Goal: Task Accomplishment & Management: Manage account settings

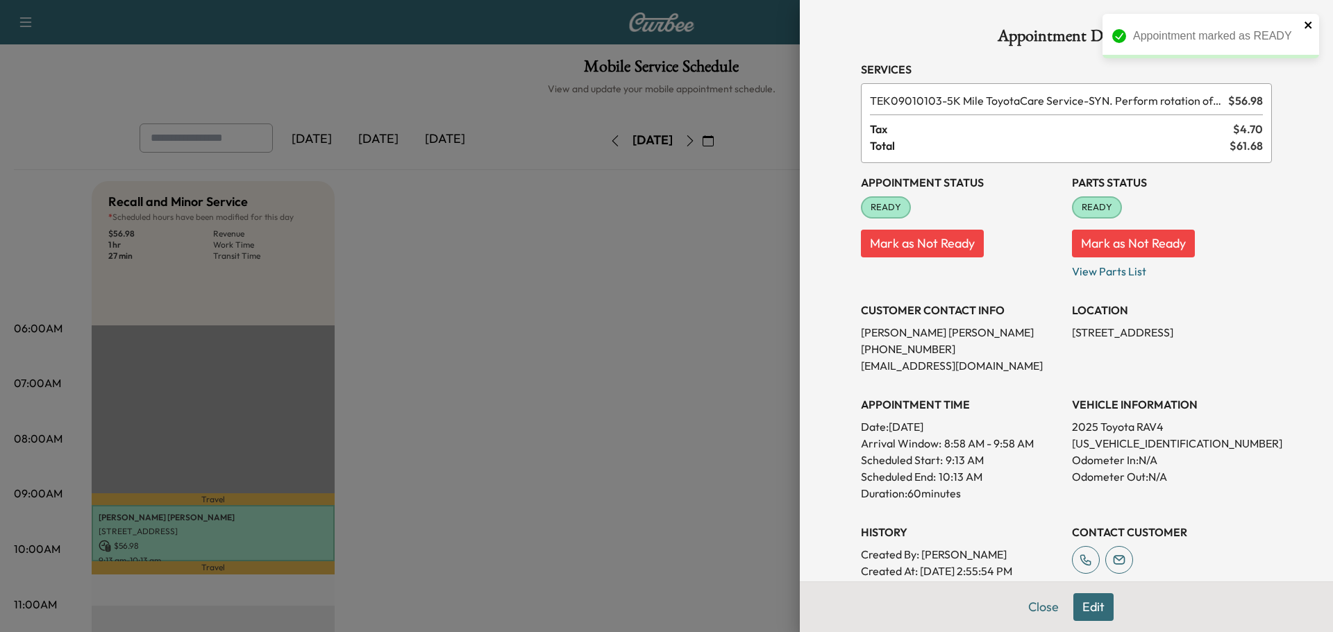
click at [1307, 23] on icon "close" at bounding box center [1308, 24] width 10 height 11
click at [1035, 609] on button "Close" at bounding box center [1043, 607] width 49 height 28
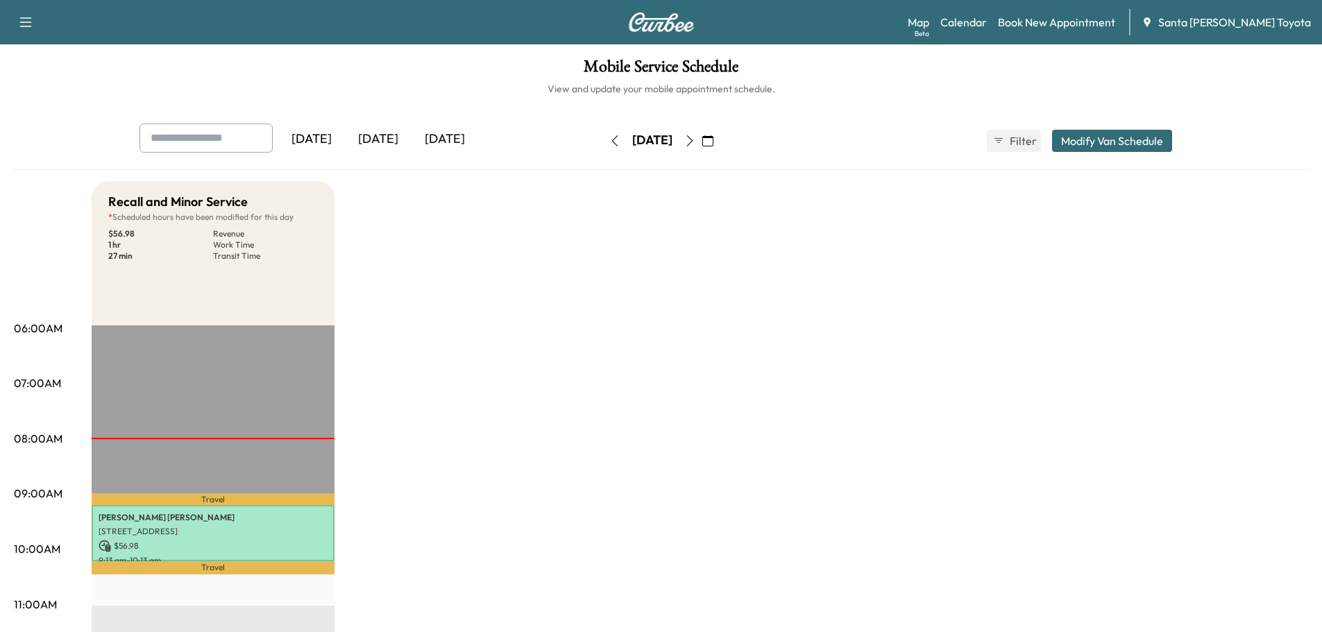
click at [720, 141] on button "button" at bounding box center [708, 141] width 24 height 22
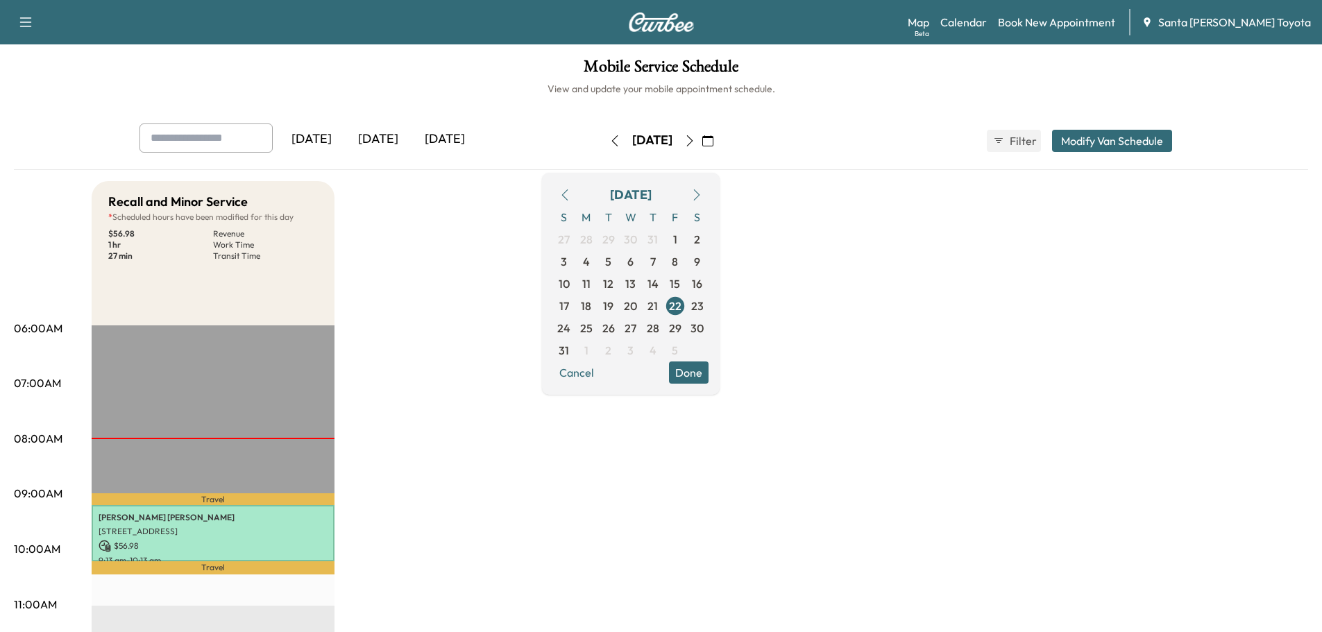
click at [702, 192] on icon "button" at bounding box center [696, 194] width 11 height 11
click at [598, 245] on span "1" at bounding box center [586, 239] width 22 height 22
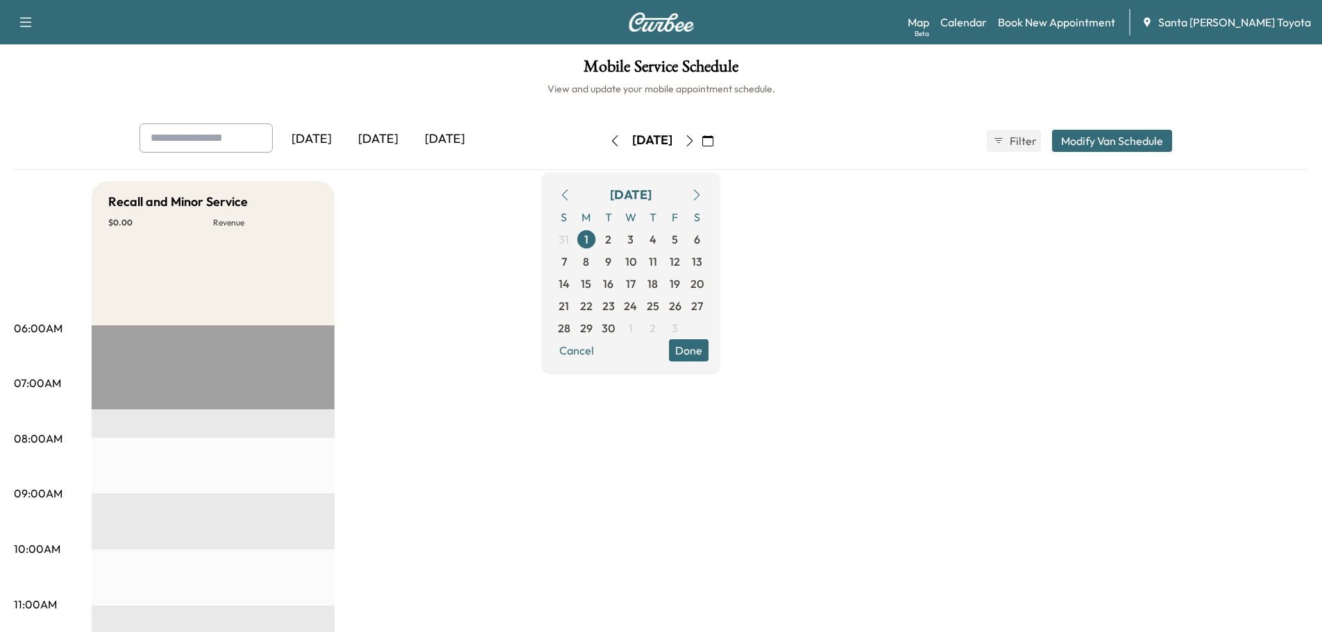
click at [1111, 138] on button "Modify Van Schedule" at bounding box center [1112, 141] width 120 height 22
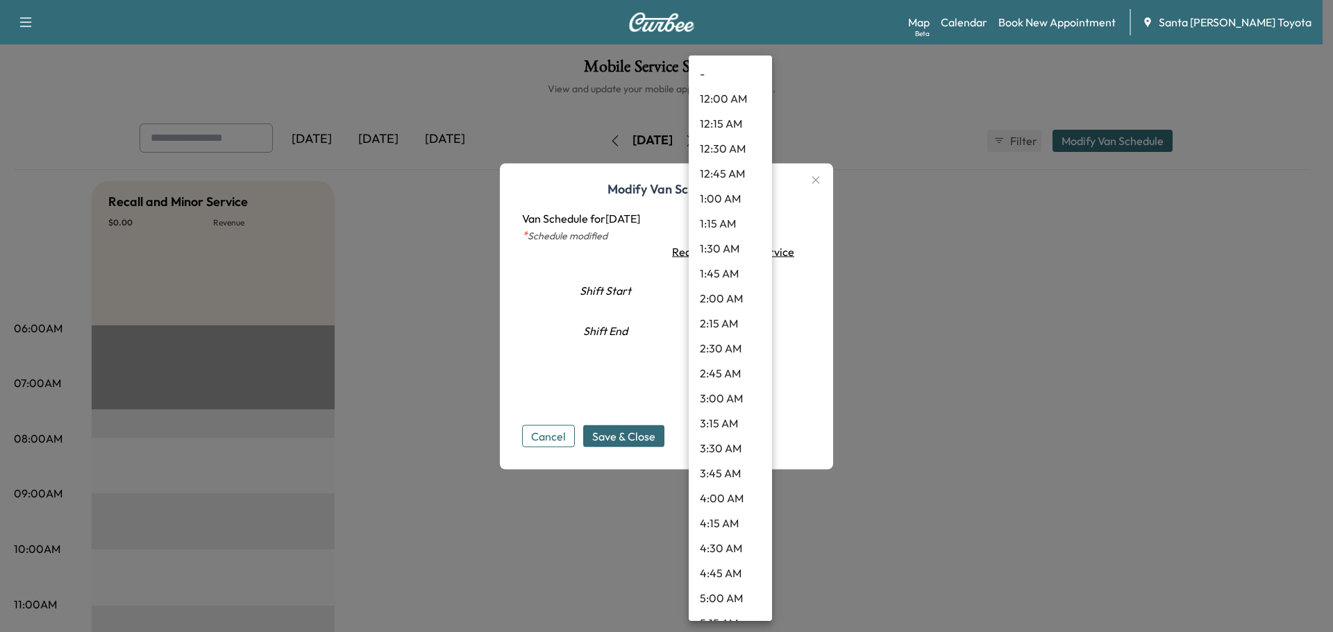
click at [741, 289] on body "Support Log Out Map Beta Calendar Book New Appointment Santa Margarita Toyota M…" at bounding box center [666, 316] width 1333 height 632
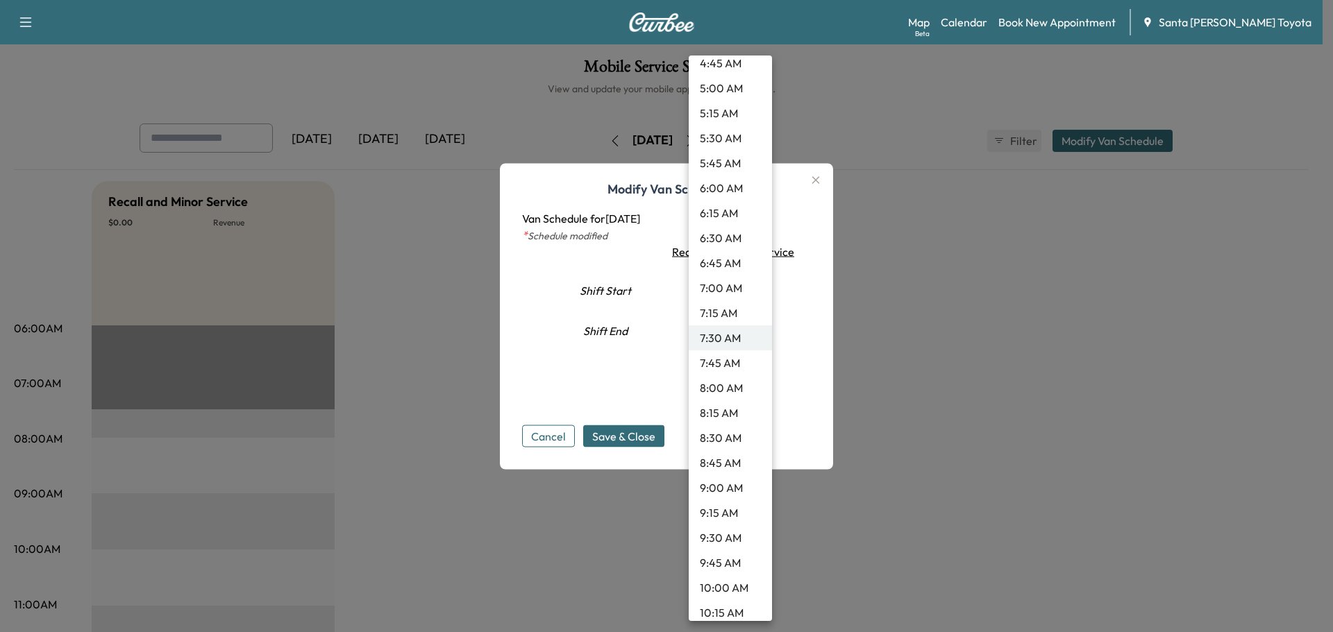
click at [718, 491] on li "9:00 AM" at bounding box center [729, 487] width 83 height 25
type input "*"
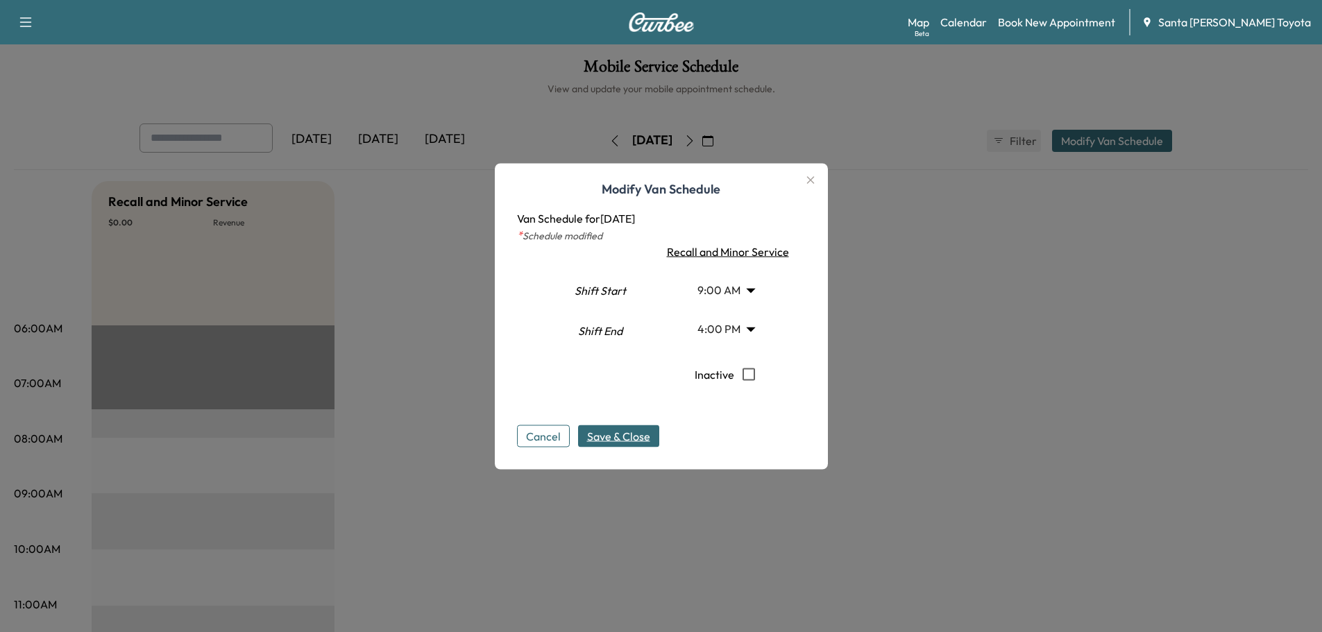
click at [639, 435] on span "Save & Close" at bounding box center [618, 436] width 63 height 17
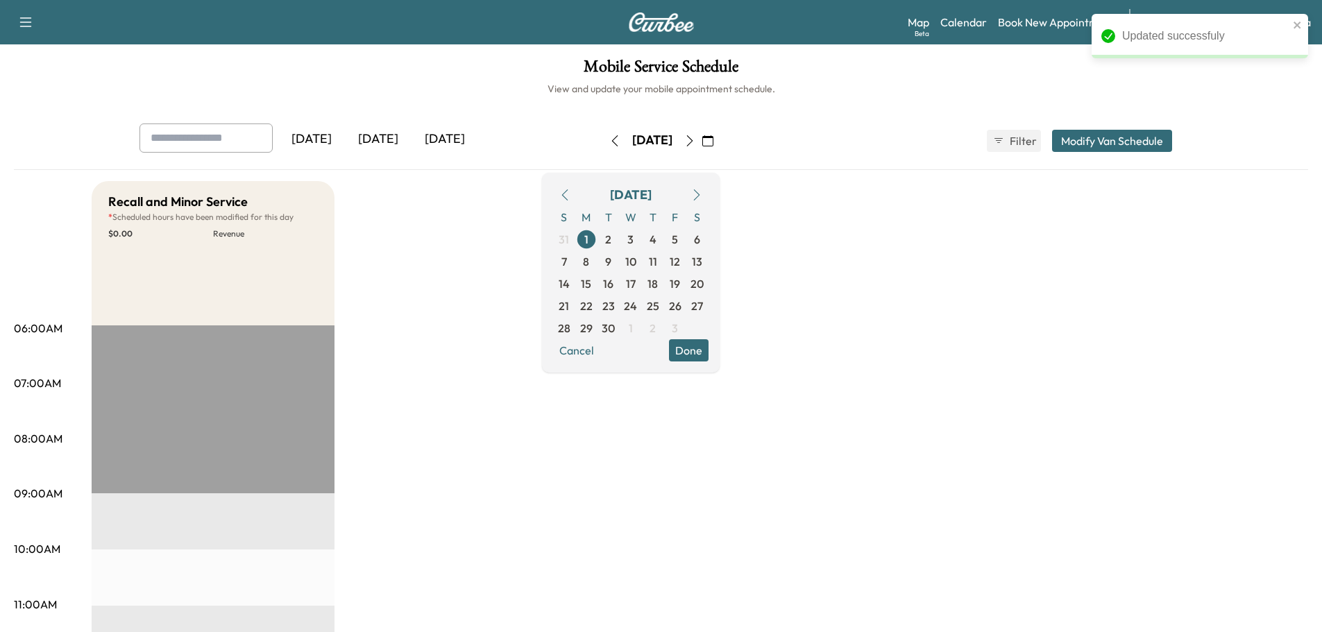
click at [695, 135] on icon "button" at bounding box center [689, 140] width 11 height 11
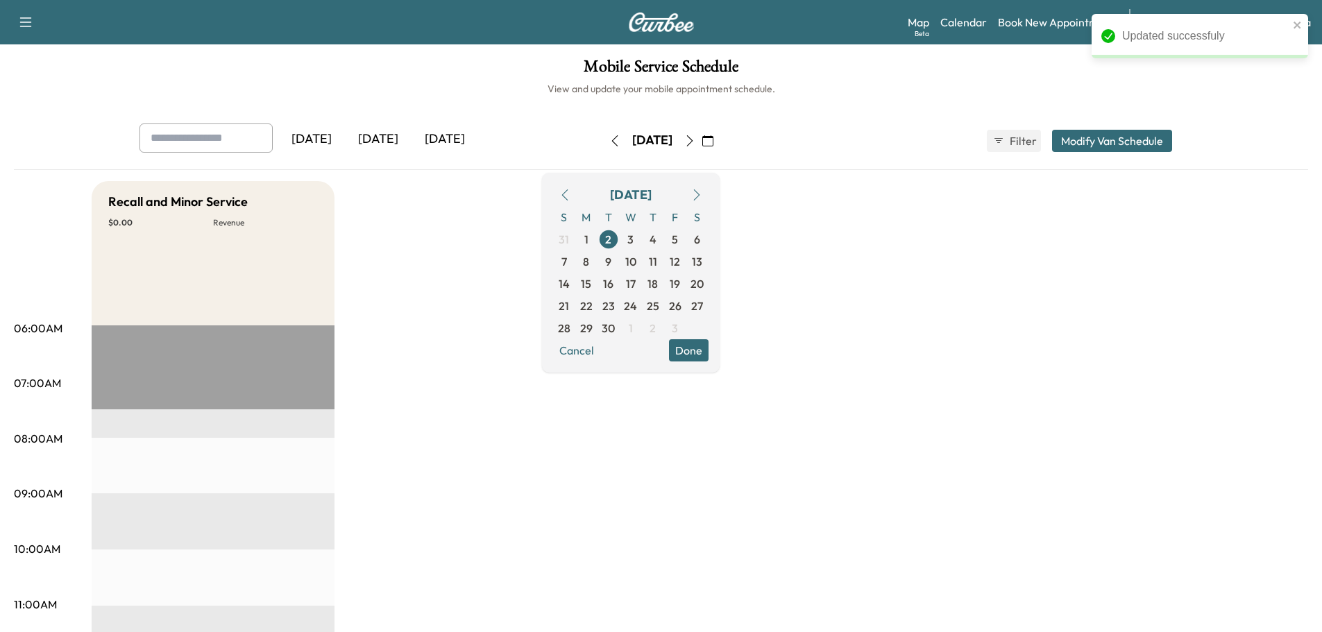
click at [1105, 137] on button "Modify Van Schedule" at bounding box center [1112, 141] width 120 height 22
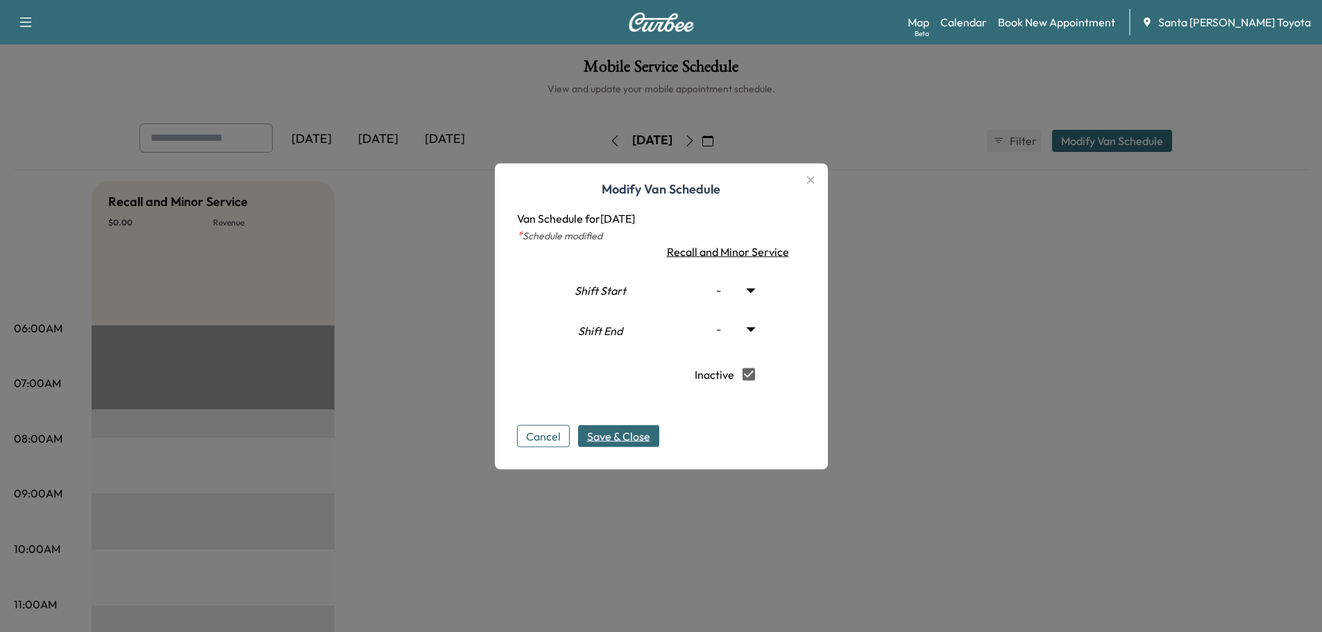
click at [625, 433] on span "Save & Close" at bounding box center [618, 436] width 63 height 17
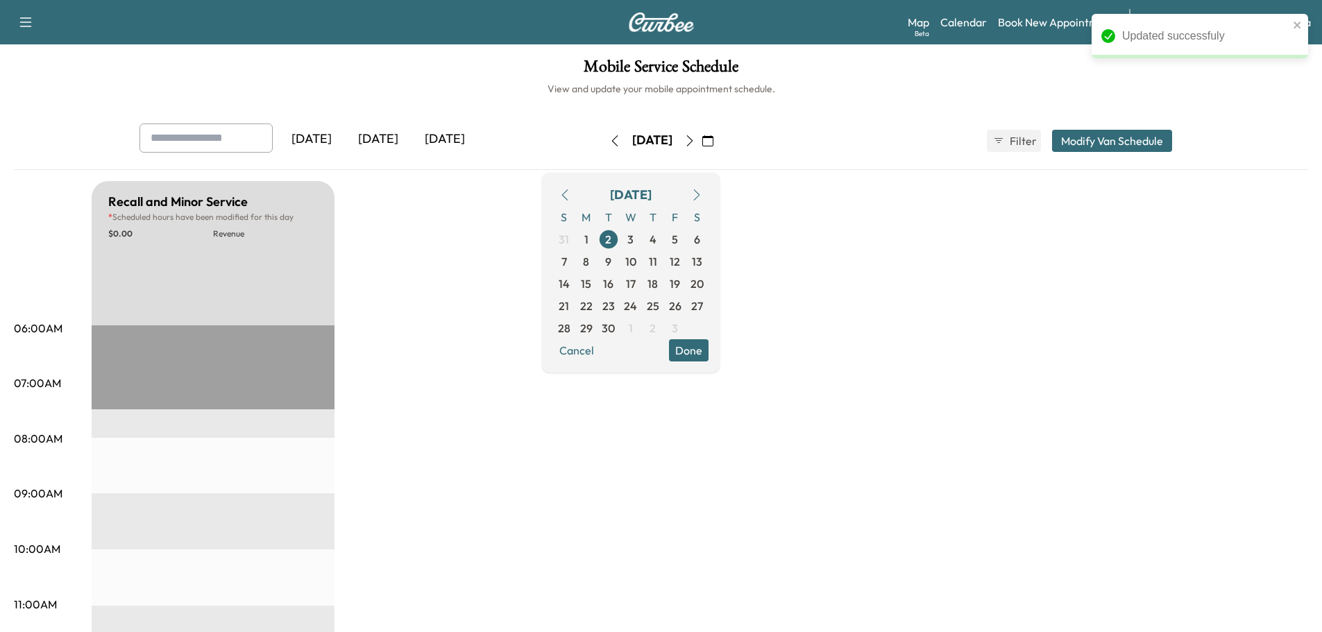
click at [695, 141] on icon "button" at bounding box center [689, 140] width 11 height 11
type input "***"
type input "**"
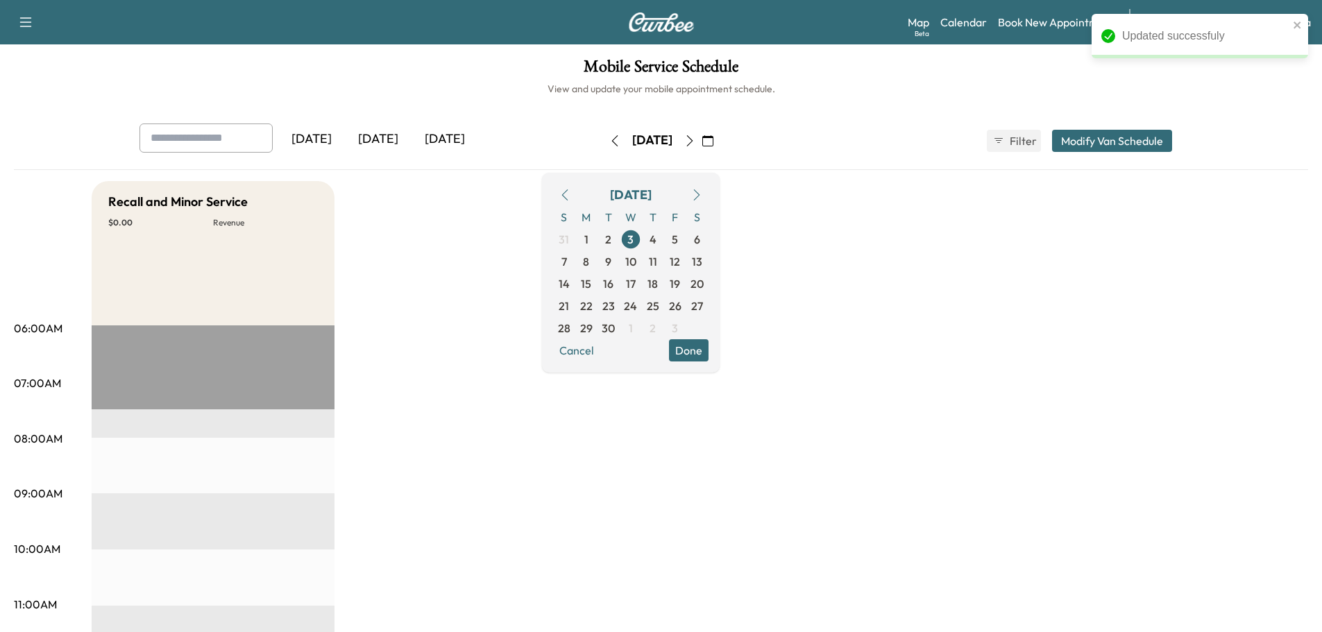
click at [1100, 144] on button "Modify Van Schedule" at bounding box center [1112, 141] width 120 height 22
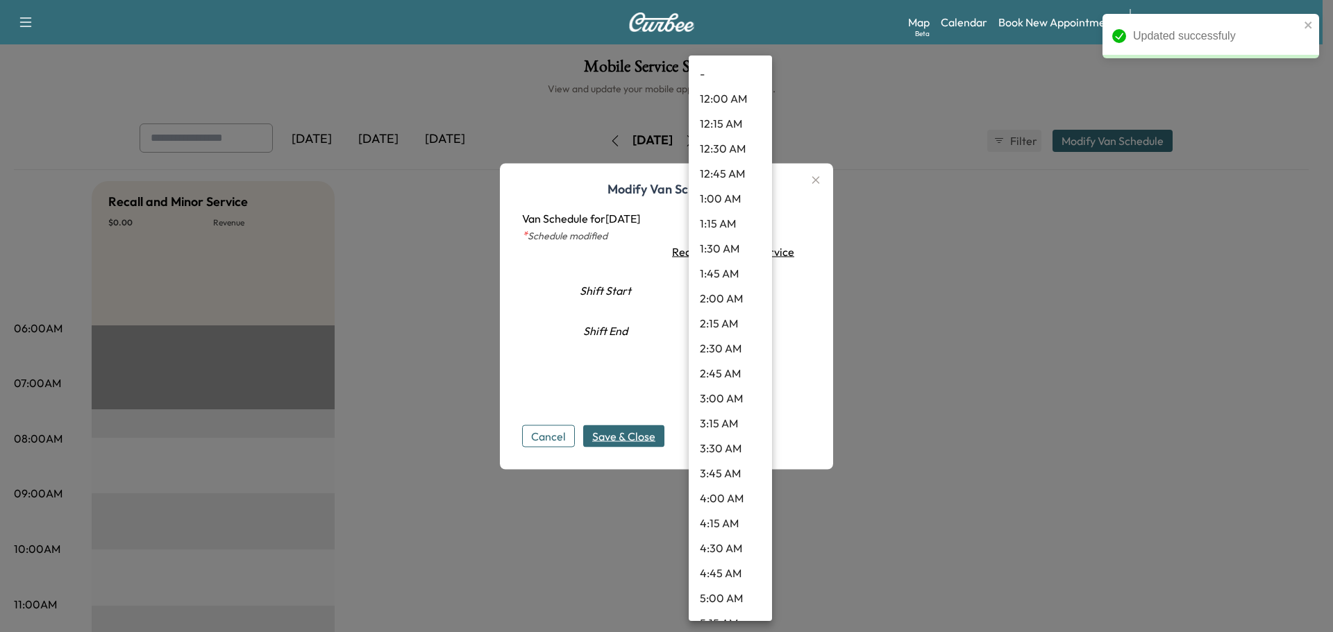
click at [733, 287] on body "Updated successfuly Support Log Out Map Beta Calendar Book New Appointment Sant…" at bounding box center [666, 316] width 1333 height 632
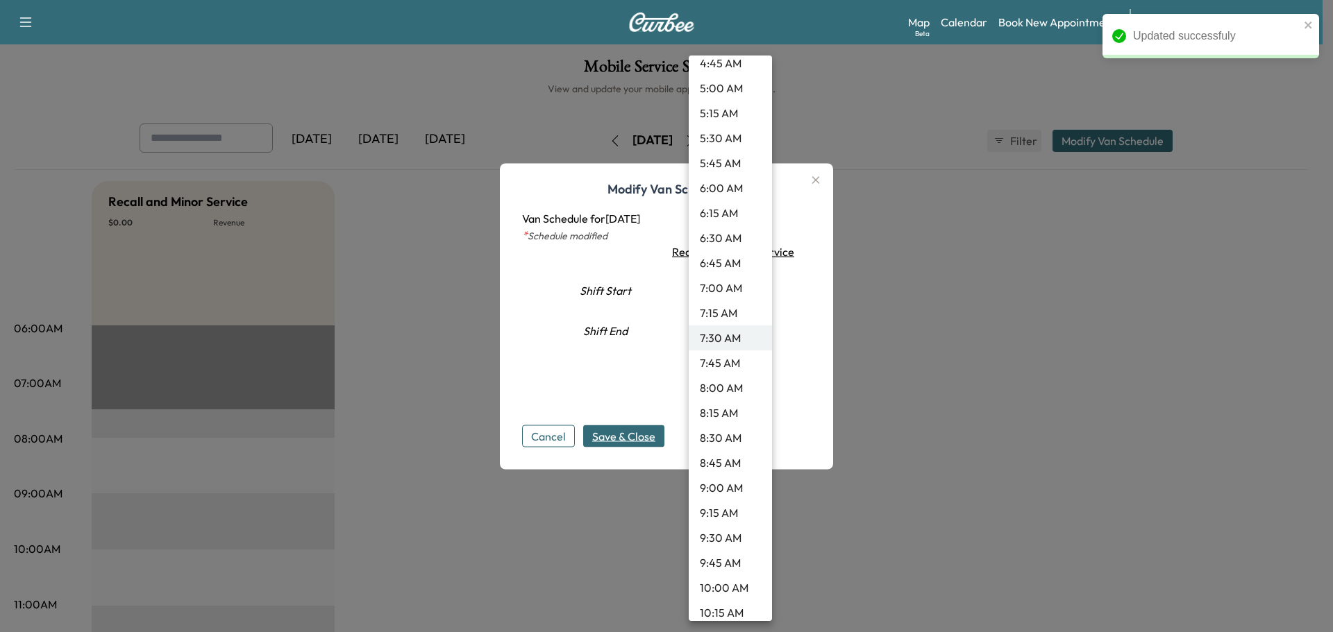
click at [722, 484] on li "9:00 AM" at bounding box center [729, 487] width 83 height 25
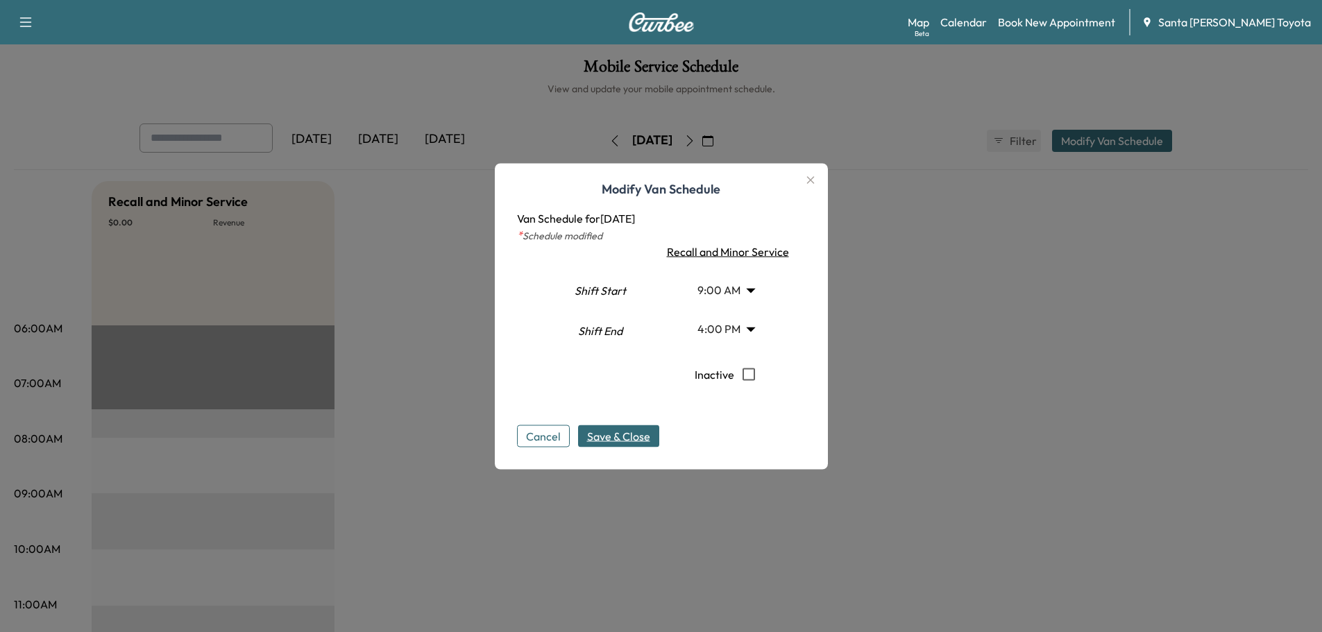
click at [632, 434] on span "Save & Close" at bounding box center [618, 436] width 63 height 17
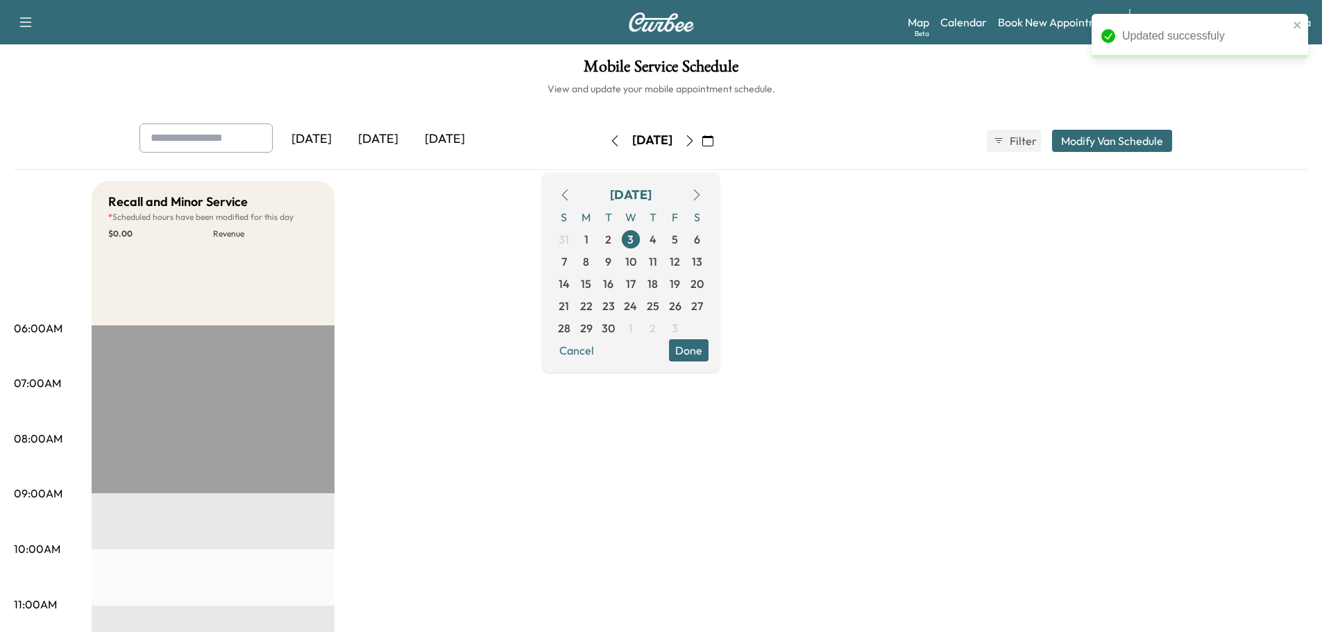
click at [695, 139] on icon "button" at bounding box center [689, 140] width 11 height 11
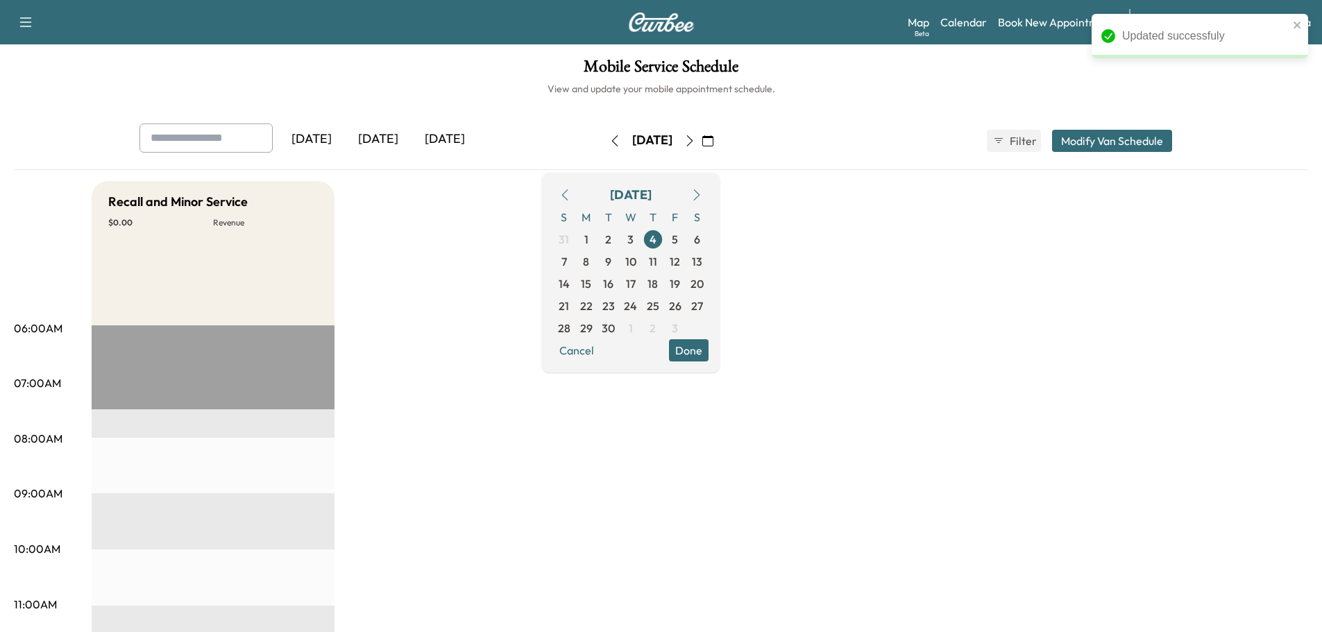
click at [1133, 140] on button "Modify Van Schedule" at bounding box center [1112, 141] width 120 height 22
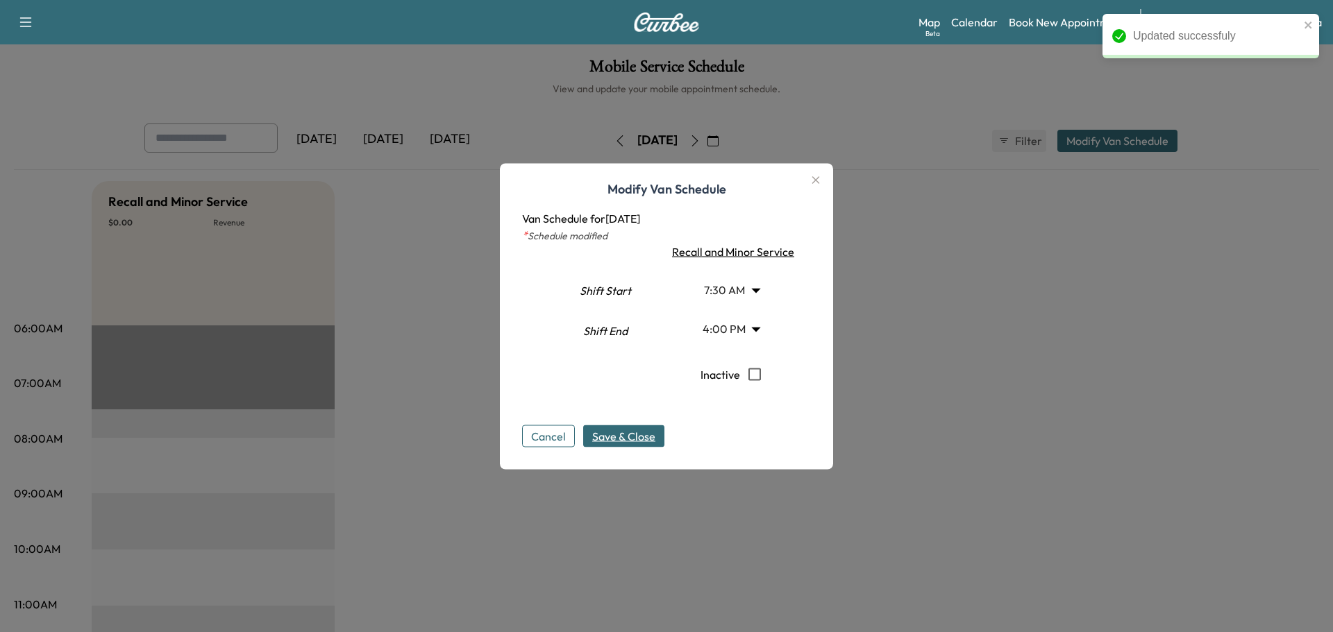
click at [744, 287] on body "Updated successfuly Support Log Out Map Beta Calendar Book New Appointment Sant…" at bounding box center [666, 316] width 1333 height 632
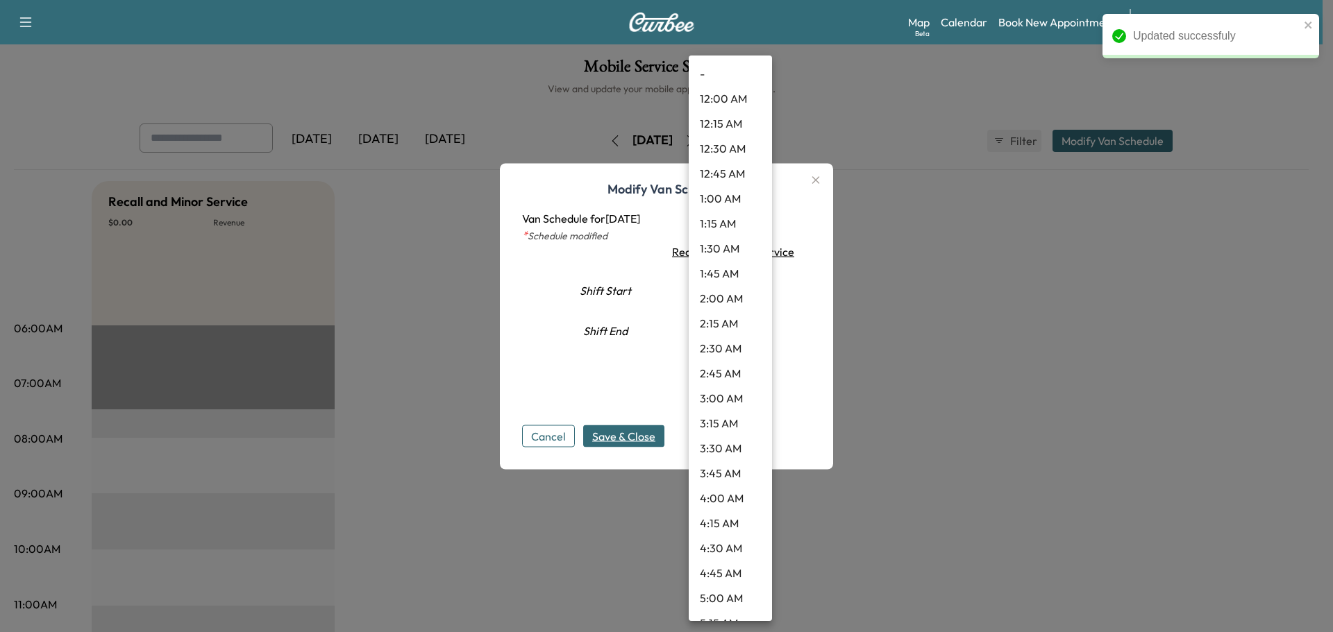
scroll to position [510, 0]
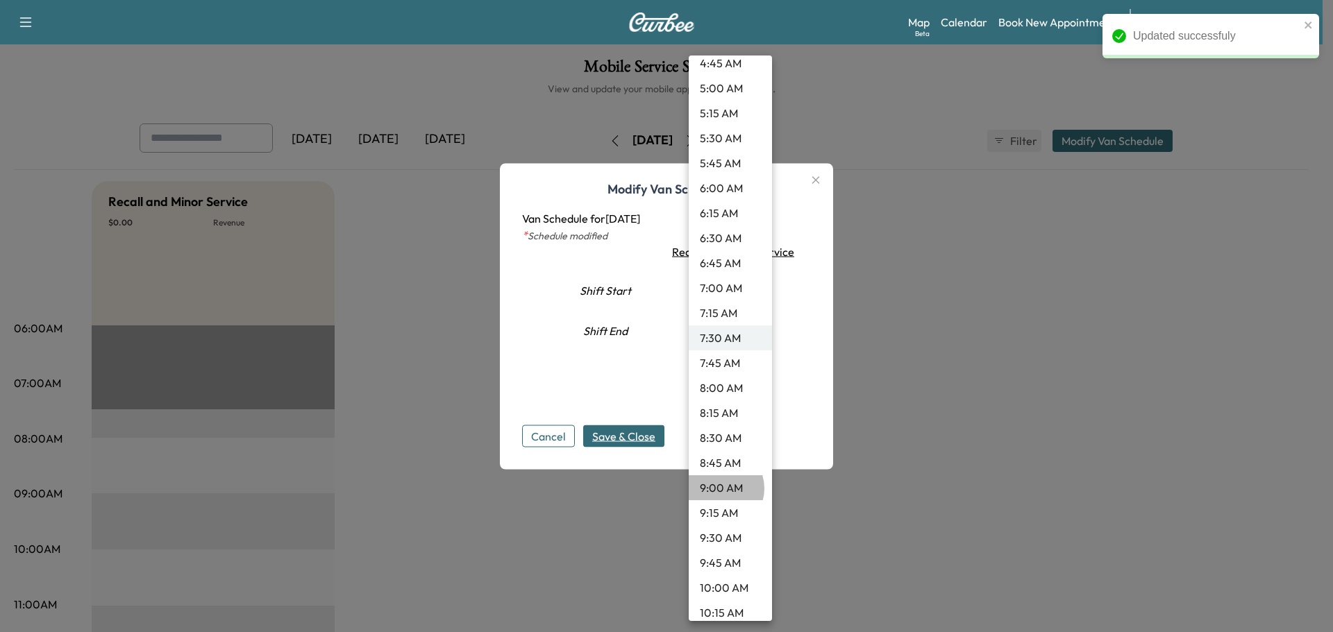
click at [719, 489] on li "9:00 AM" at bounding box center [729, 487] width 83 height 25
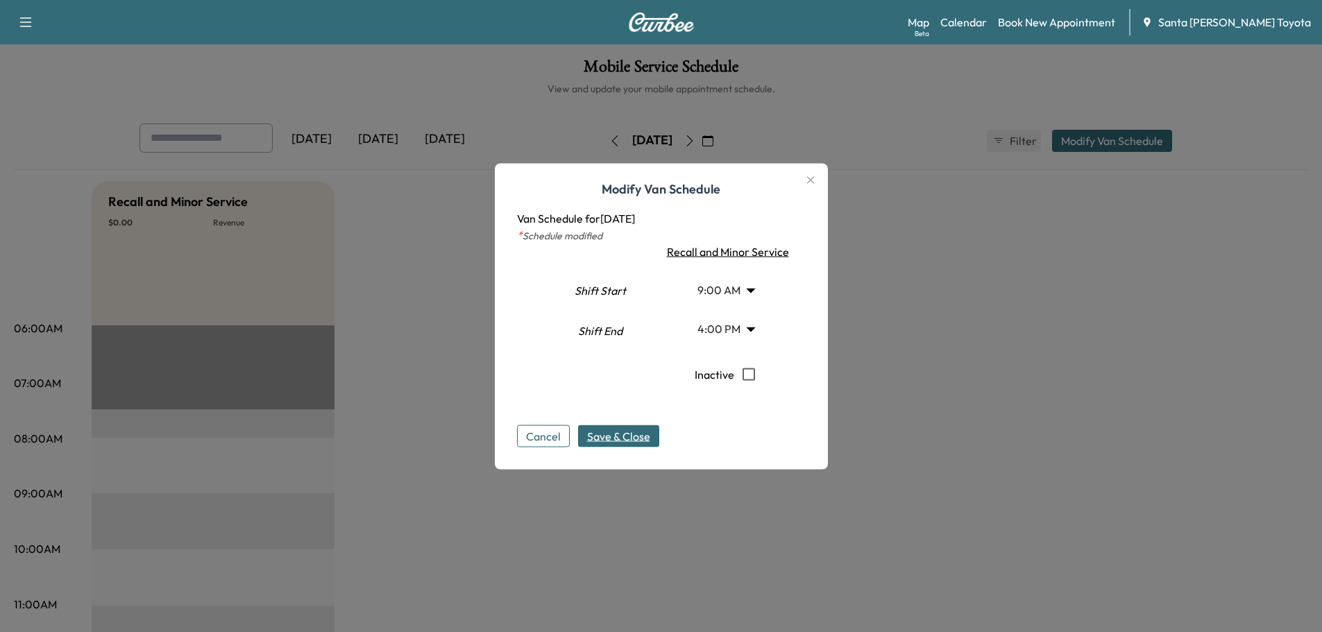
click at [643, 444] on button "Save & Close" at bounding box center [618, 436] width 81 height 22
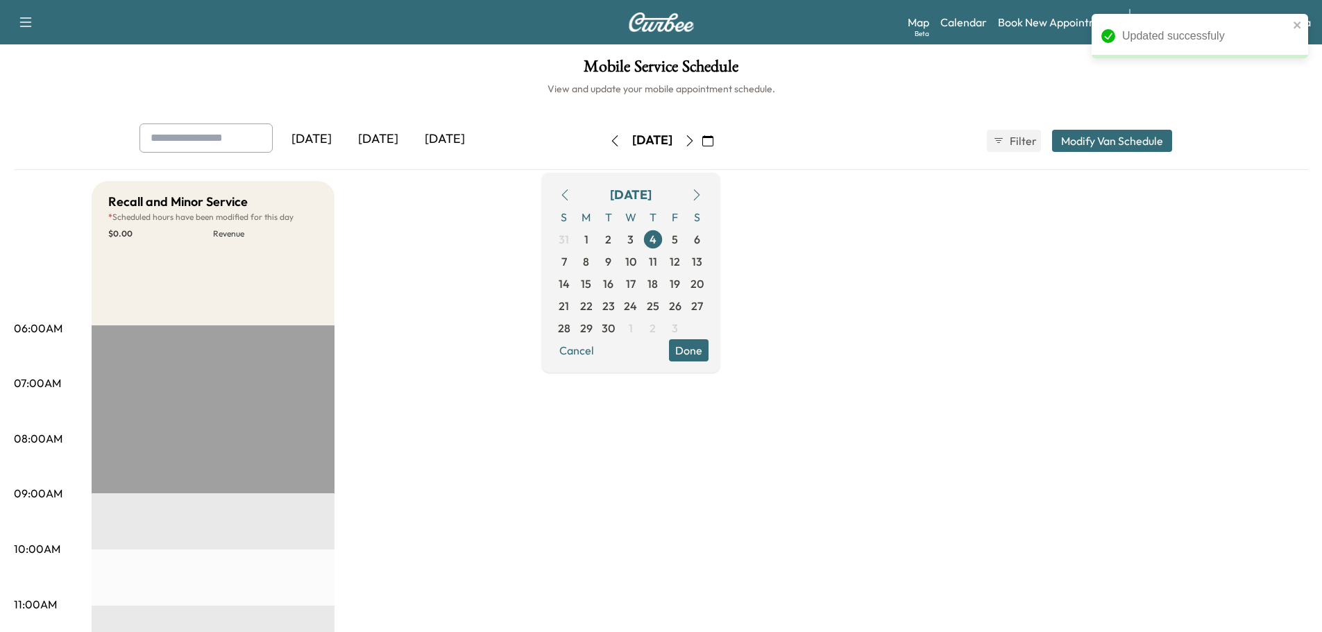
click at [693, 137] on icon "button" at bounding box center [689, 140] width 6 height 11
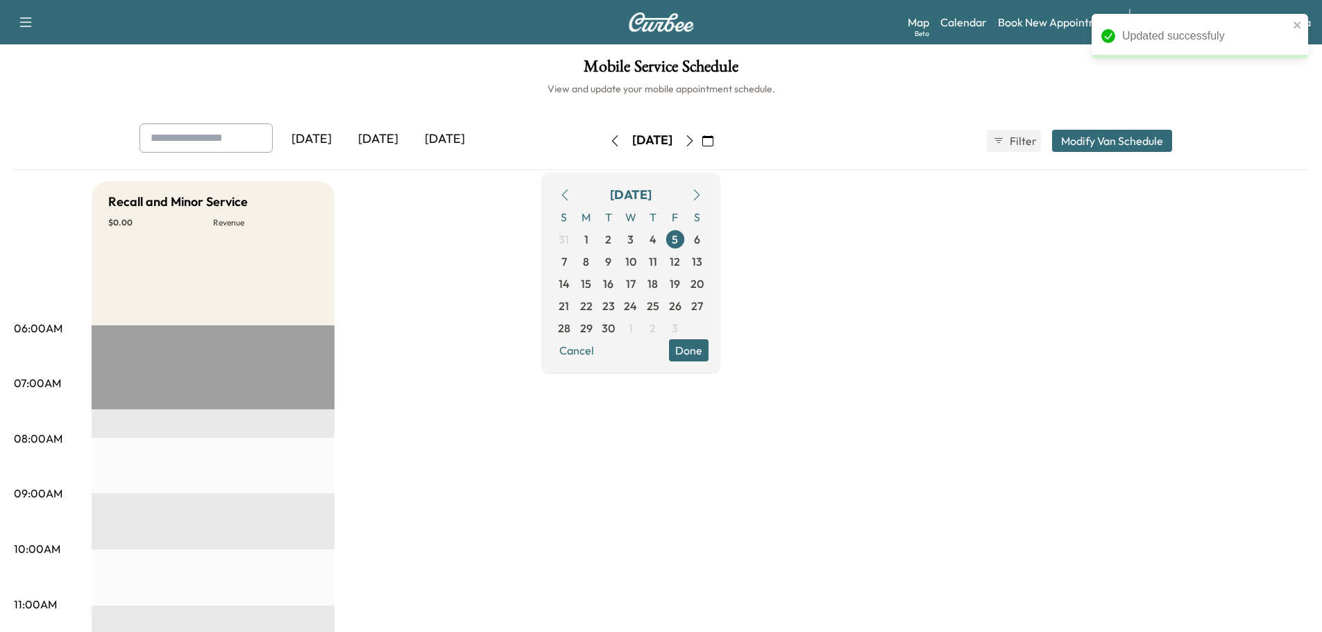
click at [1122, 133] on button "Modify Van Schedule" at bounding box center [1112, 141] width 120 height 22
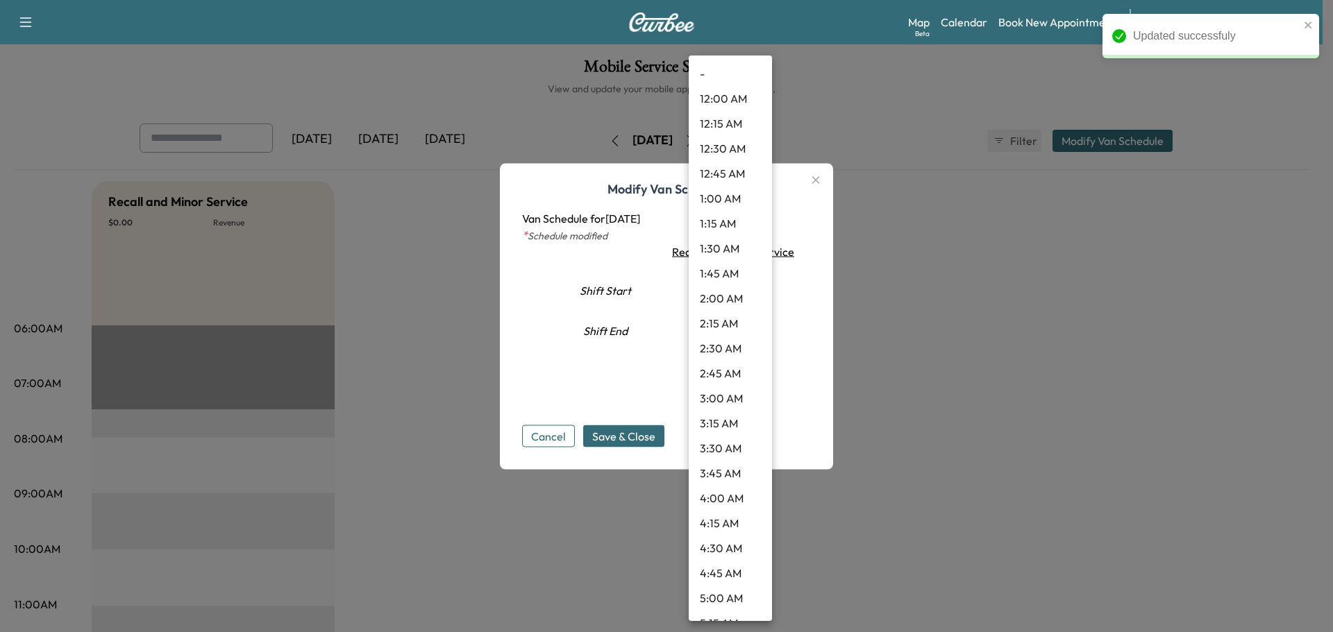
click at [729, 291] on body "Updated successfuly Support Log Out Map Beta Calendar Book New Appointment Sant…" at bounding box center [666, 316] width 1333 height 632
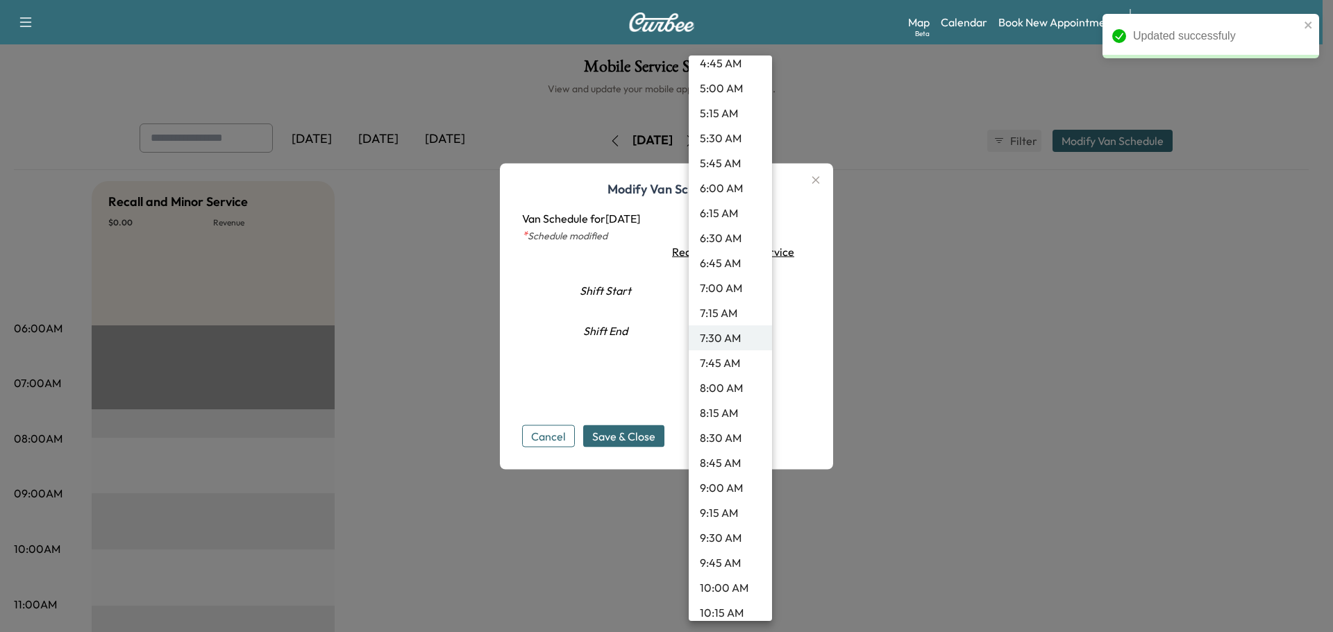
click at [727, 486] on li "9:00 AM" at bounding box center [729, 487] width 83 height 25
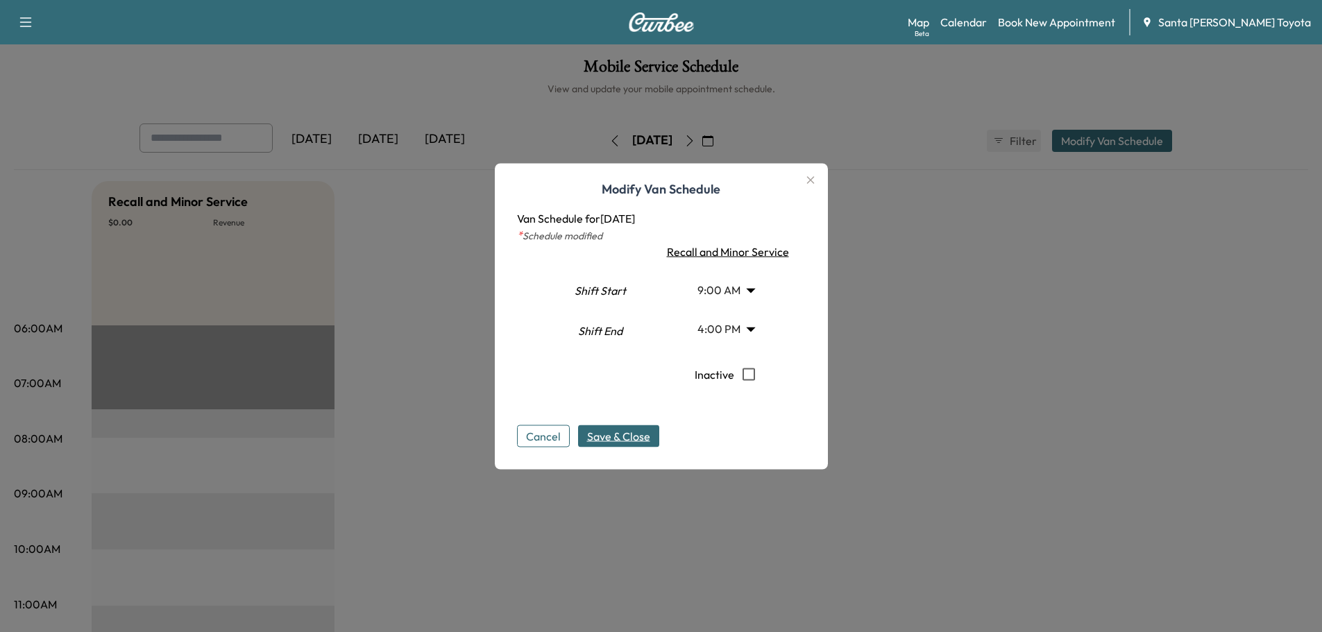
click at [631, 446] on button "Save & Close" at bounding box center [618, 436] width 81 height 22
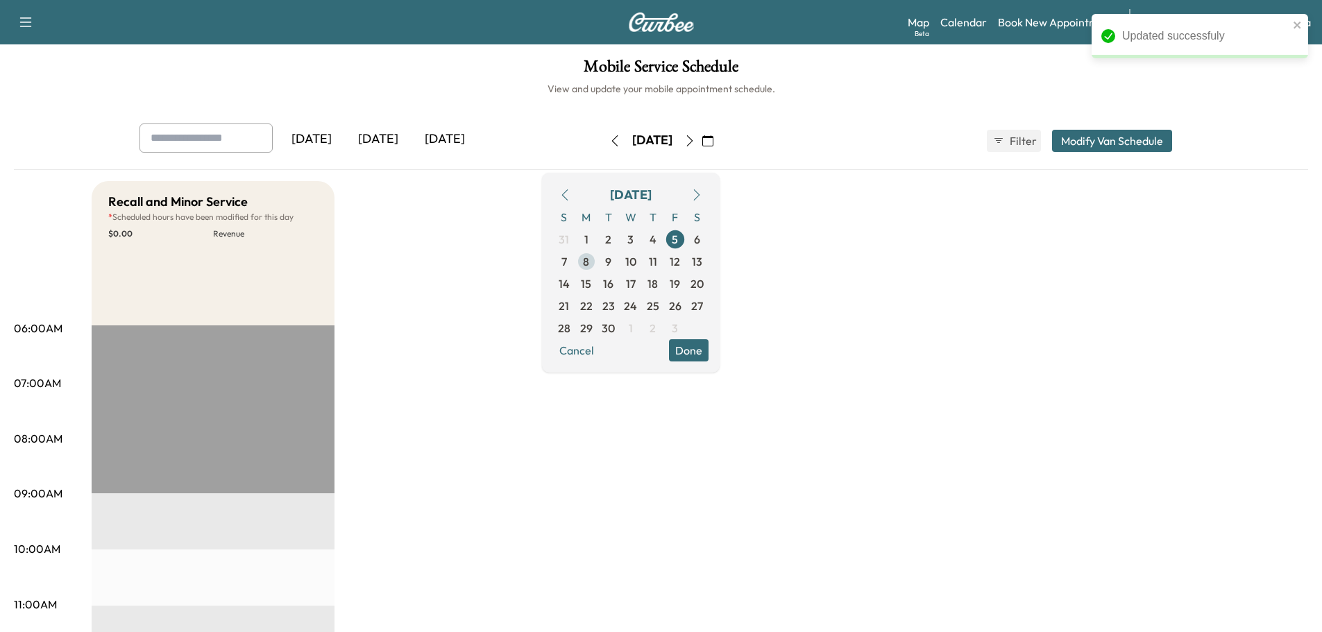
click at [589, 264] on span "8" at bounding box center [586, 261] width 6 height 17
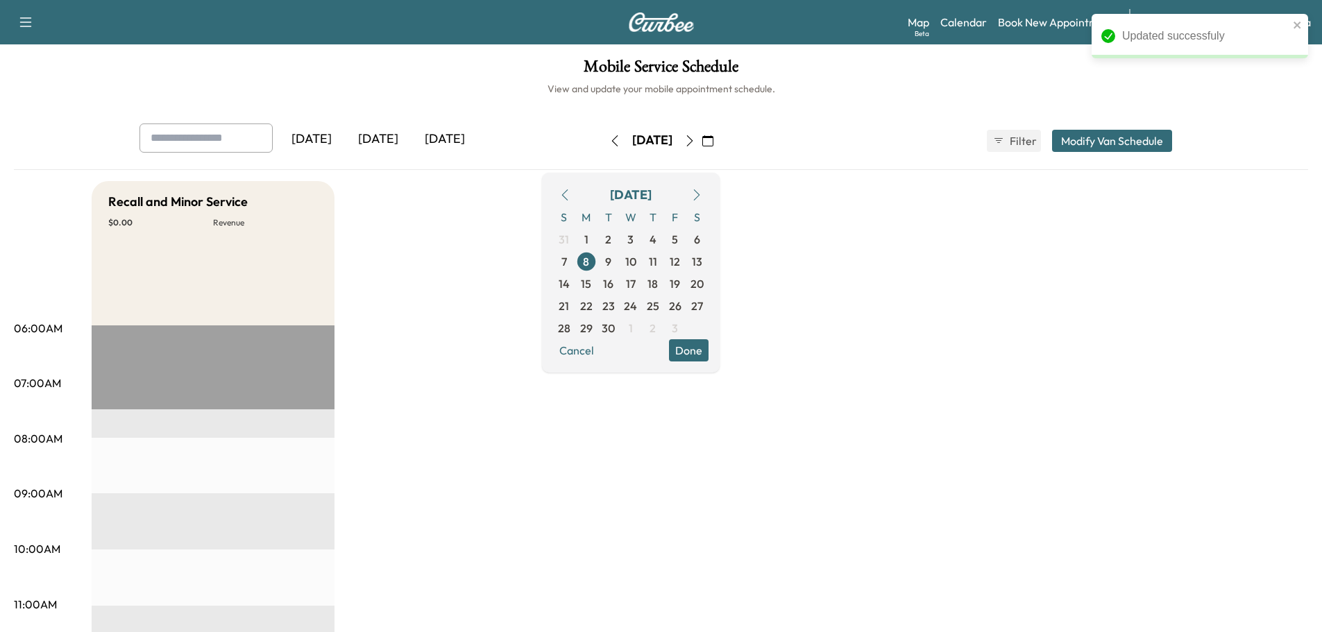
click at [1092, 140] on button "Modify Van Schedule" at bounding box center [1112, 141] width 120 height 22
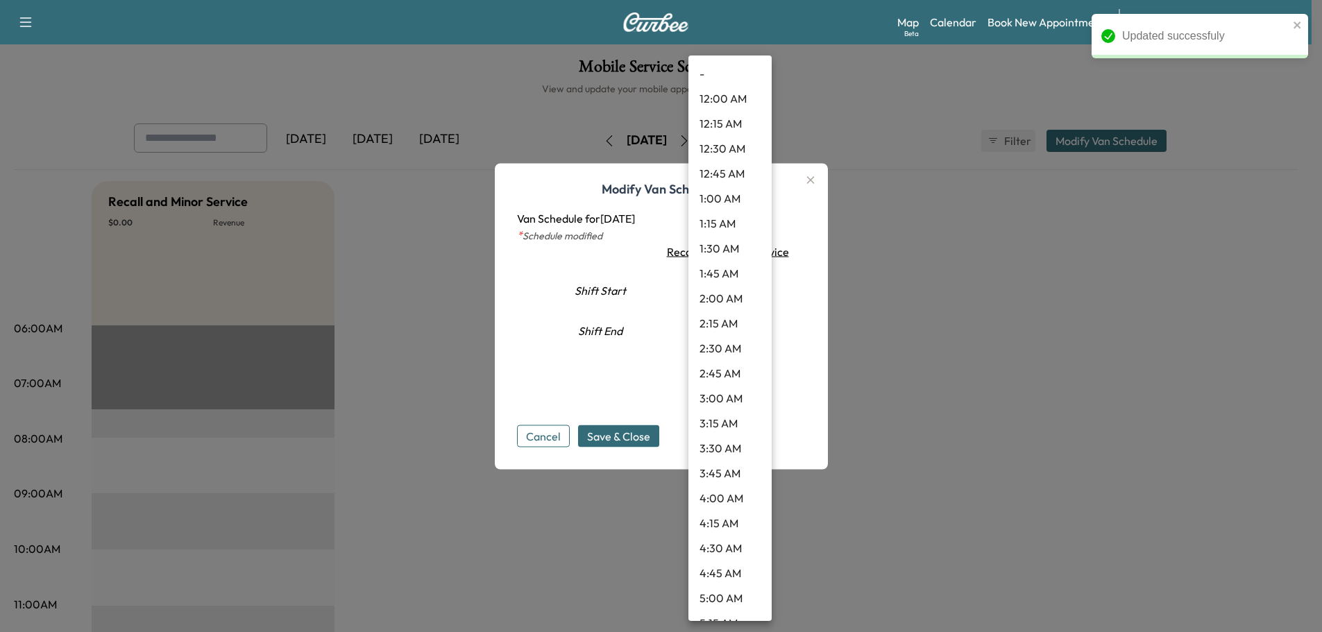
click at [752, 289] on body "Updated successfuly Support Log Out Map Beta Calendar Book New Appointment Sant…" at bounding box center [661, 316] width 1322 height 632
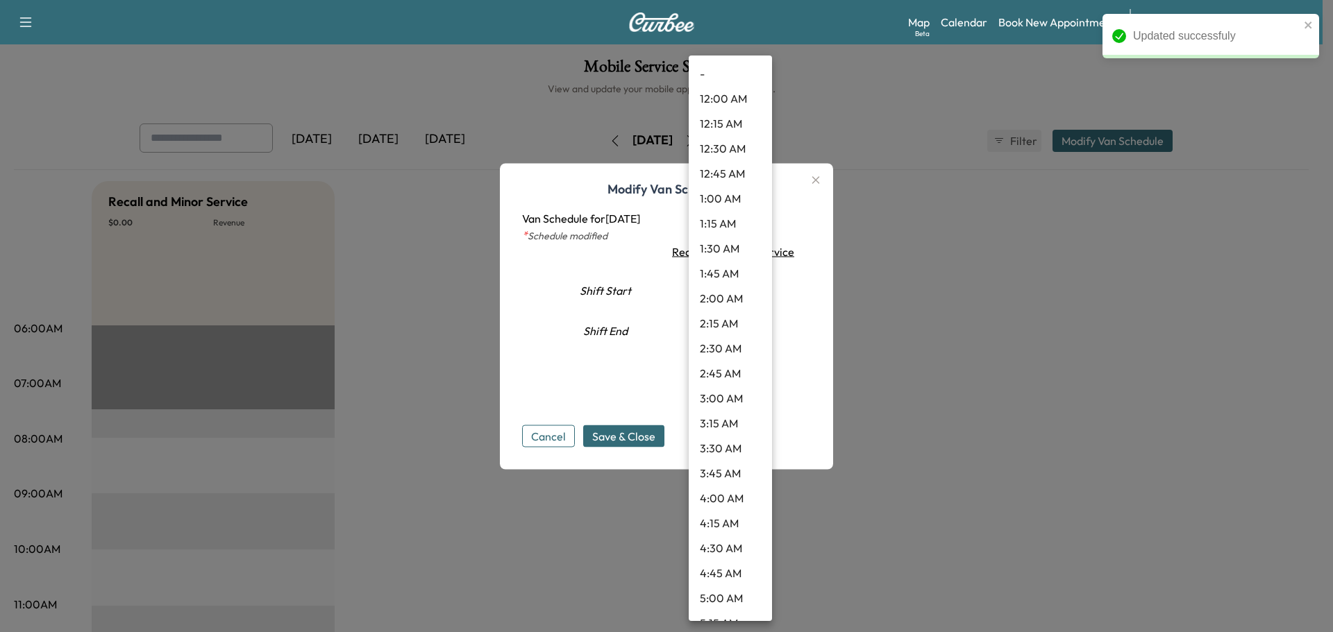
scroll to position [510, 0]
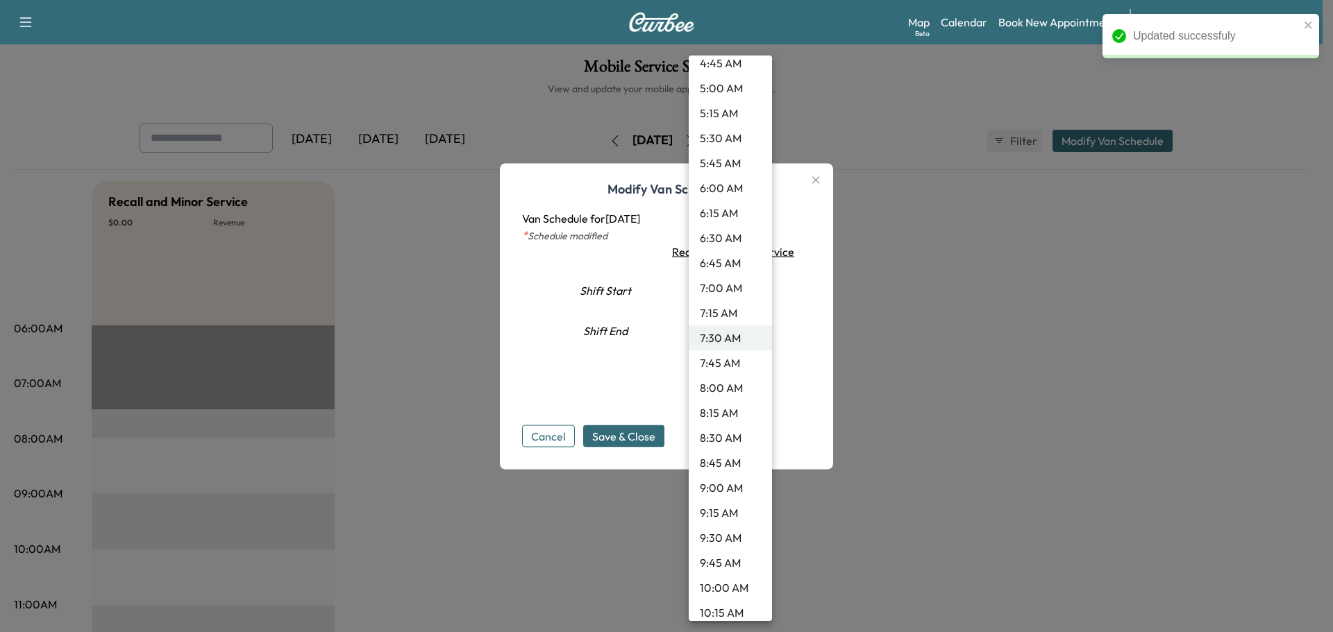
click at [717, 491] on li "9:00 AM" at bounding box center [729, 487] width 83 height 25
type input "*"
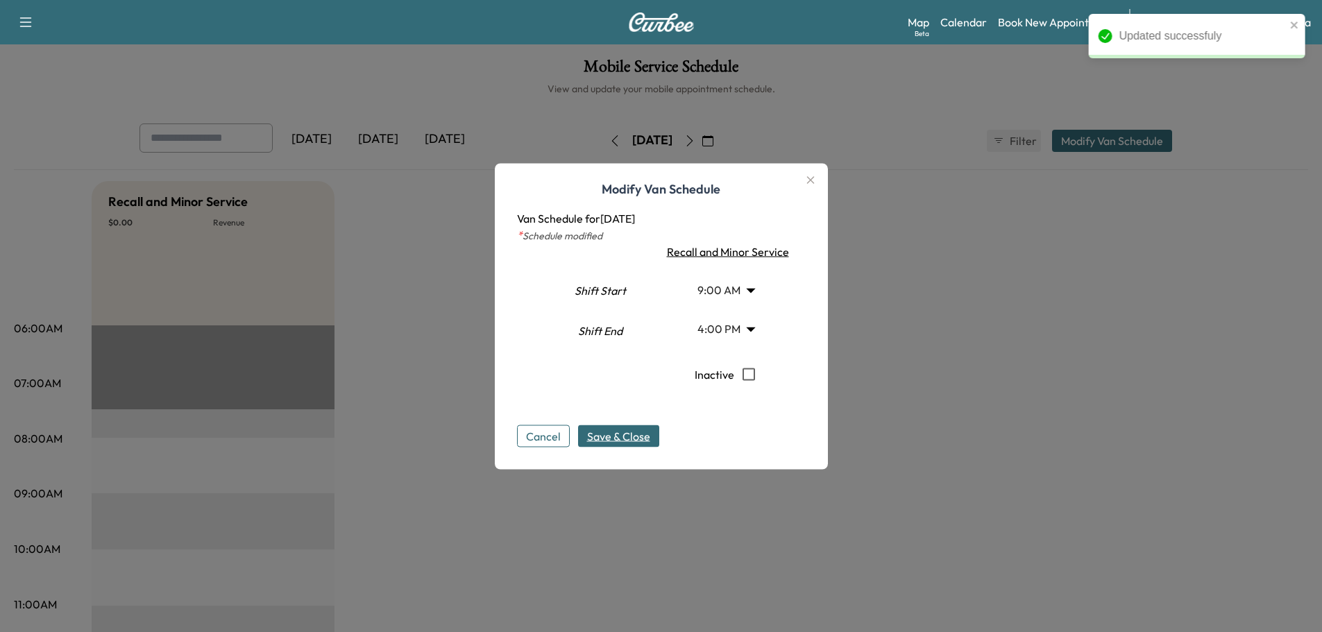
click at [641, 439] on span "Save & Close" at bounding box center [618, 436] width 63 height 17
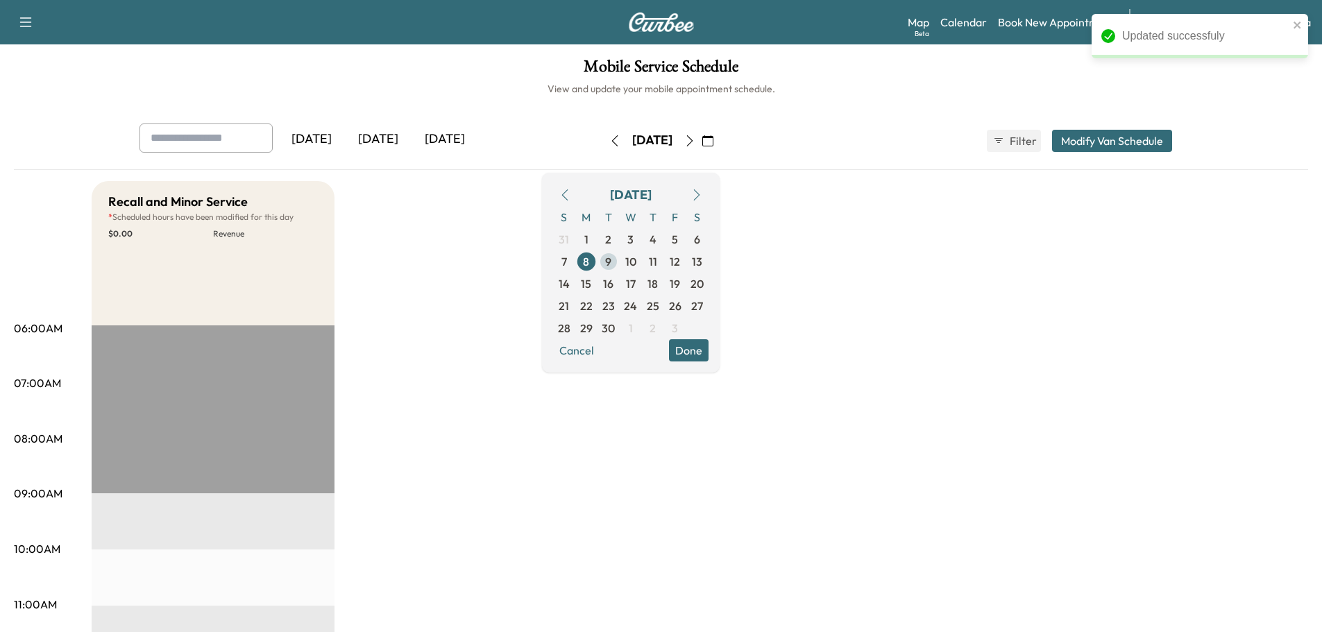
click at [611, 260] on span "9" at bounding box center [608, 261] width 6 height 17
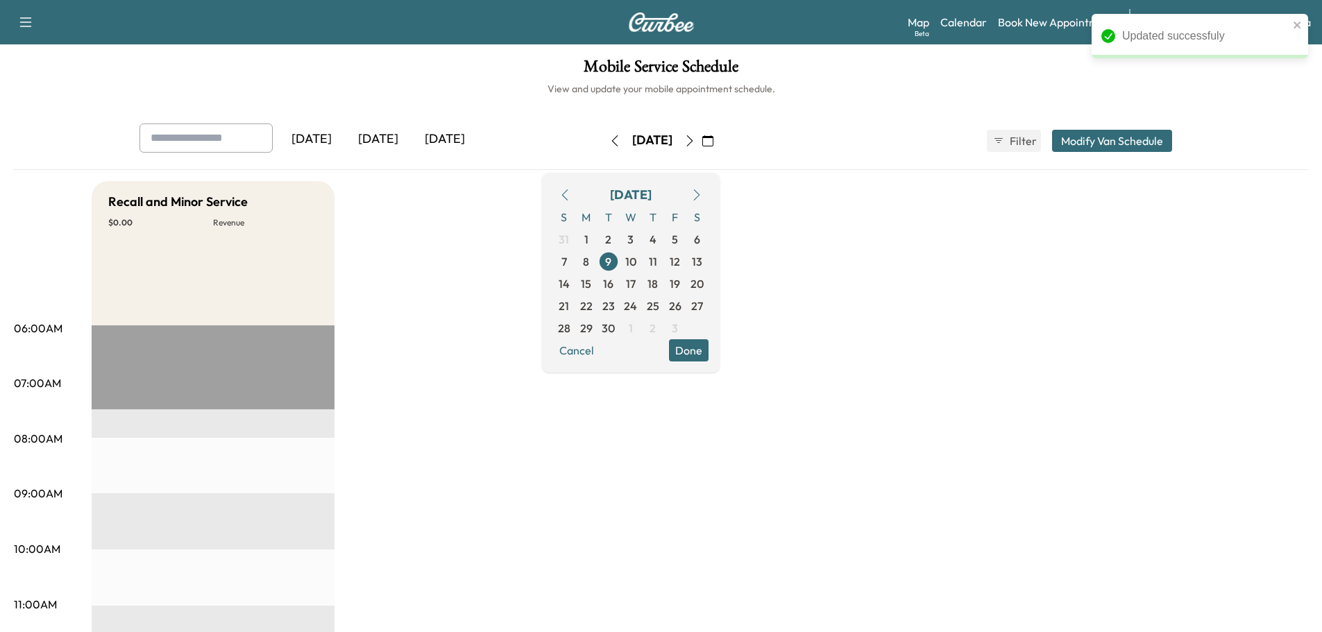
click at [1140, 141] on button "Modify Van Schedule" at bounding box center [1112, 141] width 120 height 22
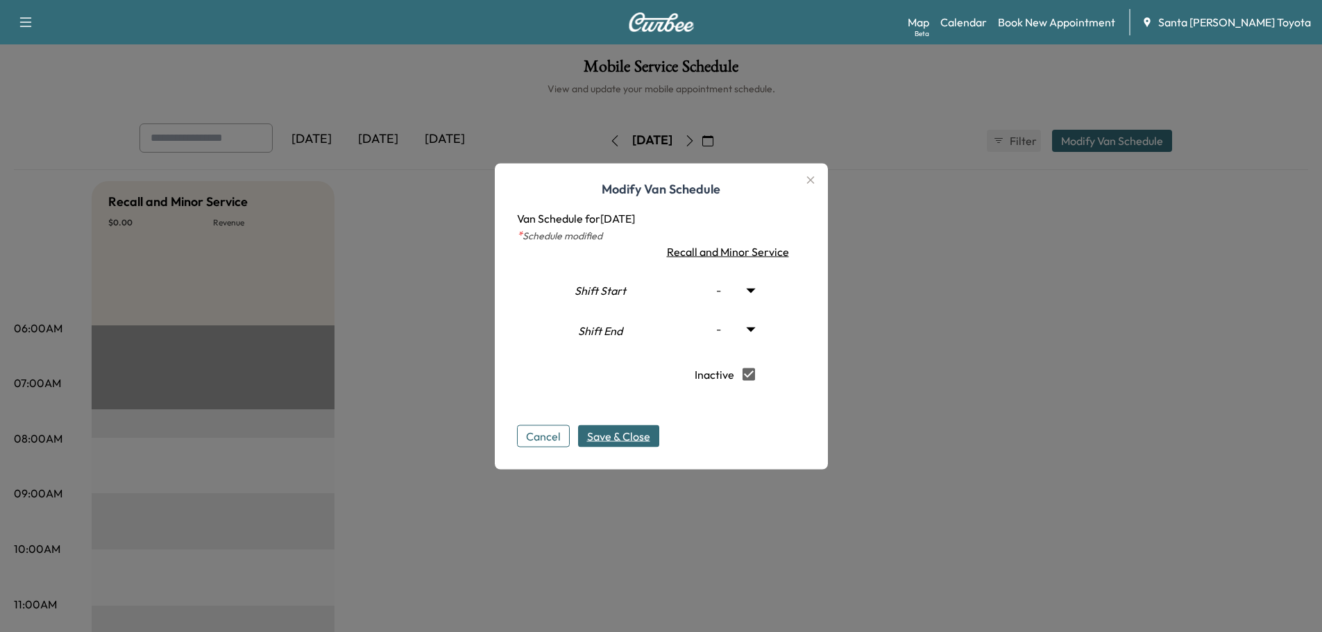
click at [637, 430] on span "Save & Close" at bounding box center [618, 436] width 63 height 17
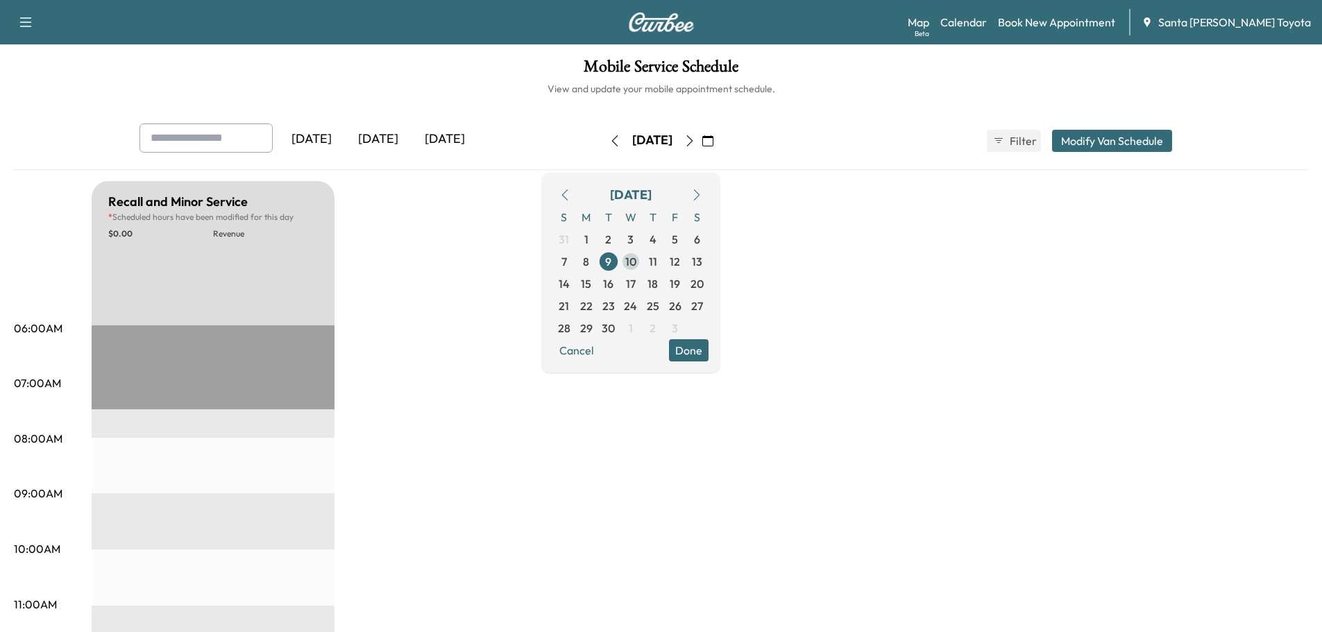
click at [636, 262] on span "10" at bounding box center [630, 261] width 11 height 17
type input "***"
type input "**"
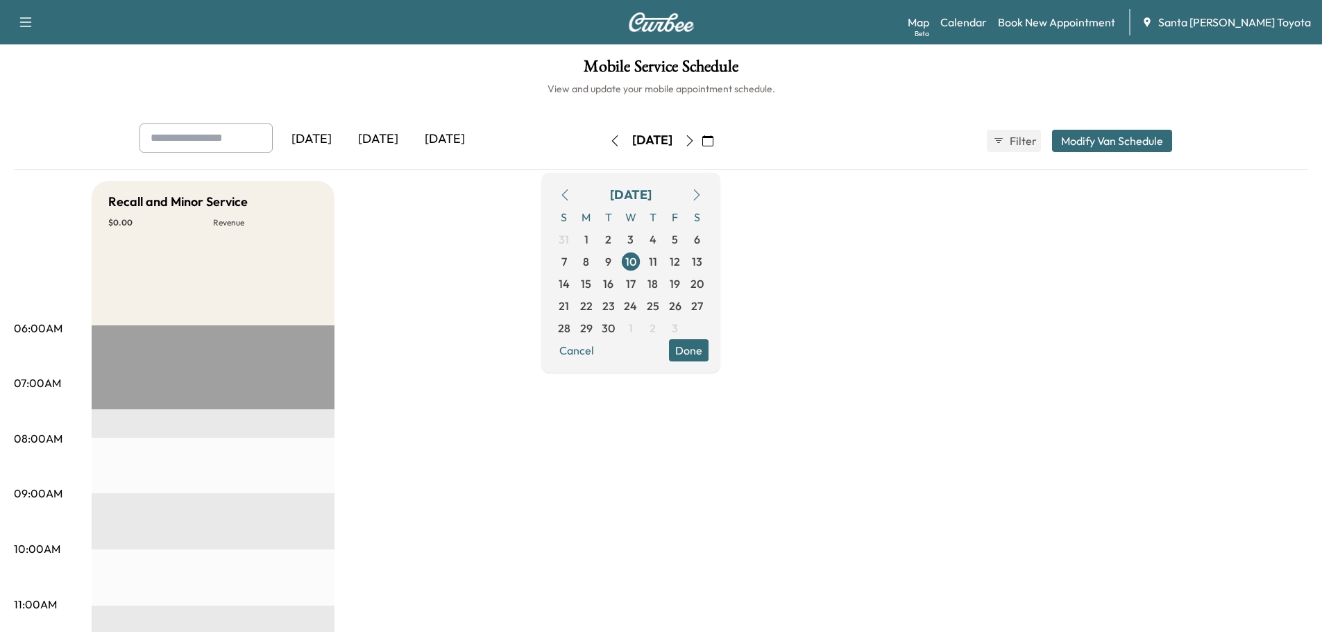
click at [1108, 137] on button "Modify Van Schedule" at bounding box center [1112, 141] width 120 height 22
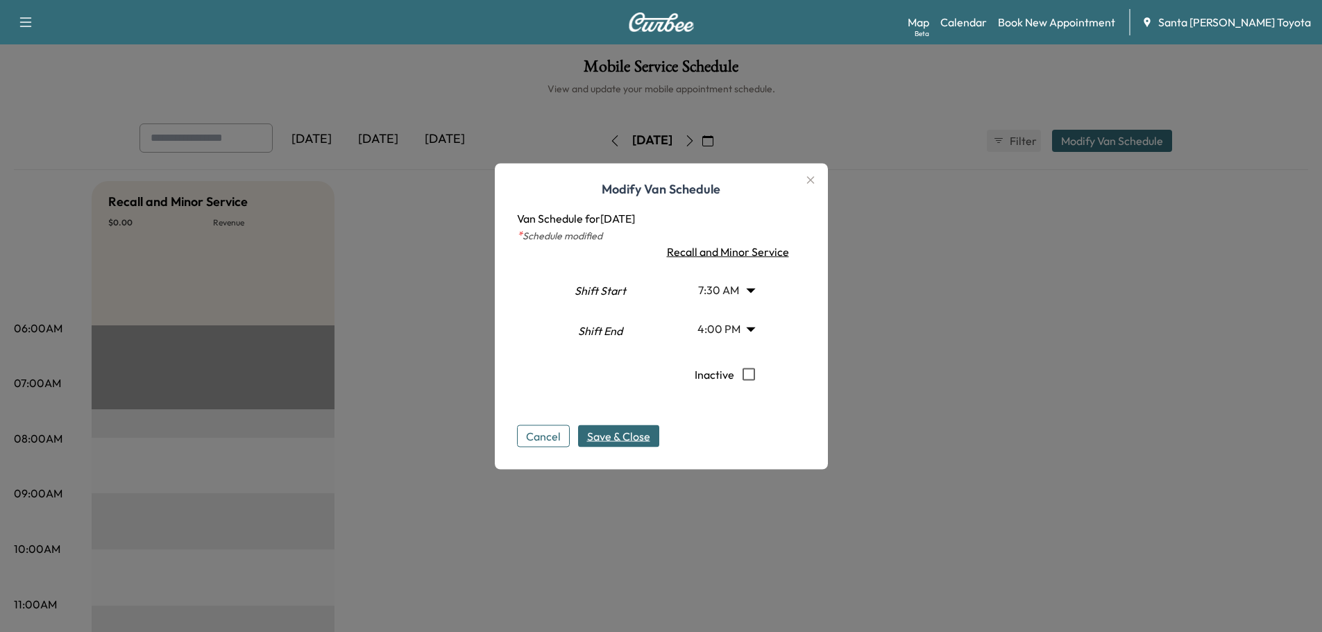
click at [735, 291] on body "Support Log Out Map Beta Calendar Book New Appointment Santa Margarita Toyota M…" at bounding box center [661, 316] width 1322 height 632
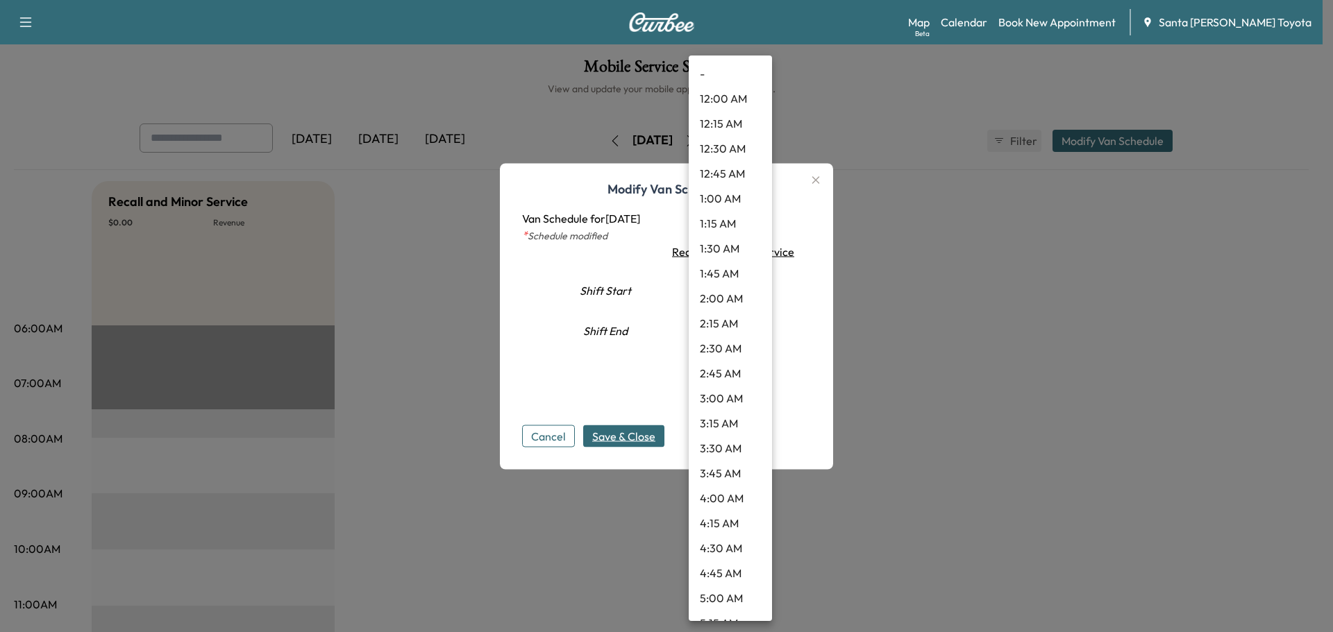
scroll to position [510, 0]
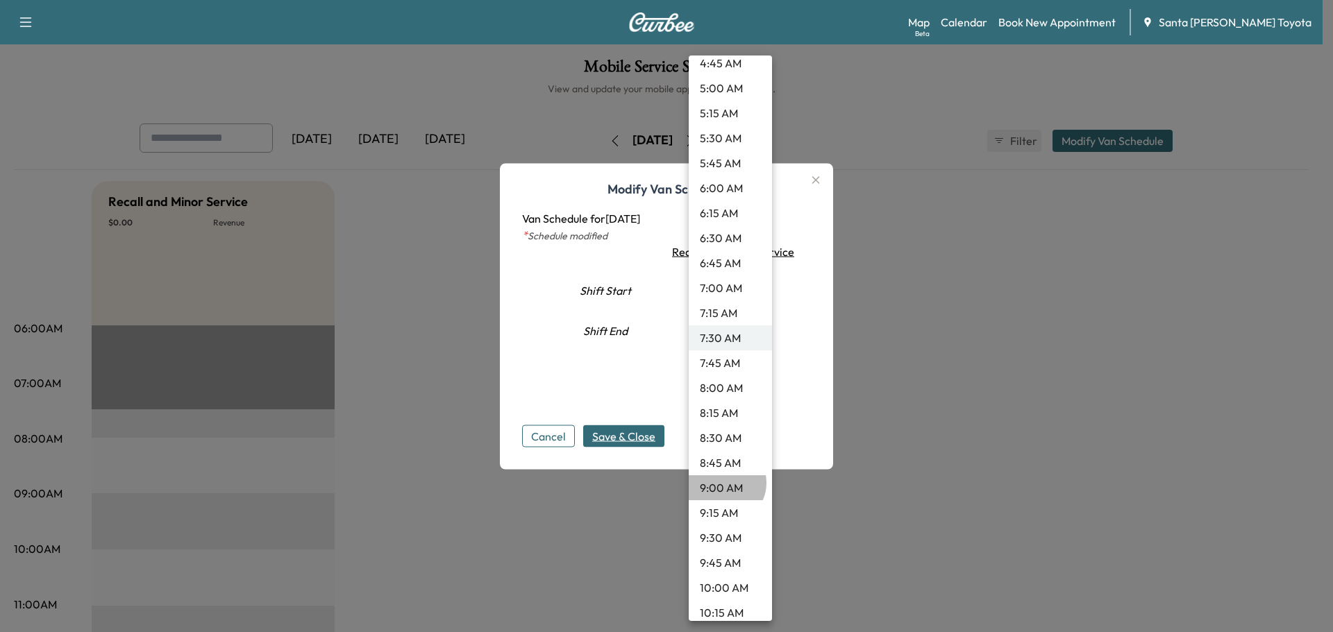
drag, startPoint x: 724, startPoint y: 483, endPoint x: 702, endPoint y: 476, distance: 22.6
click at [723, 484] on li "9:00 AM" at bounding box center [729, 487] width 83 height 25
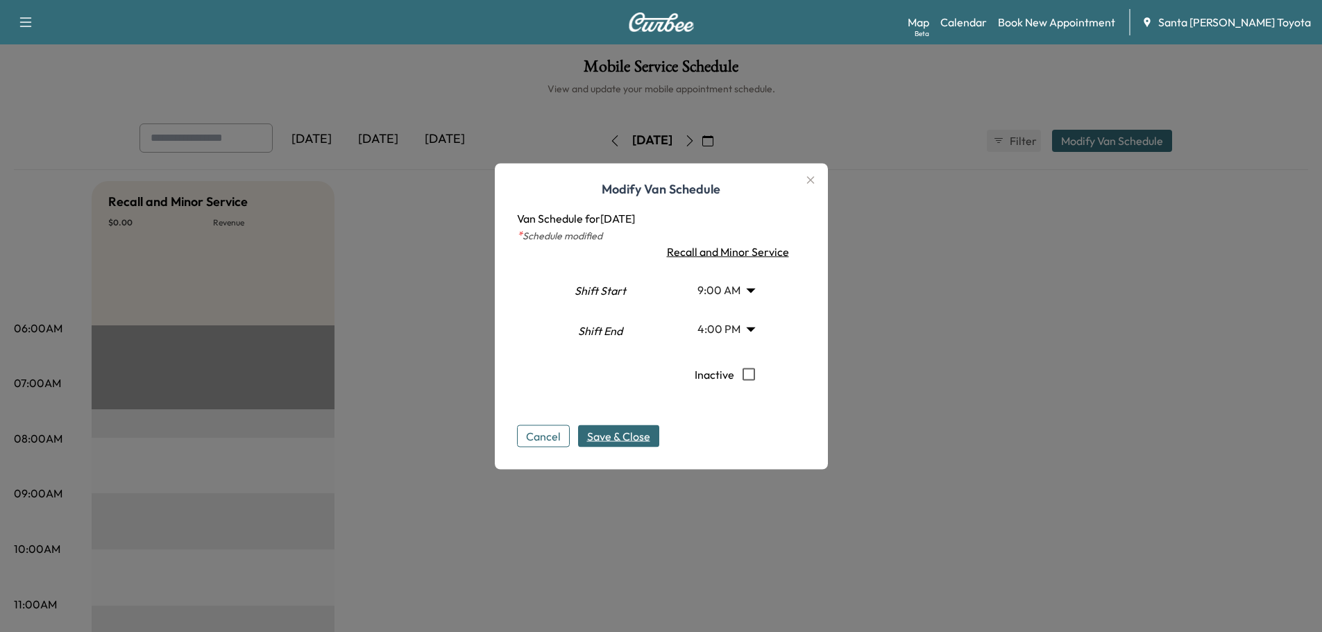
click at [620, 429] on span "Save & Close" at bounding box center [618, 436] width 63 height 17
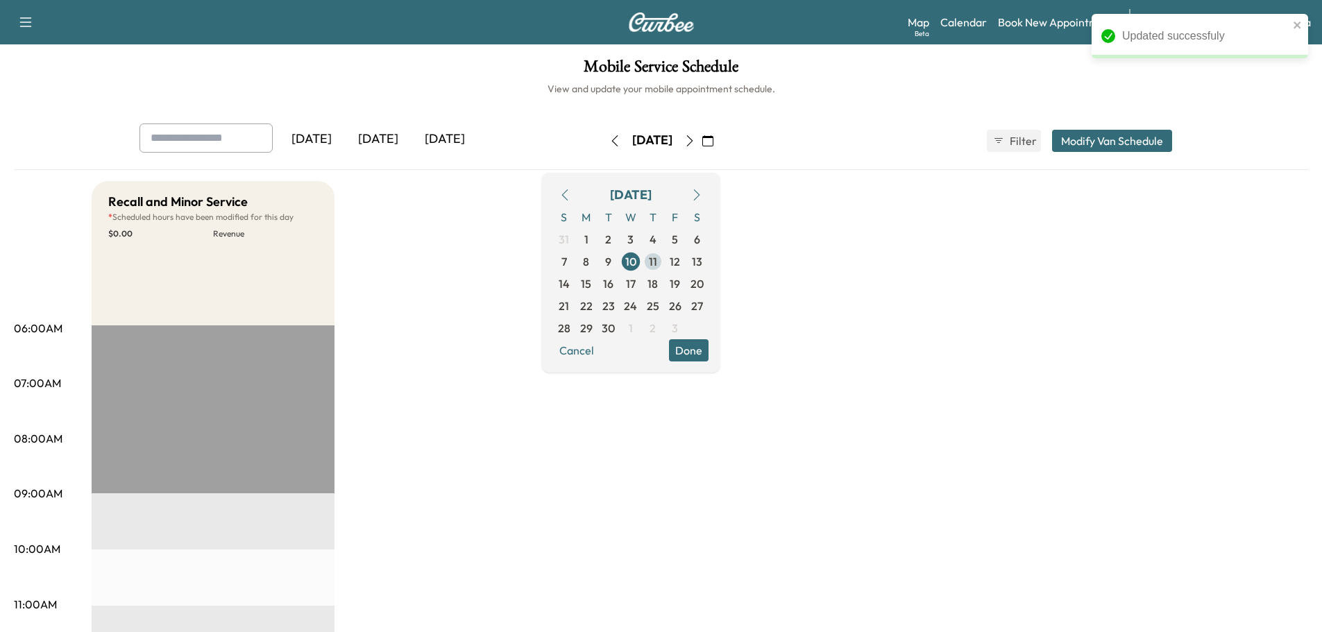
click at [664, 259] on span "11" at bounding box center [653, 262] width 22 height 22
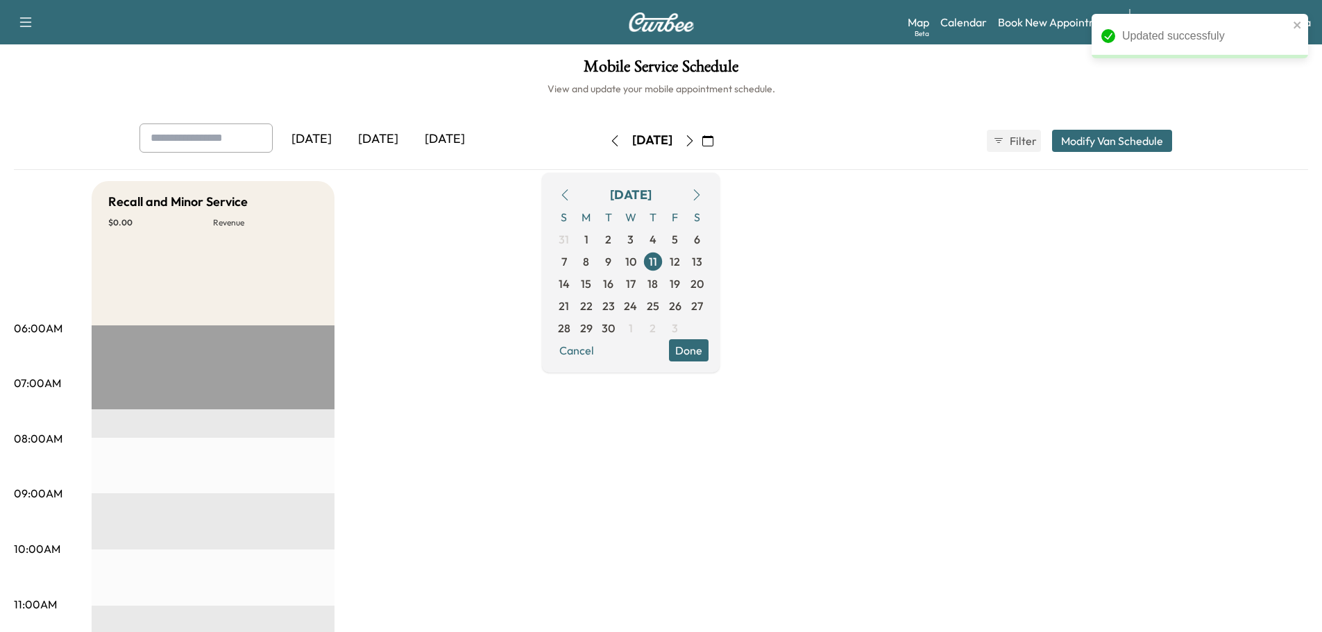
click at [1127, 148] on button "Modify Van Schedule" at bounding box center [1112, 141] width 120 height 22
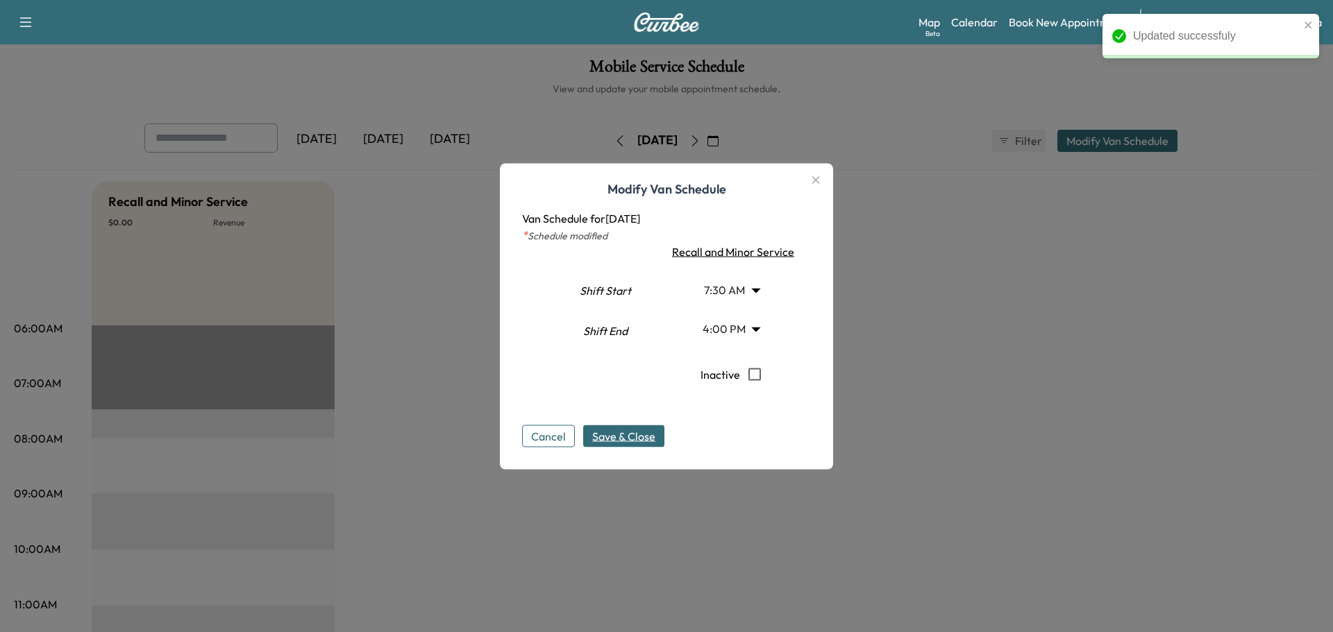
click at [745, 284] on body "Updated successfuly Support Log Out Map Beta Calendar Book New Appointment Sant…" at bounding box center [666, 316] width 1333 height 632
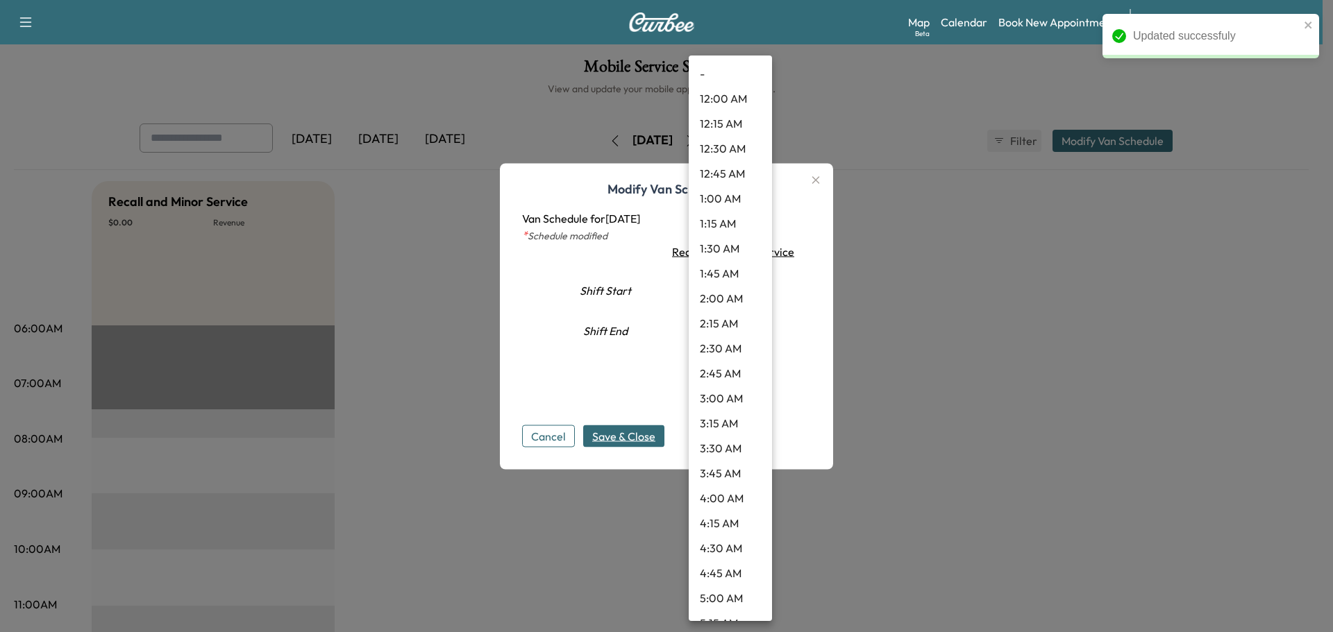
scroll to position [510, 0]
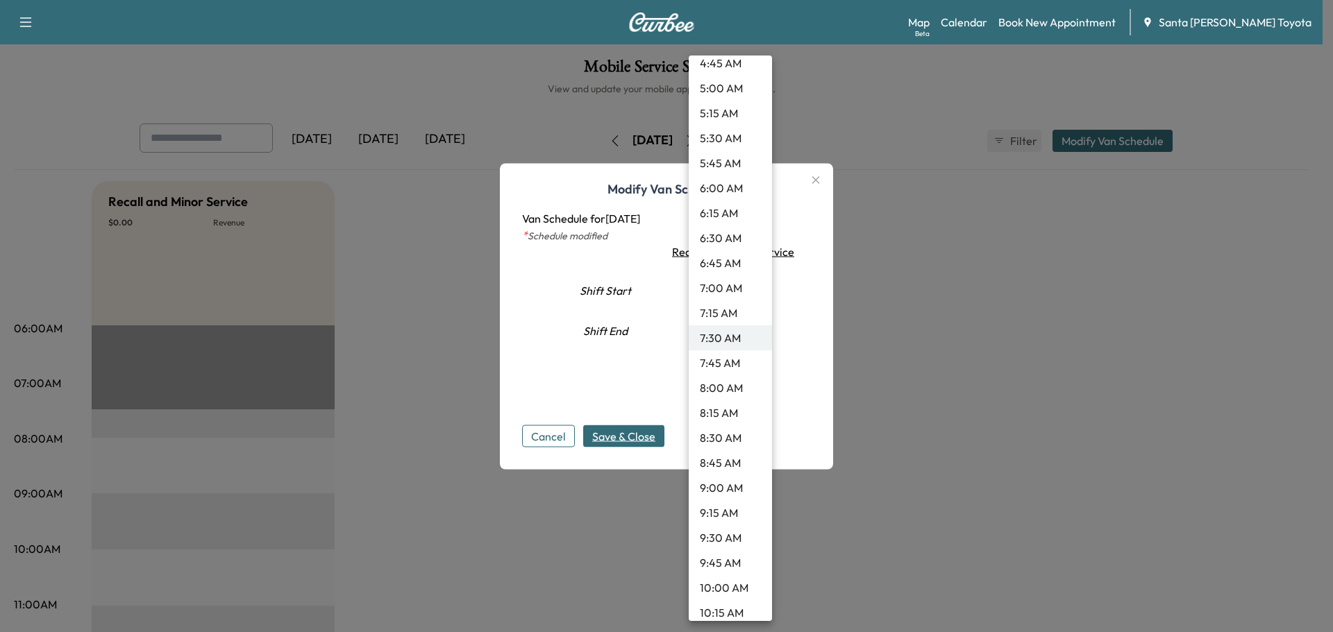
click at [716, 487] on li "9:00 AM" at bounding box center [729, 487] width 83 height 25
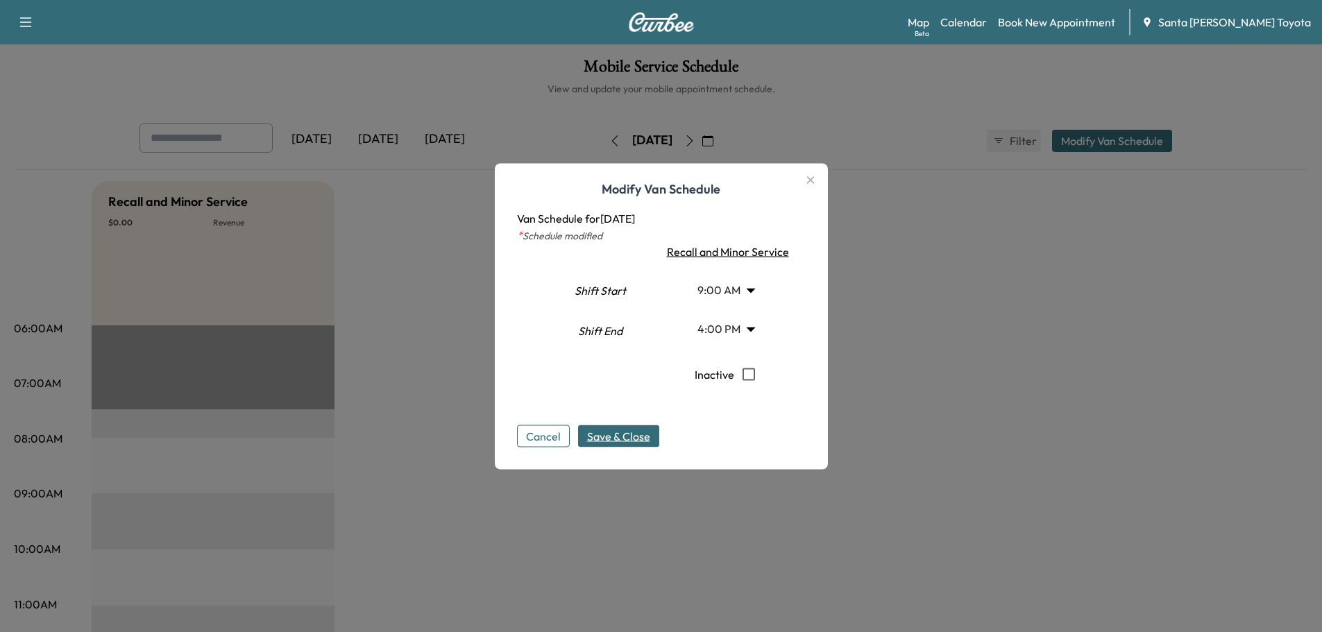
click at [625, 437] on span "Save & Close" at bounding box center [618, 436] width 63 height 17
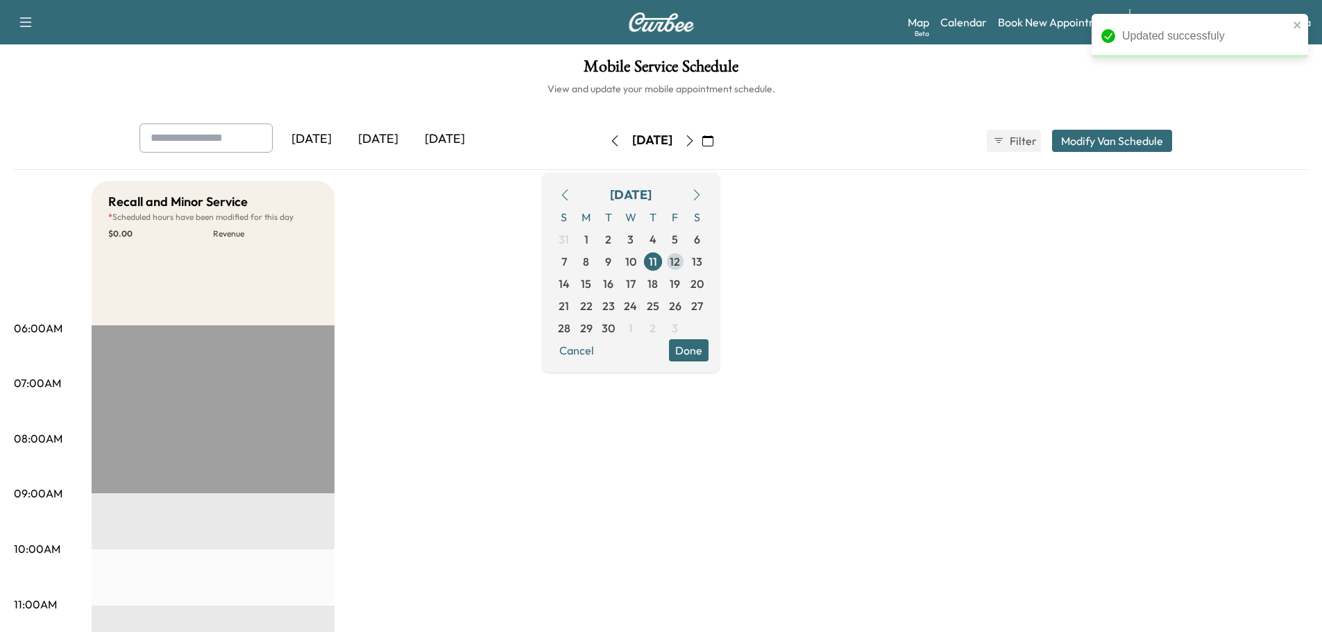
click at [680, 267] on span "12" at bounding box center [675, 261] width 10 height 17
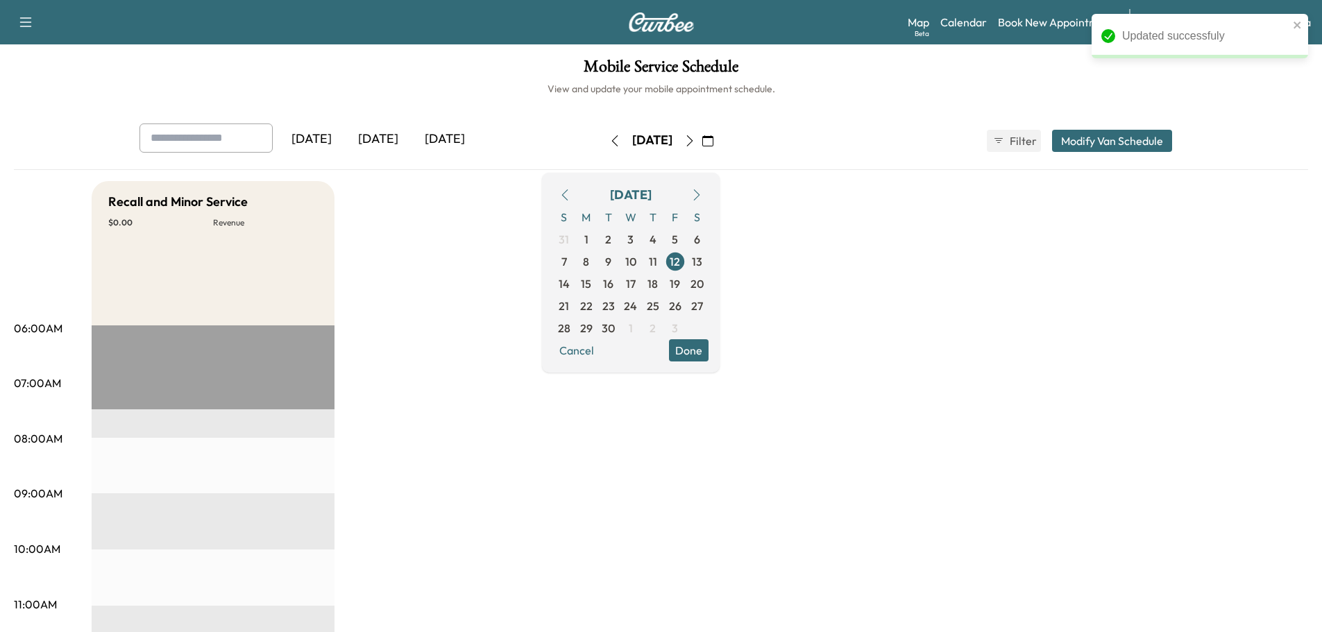
click at [1067, 145] on button "Modify Van Schedule" at bounding box center [1112, 141] width 120 height 22
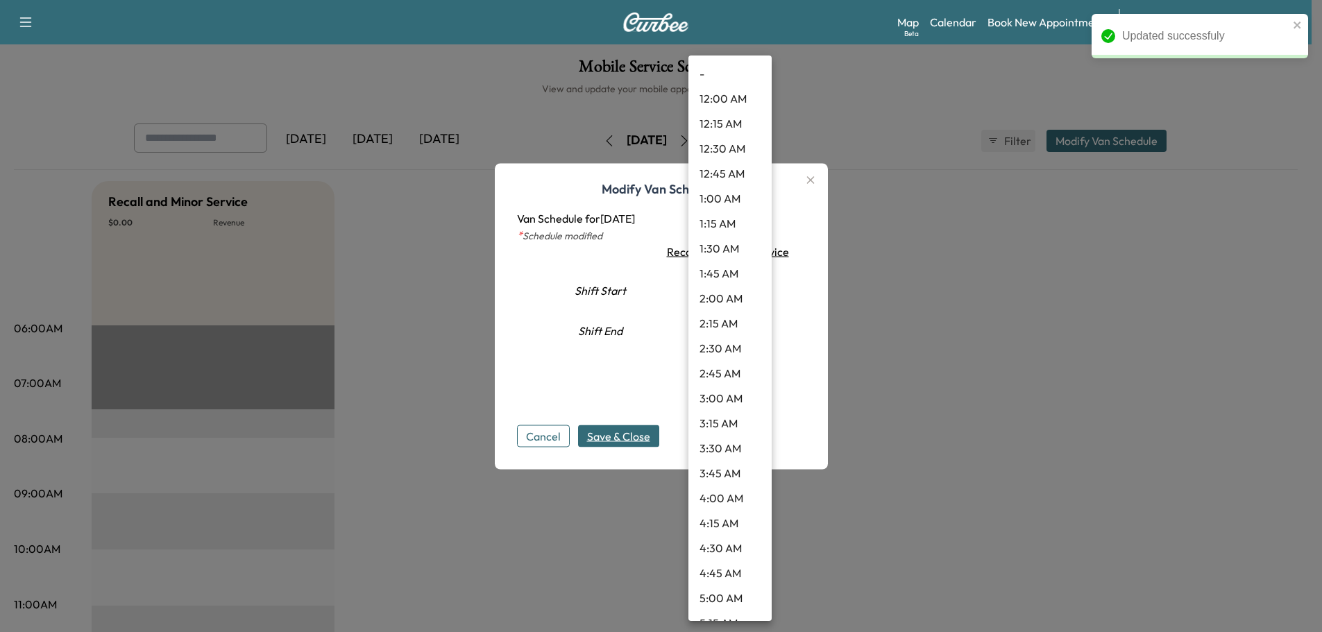
click at [717, 287] on body "Updated successfuly Support Log Out Map Beta Calendar Book New Appointment Sant…" at bounding box center [661, 316] width 1322 height 632
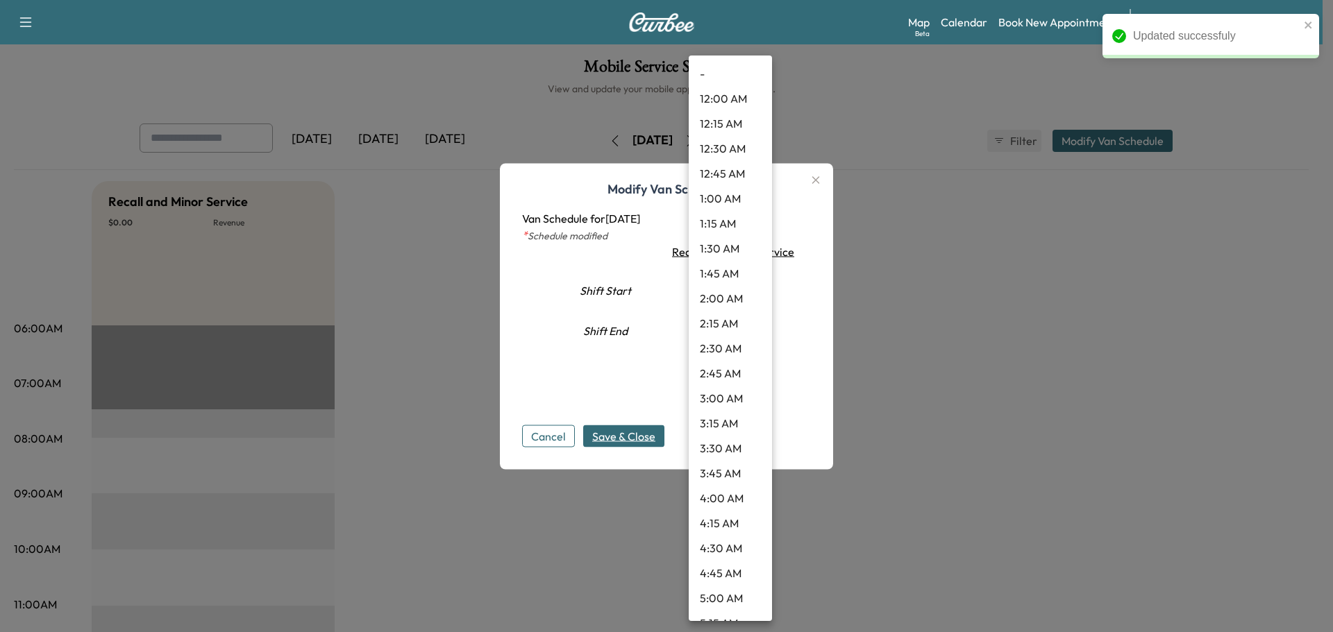
scroll to position [510, 0]
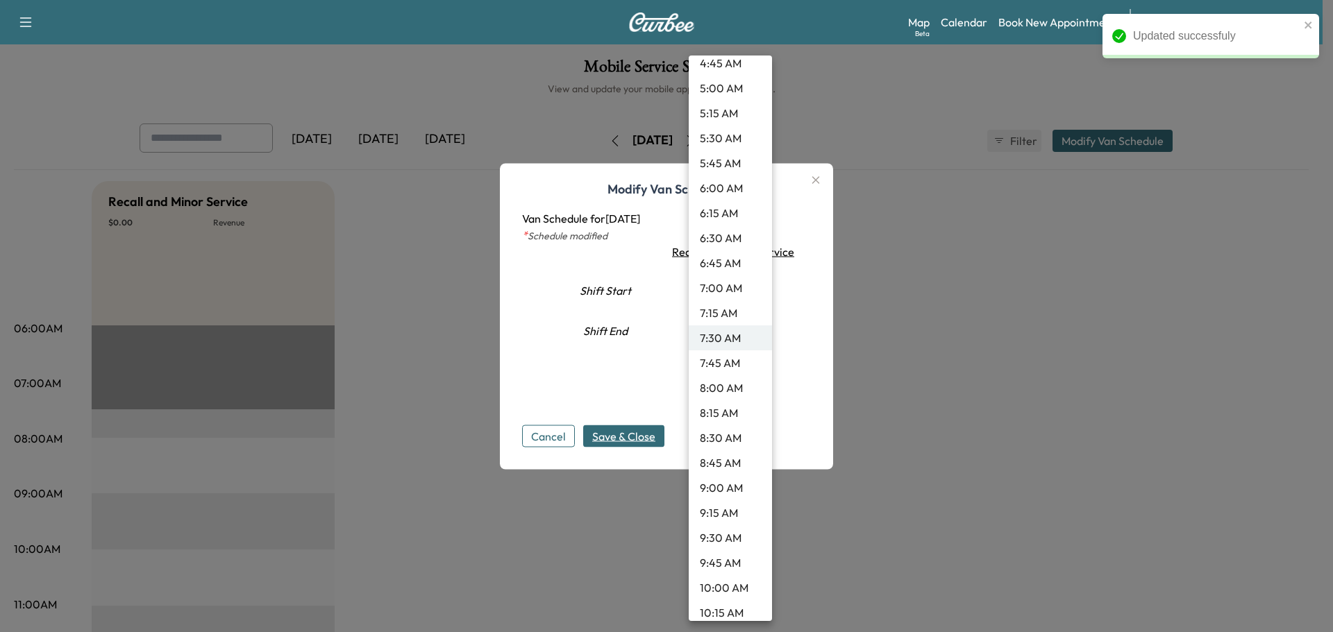
click at [717, 494] on li "9:00 AM" at bounding box center [729, 487] width 83 height 25
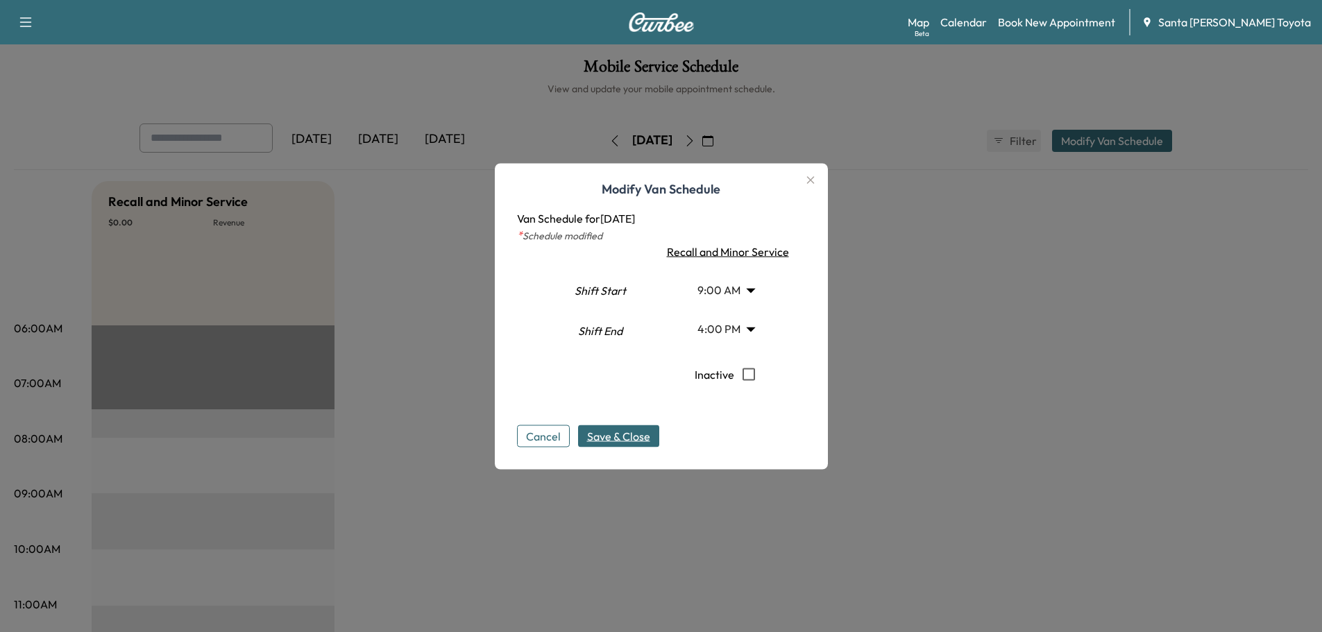
click at [621, 432] on span "Save & Close" at bounding box center [618, 436] width 63 height 17
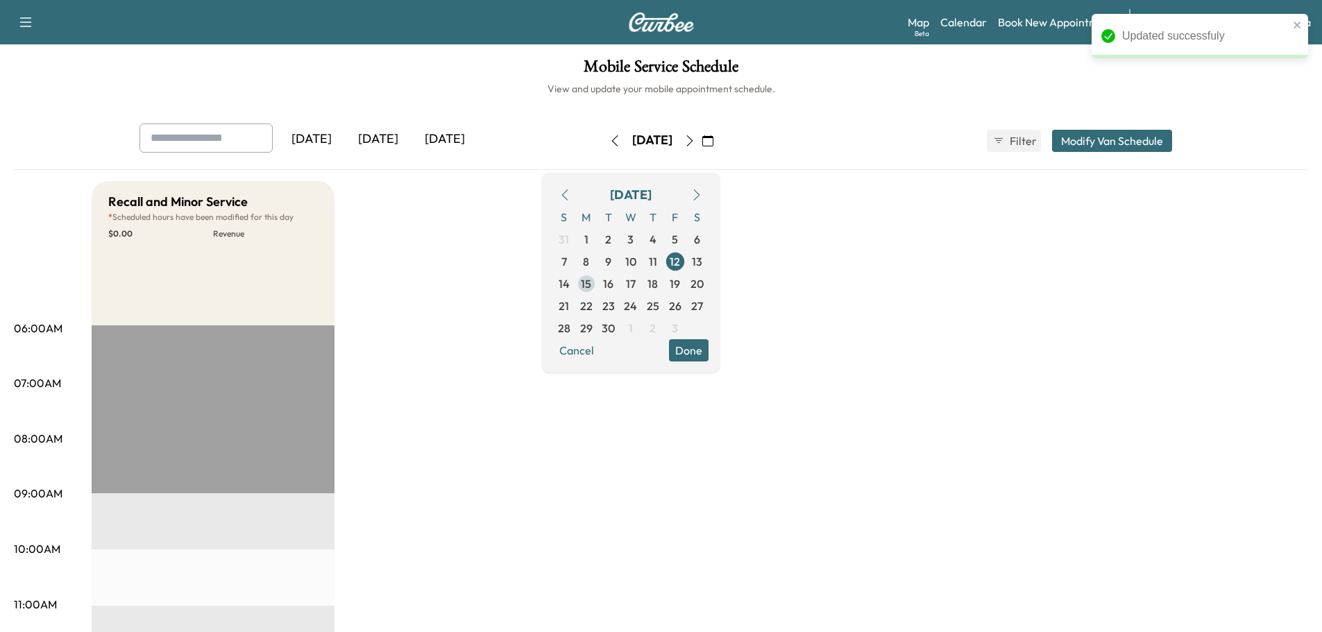
click at [591, 282] on span "15" at bounding box center [586, 284] width 10 height 17
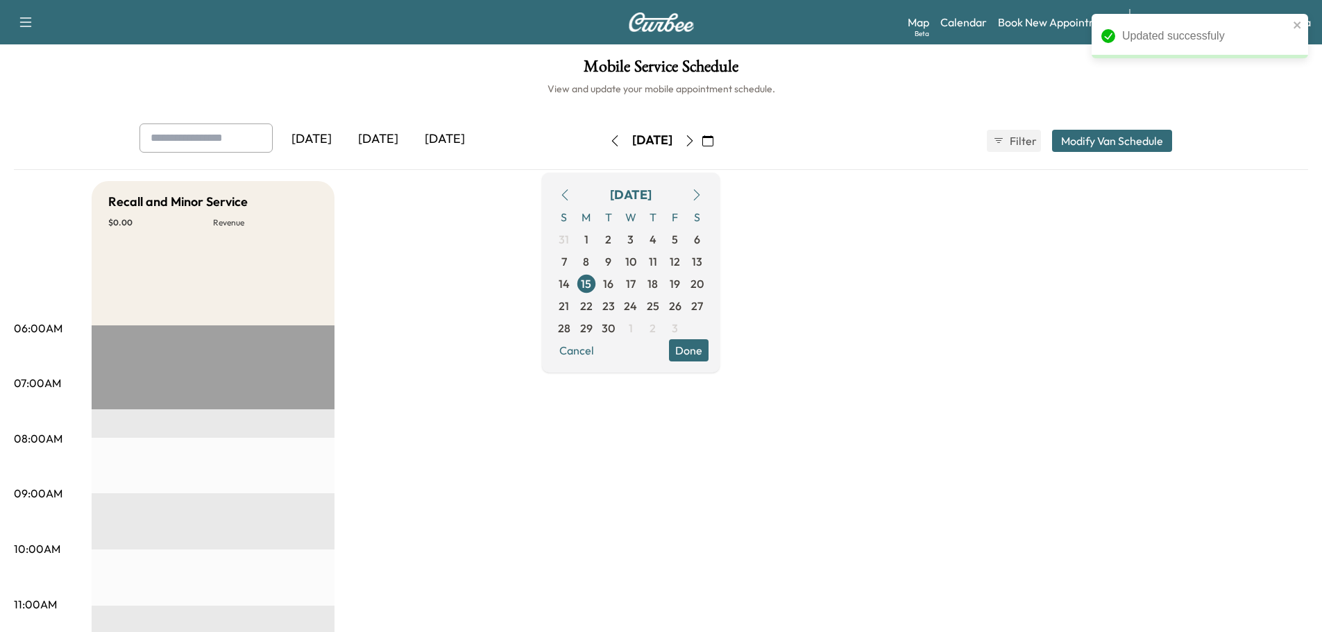
click at [1102, 144] on button "Modify Van Schedule" at bounding box center [1112, 141] width 120 height 22
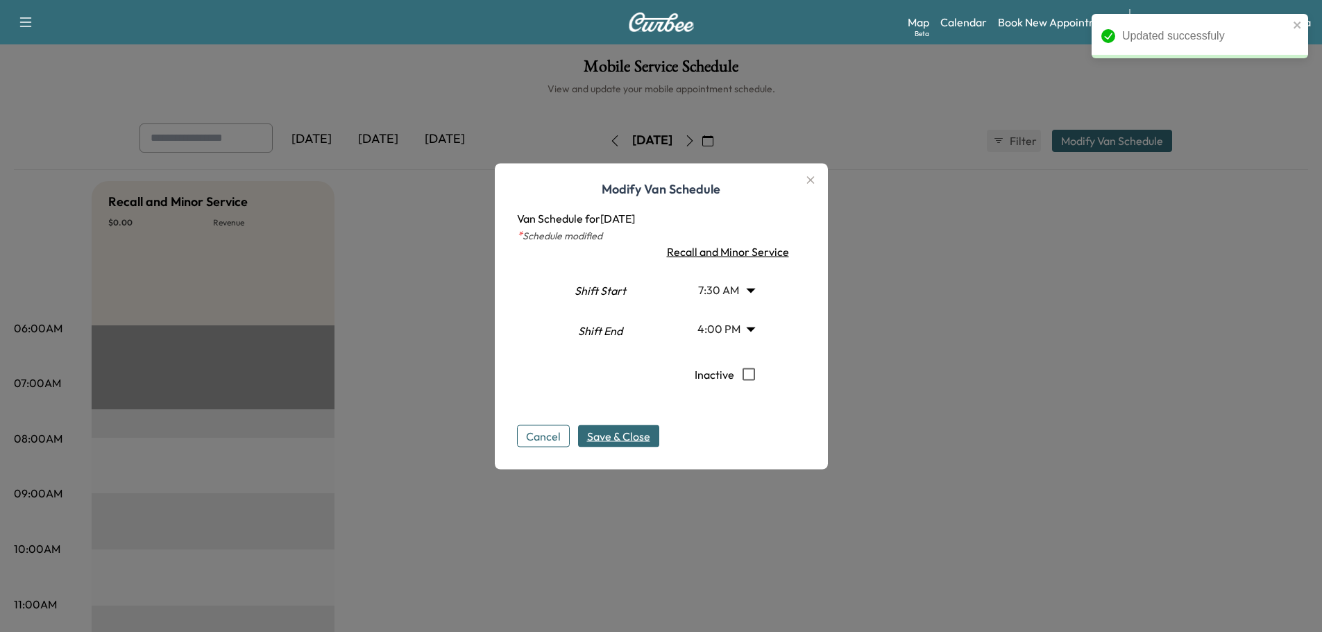
click at [742, 292] on body "Updated successfuly Support Log Out Map Beta Calendar Book New Appointment Sant…" at bounding box center [661, 316] width 1322 height 632
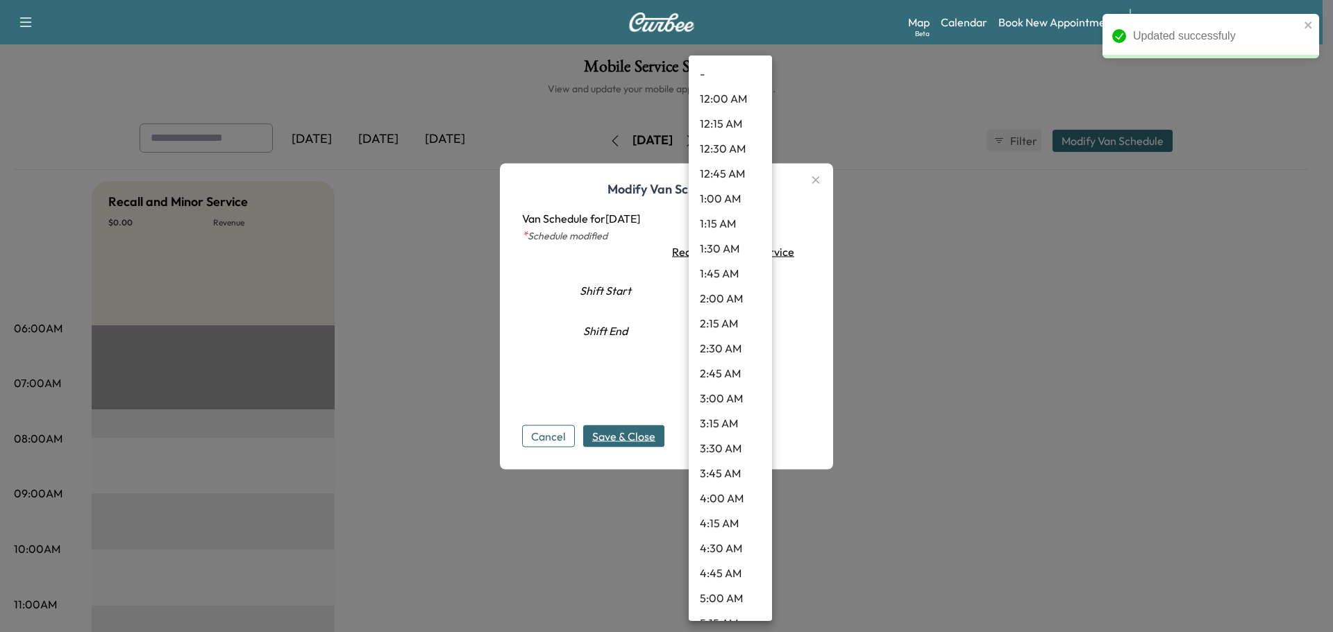
scroll to position [510, 0]
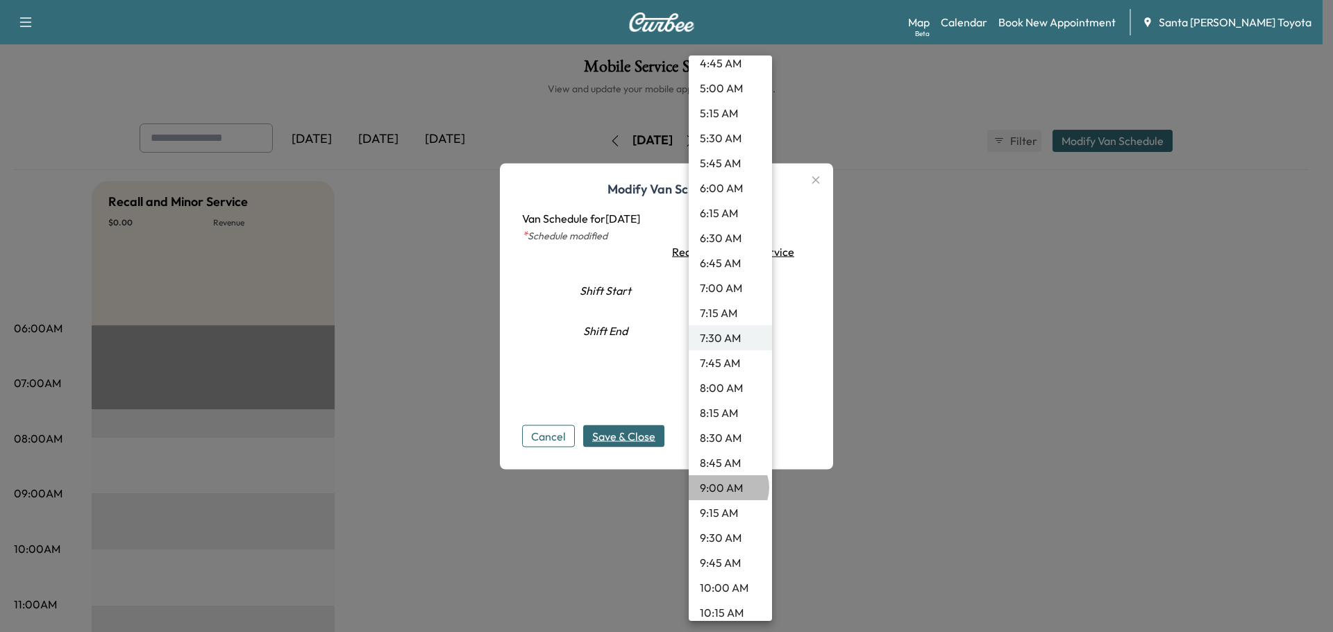
click at [728, 488] on li "9:00 AM" at bounding box center [729, 487] width 83 height 25
type input "*"
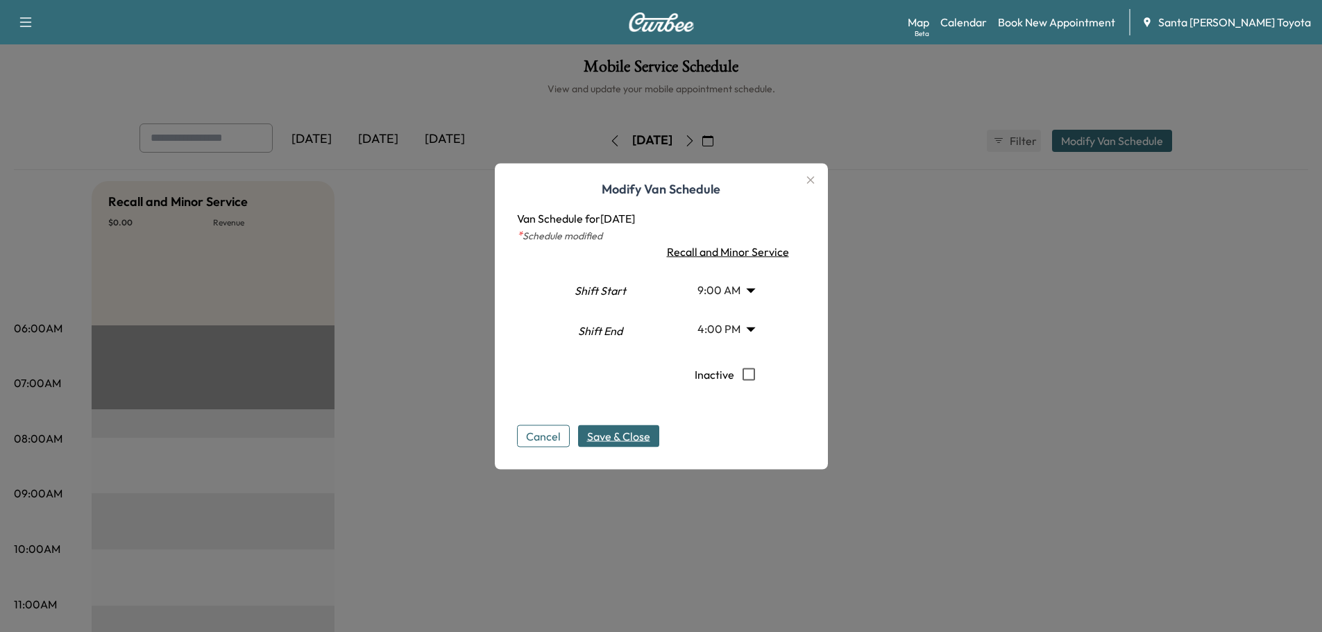
click at [645, 443] on span "Save & Close" at bounding box center [618, 436] width 63 height 17
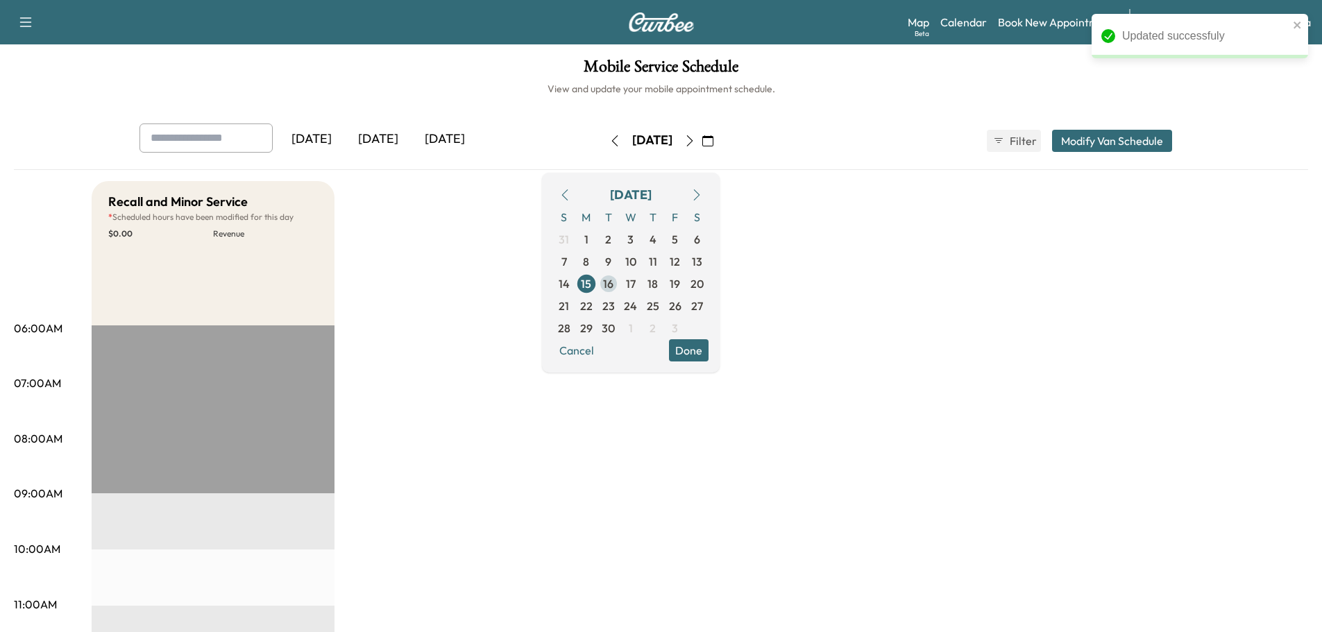
click at [614, 279] on span "16" at bounding box center [608, 284] width 10 height 17
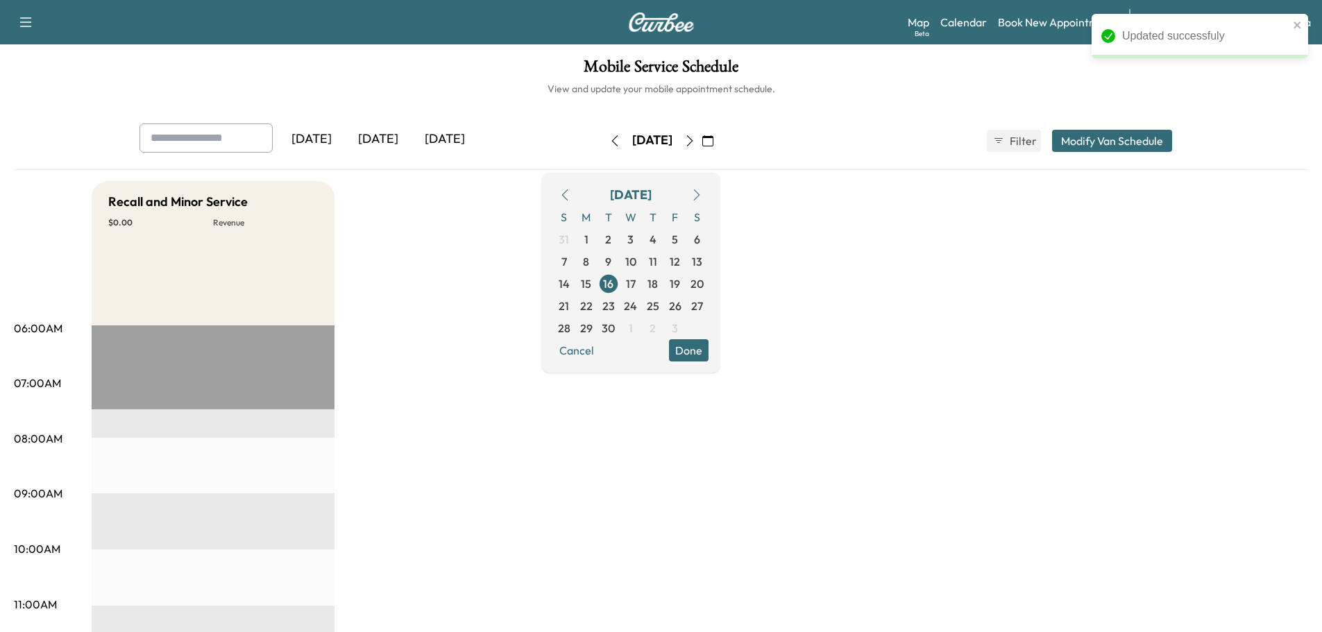
click at [1074, 148] on button "Modify Van Schedule" at bounding box center [1112, 141] width 120 height 22
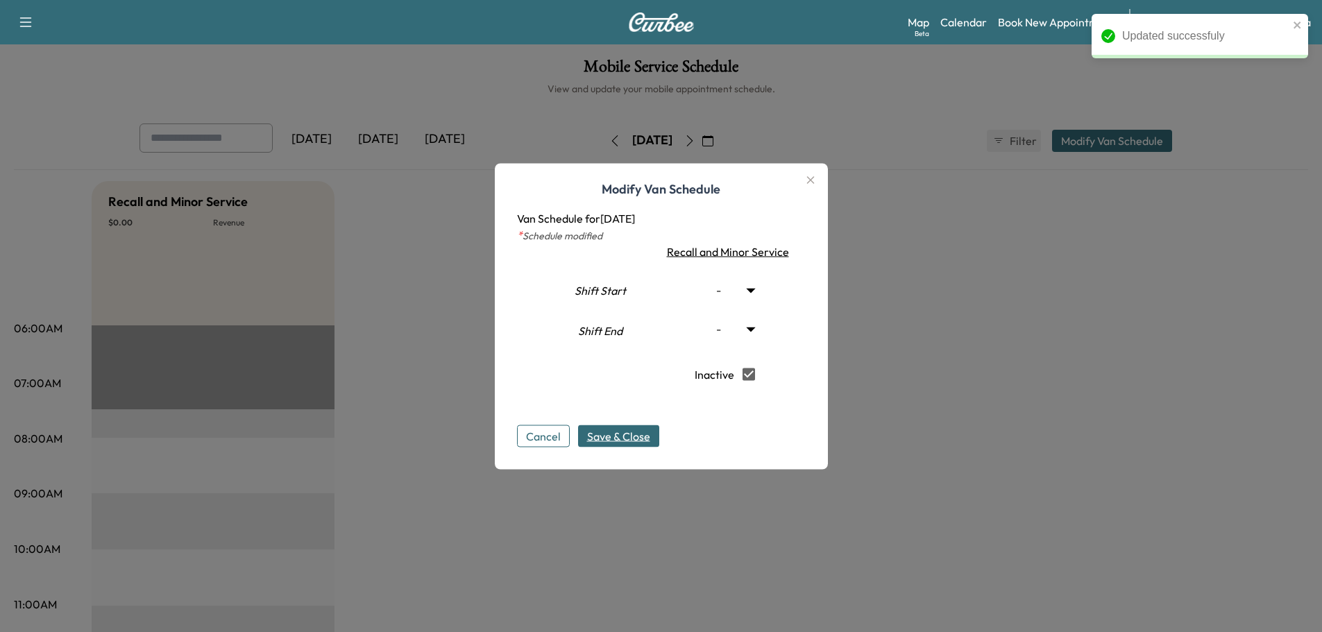
click at [625, 428] on span "Save & Close" at bounding box center [618, 436] width 63 height 17
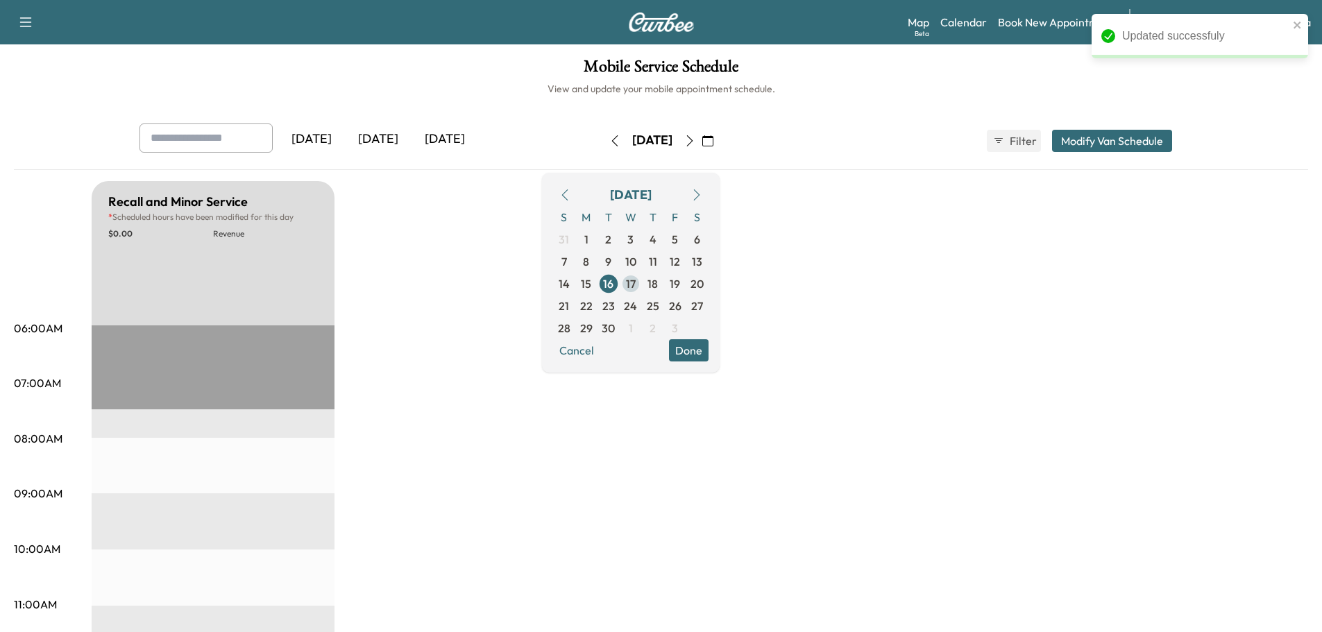
click at [636, 285] on span "17" at bounding box center [631, 284] width 10 height 17
type input "***"
type input "**"
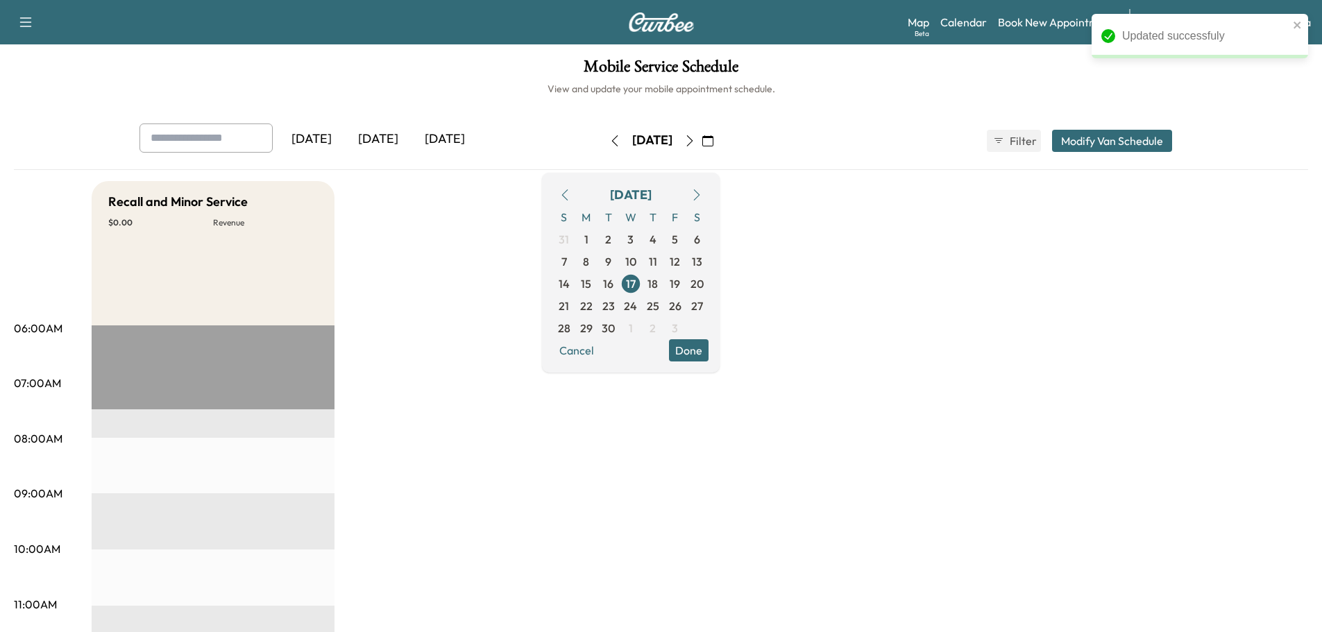
click at [1144, 142] on button "Modify Van Schedule" at bounding box center [1112, 141] width 120 height 22
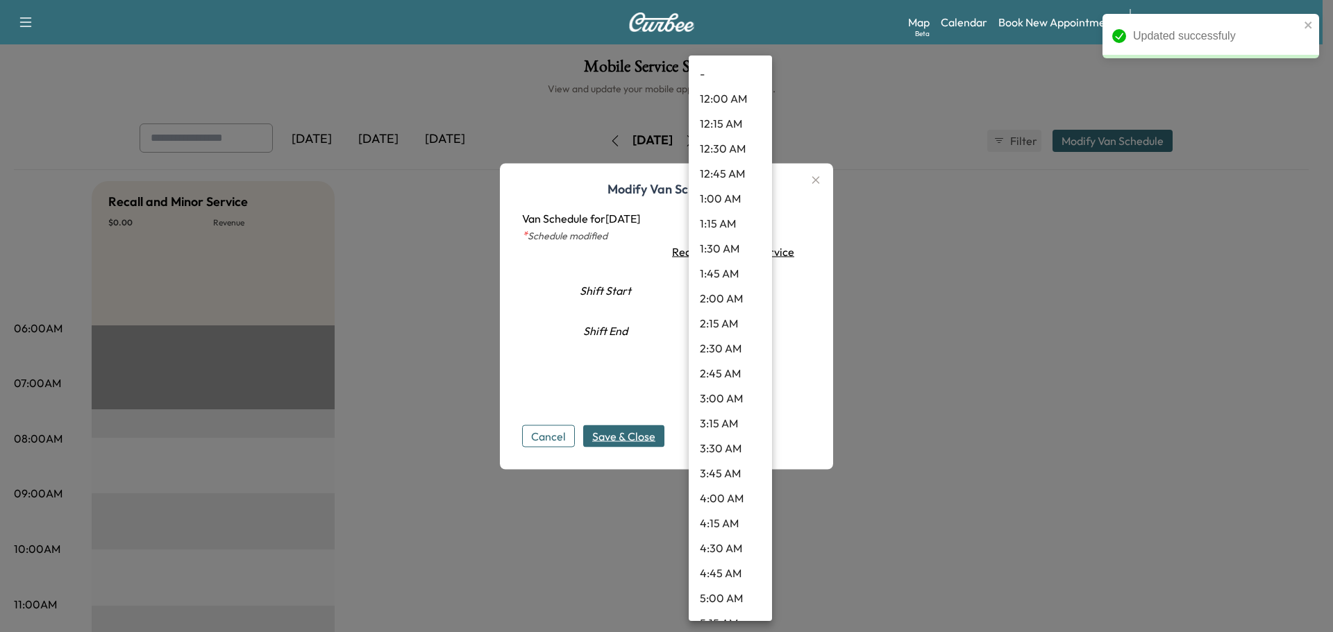
click at [723, 288] on body "Updated successfuly Support Log Out Map Beta Calendar Book New Appointment Sant…" at bounding box center [666, 316] width 1333 height 632
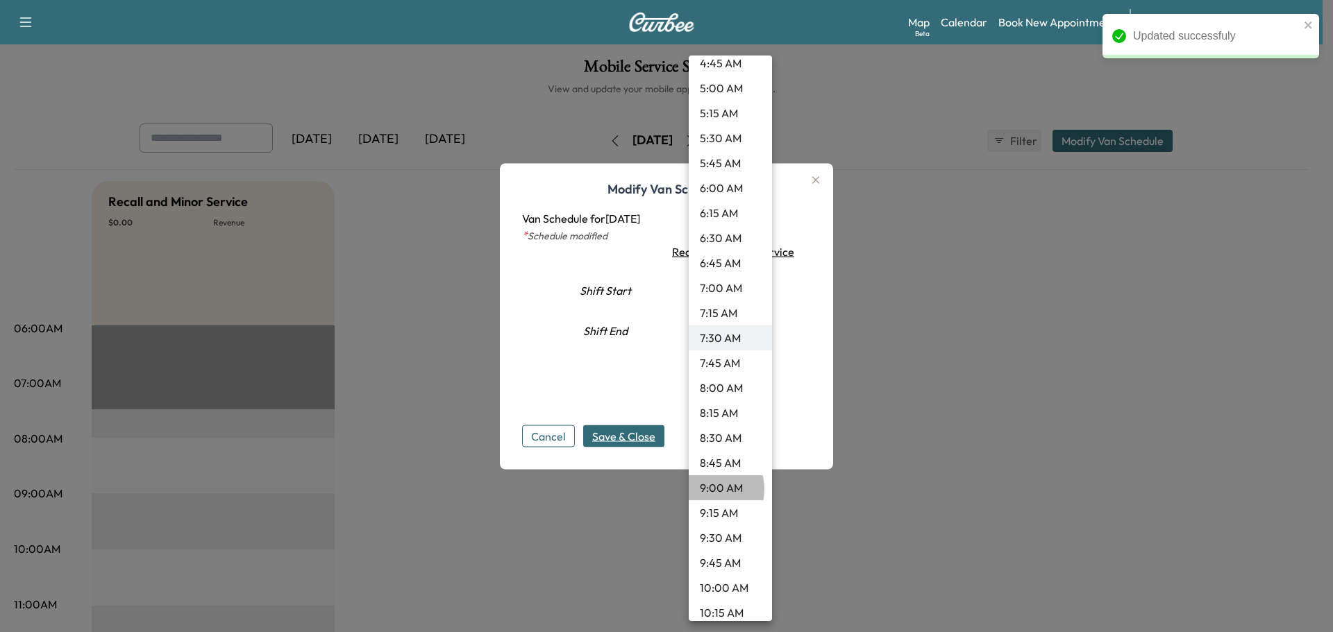
click at [707, 489] on li "9:00 AM" at bounding box center [729, 487] width 83 height 25
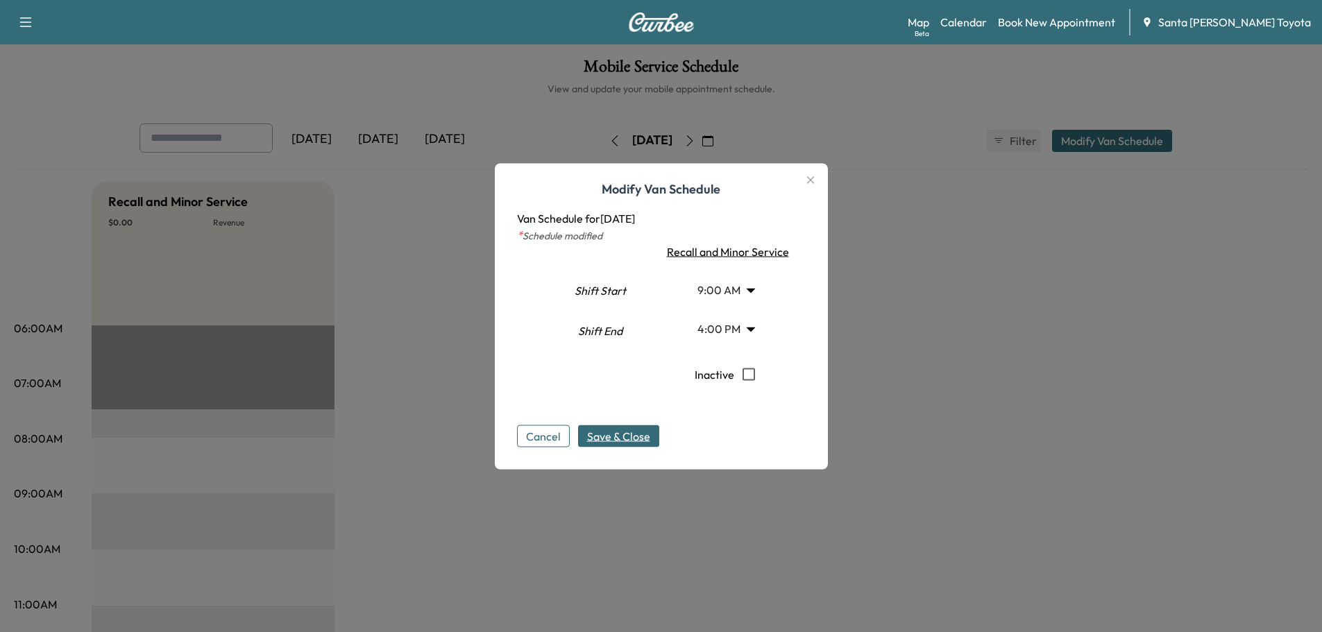
click at [613, 441] on span "Save & Close" at bounding box center [618, 436] width 63 height 17
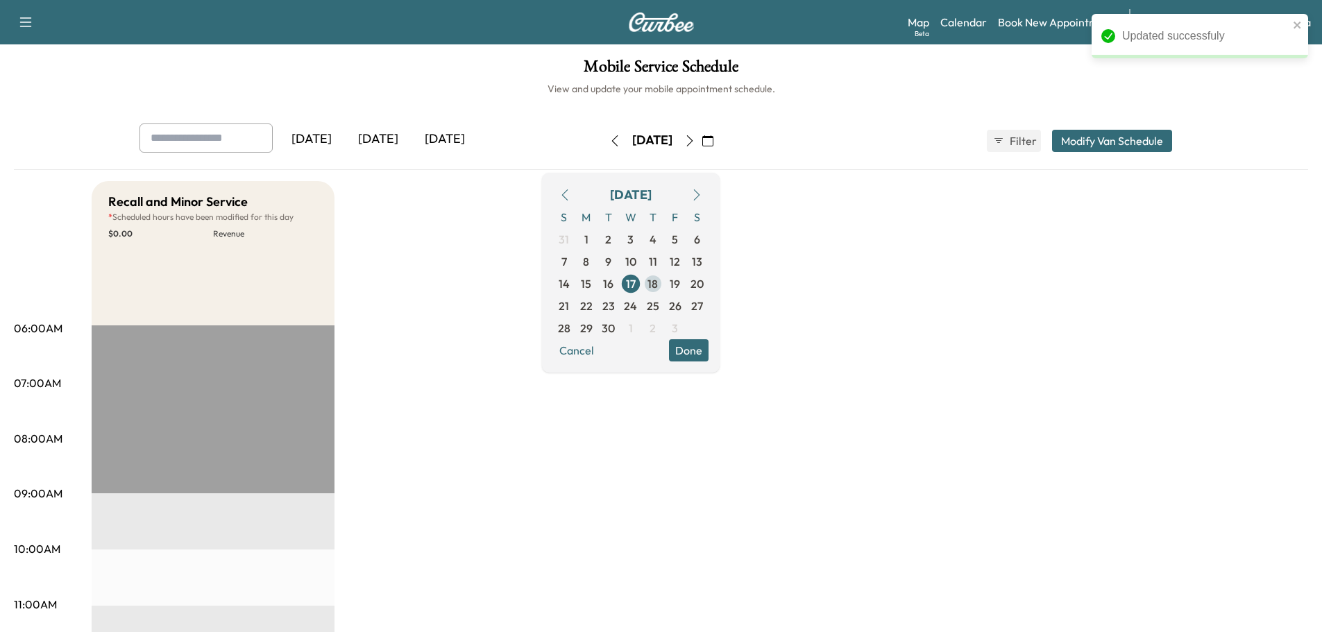
click at [658, 280] on span "18" at bounding box center [653, 284] width 10 height 17
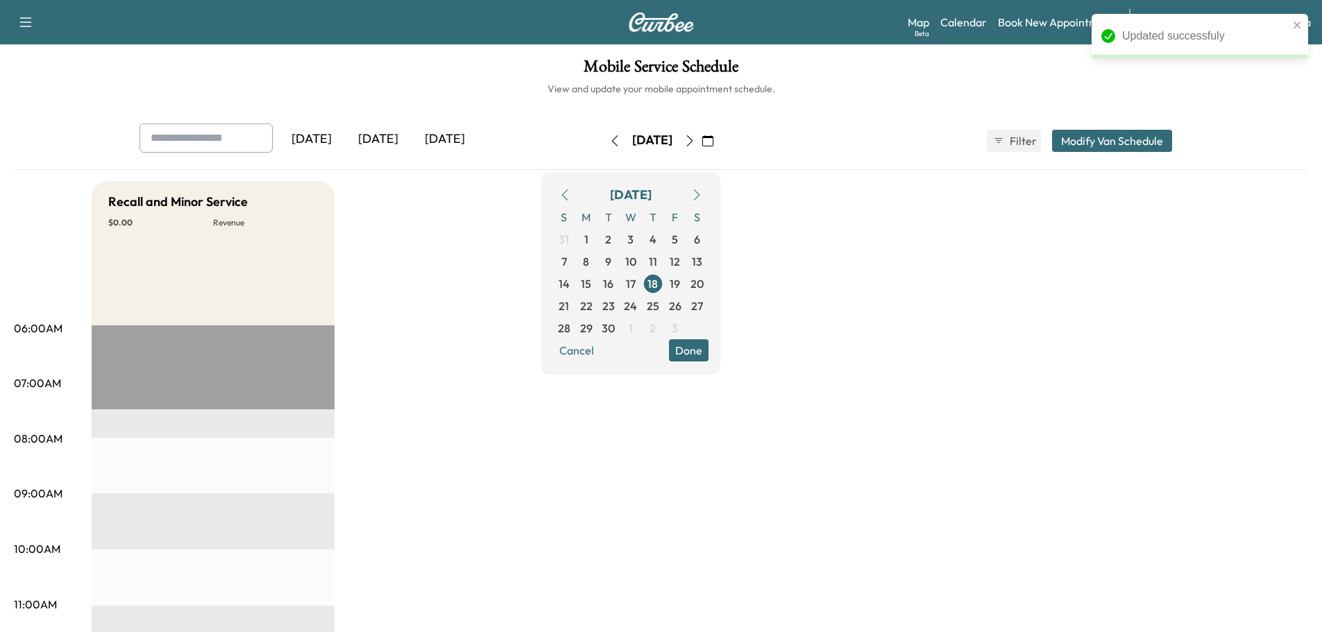
click at [1113, 141] on button "Modify Van Schedule" at bounding box center [1112, 141] width 120 height 22
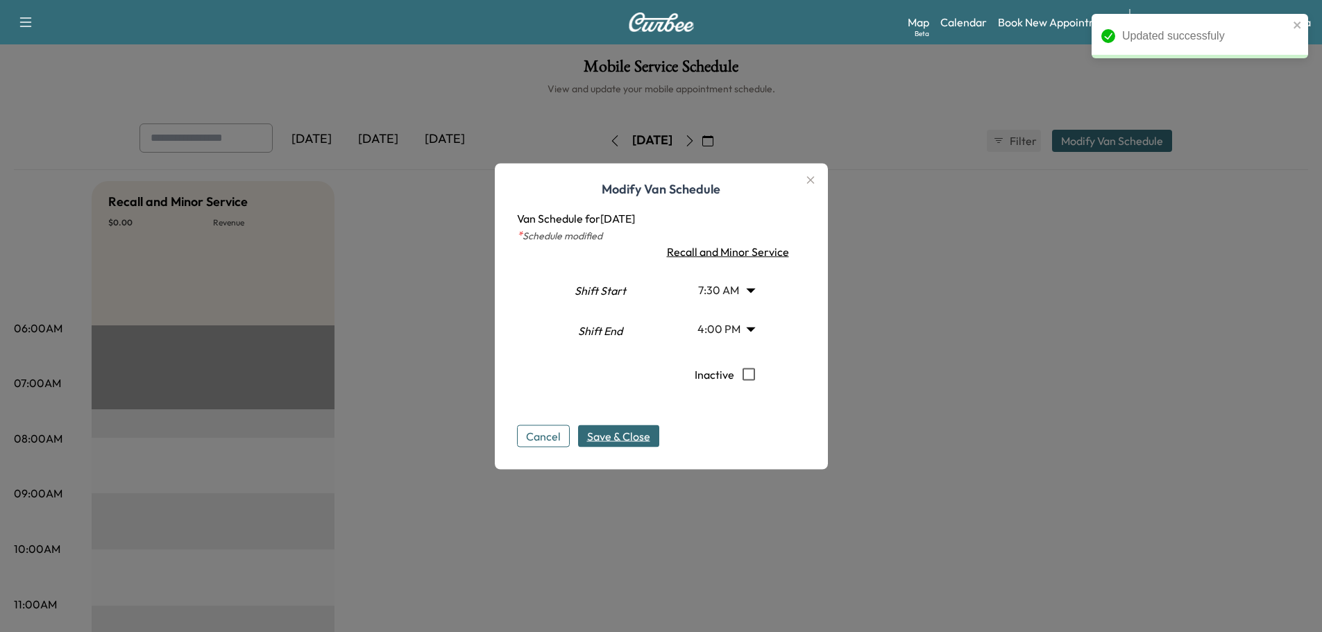
click at [728, 285] on body "Updated successfuly Support Log Out Map Beta Calendar Book New Appointment Sant…" at bounding box center [661, 316] width 1322 height 632
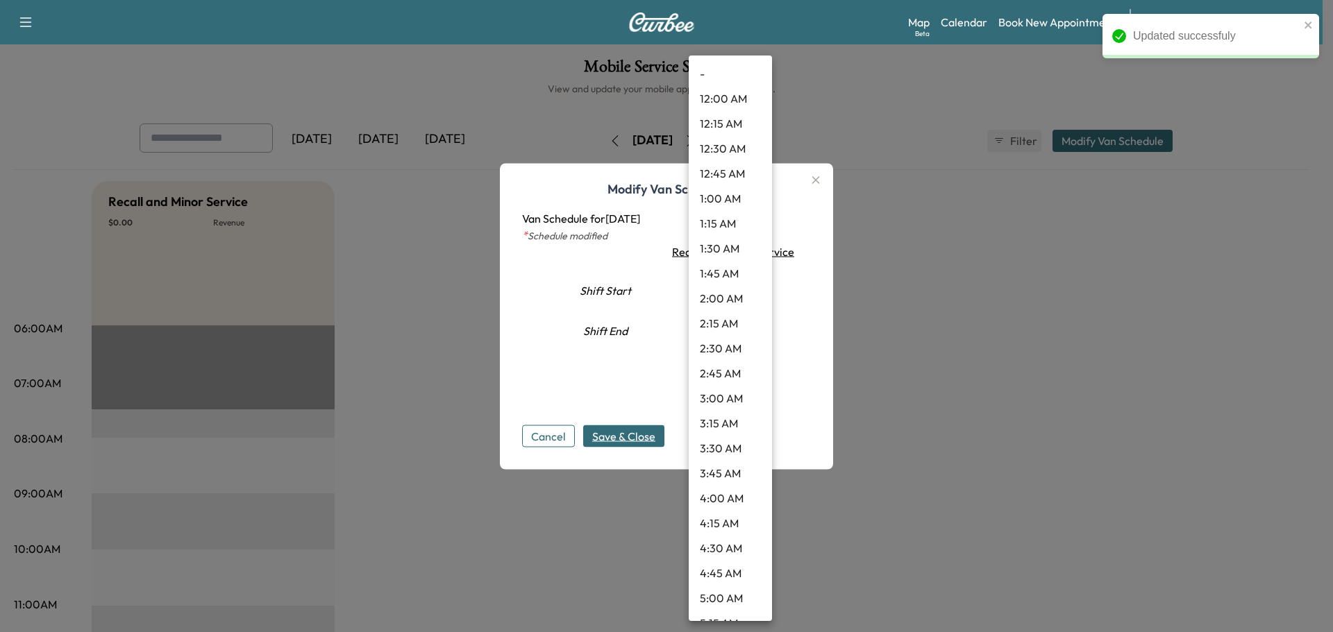
scroll to position [510, 0]
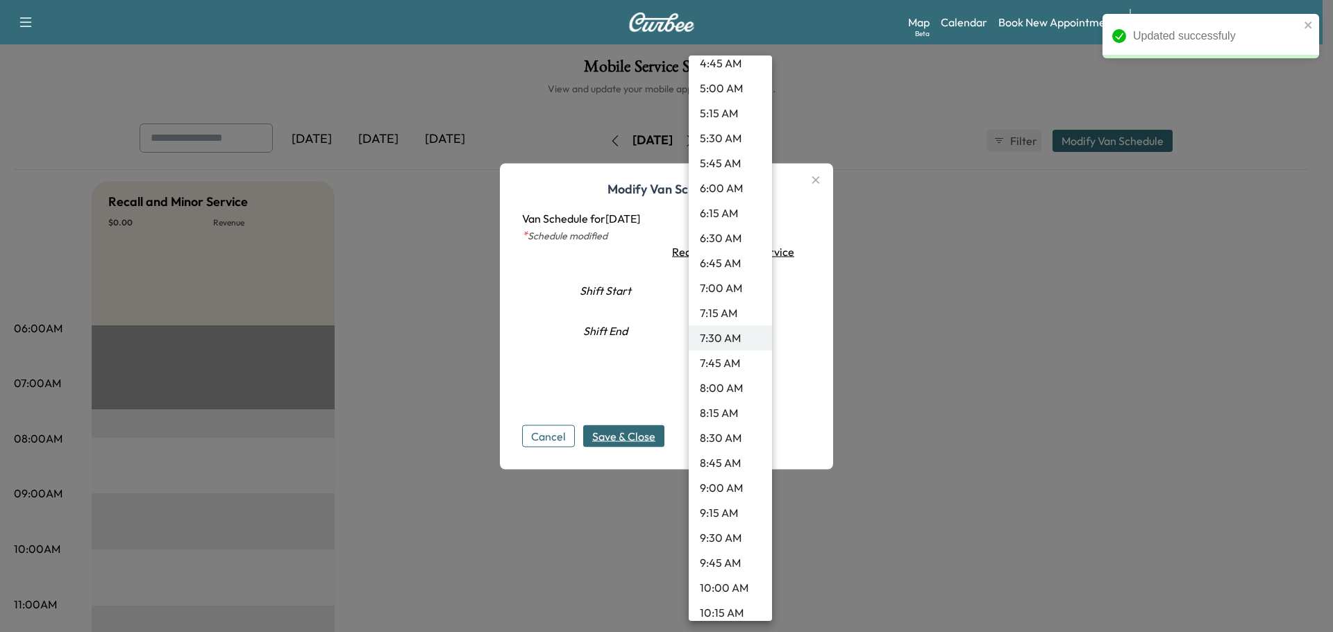
click at [721, 497] on li "9:00 AM" at bounding box center [729, 487] width 83 height 25
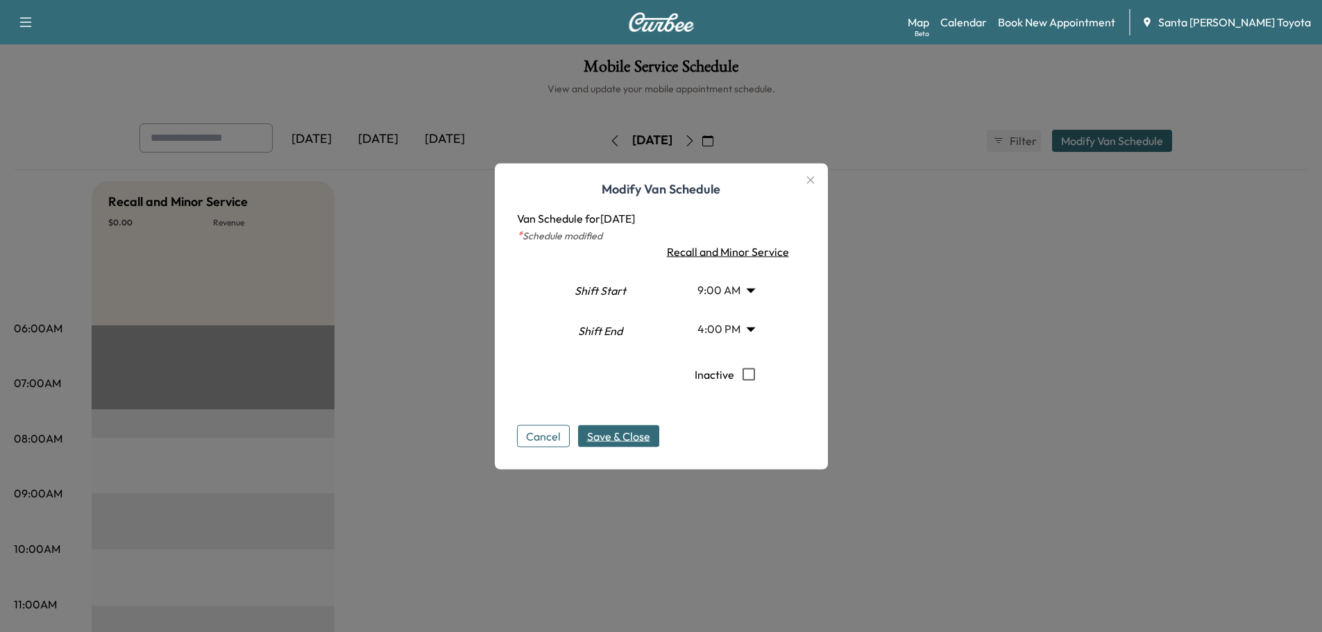
click at [614, 437] on span "Save & Close" at bounding box center [618, 436] width 63 height 17
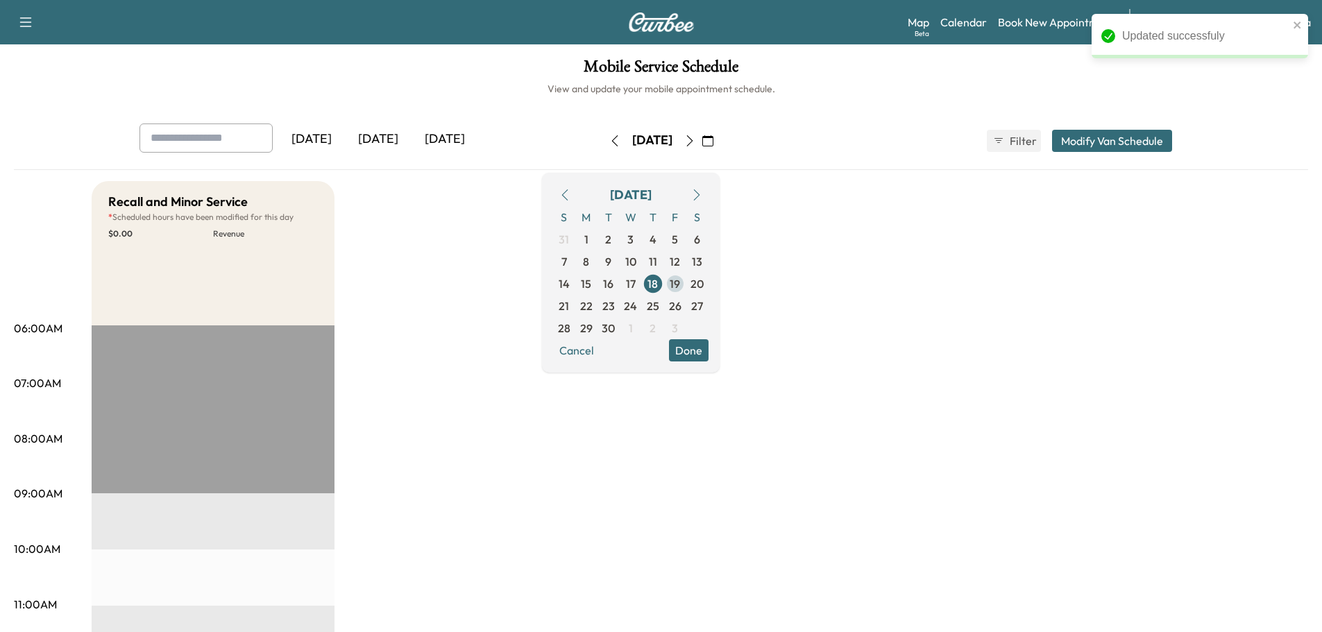
click at [680, 285] on span "19" at bounding box center [675, 284] width 10 height 17
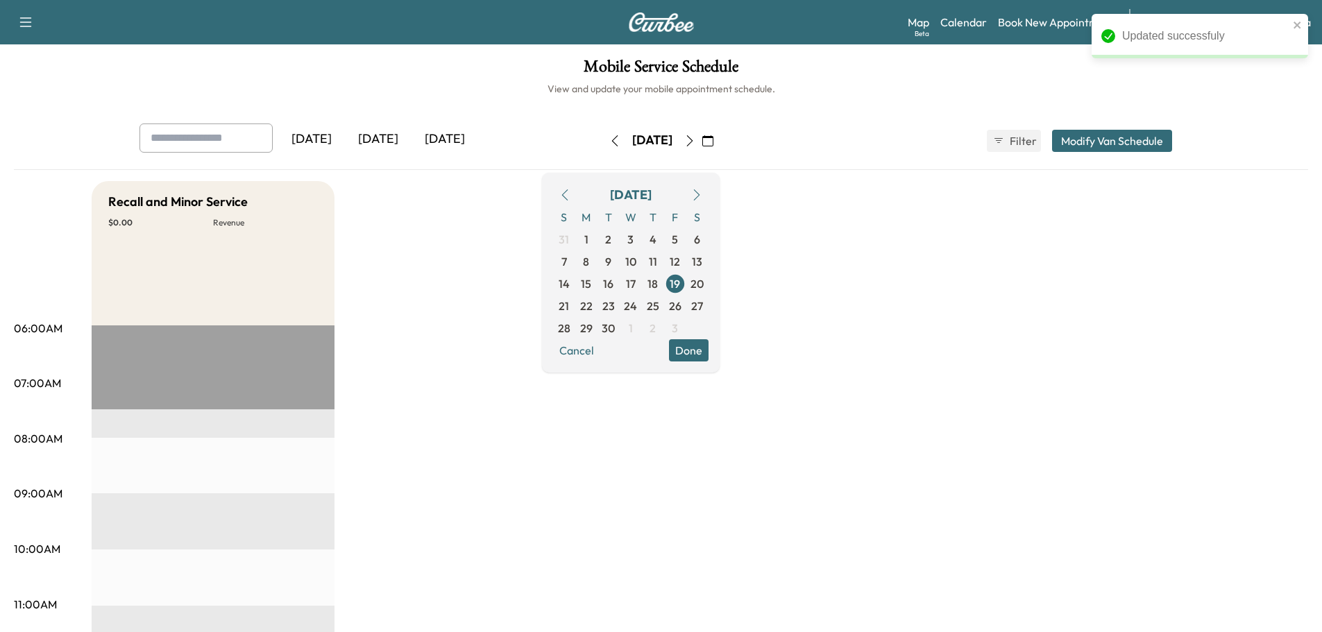
click at [1081, 140] on button "Modify Van Schedule" at bounding box center [1112, 141] width 120 height 22
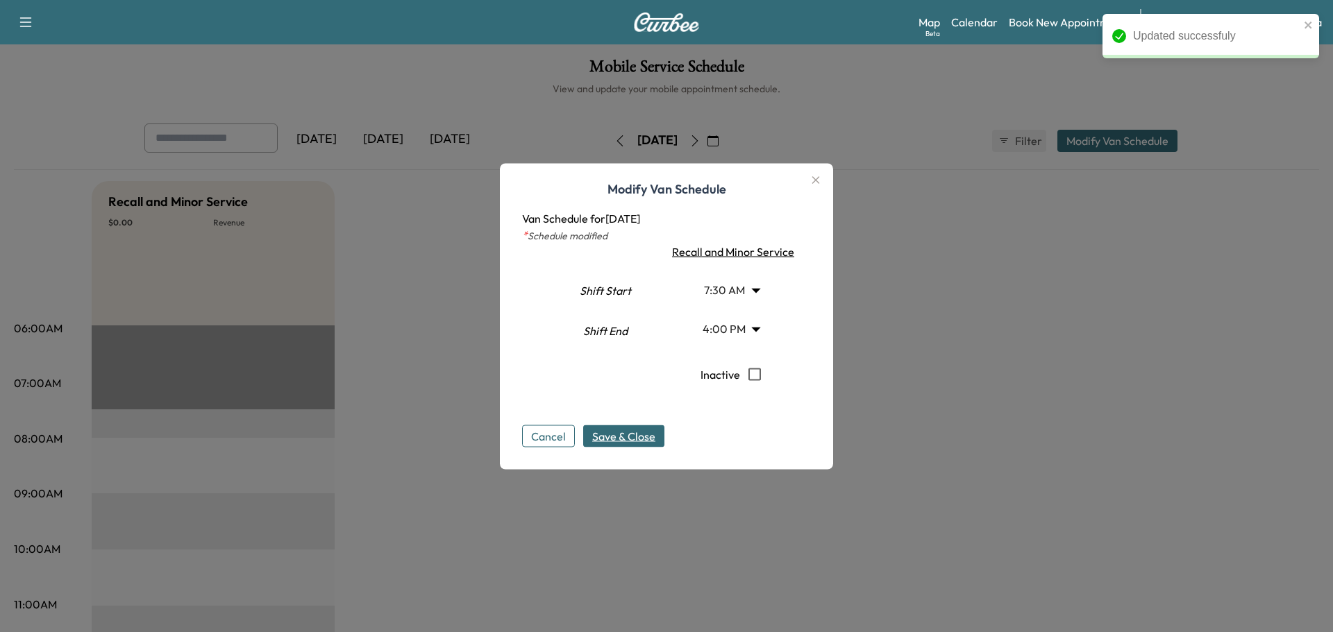
click at [736, 291] on body "Updated successfuly Support Log Out Map Beta Calendar Book New Appointment Sant…" at bounding box center [666, 316] width 1333 height 632
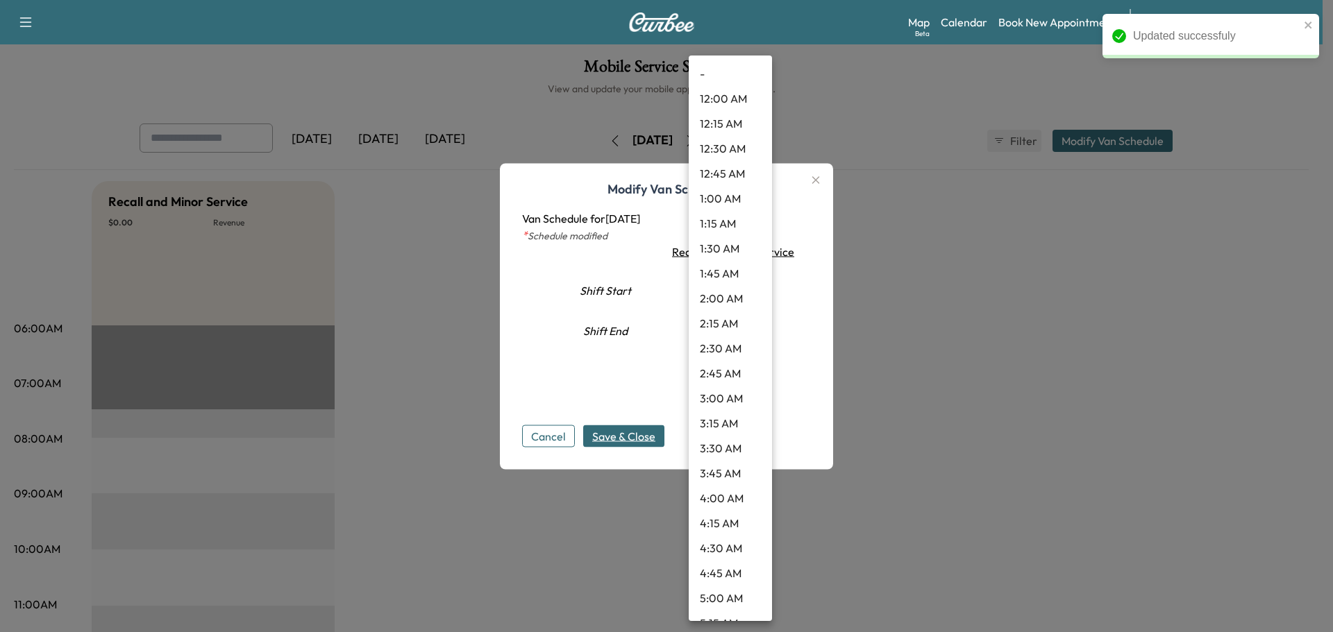
scroll to position [510, 0]
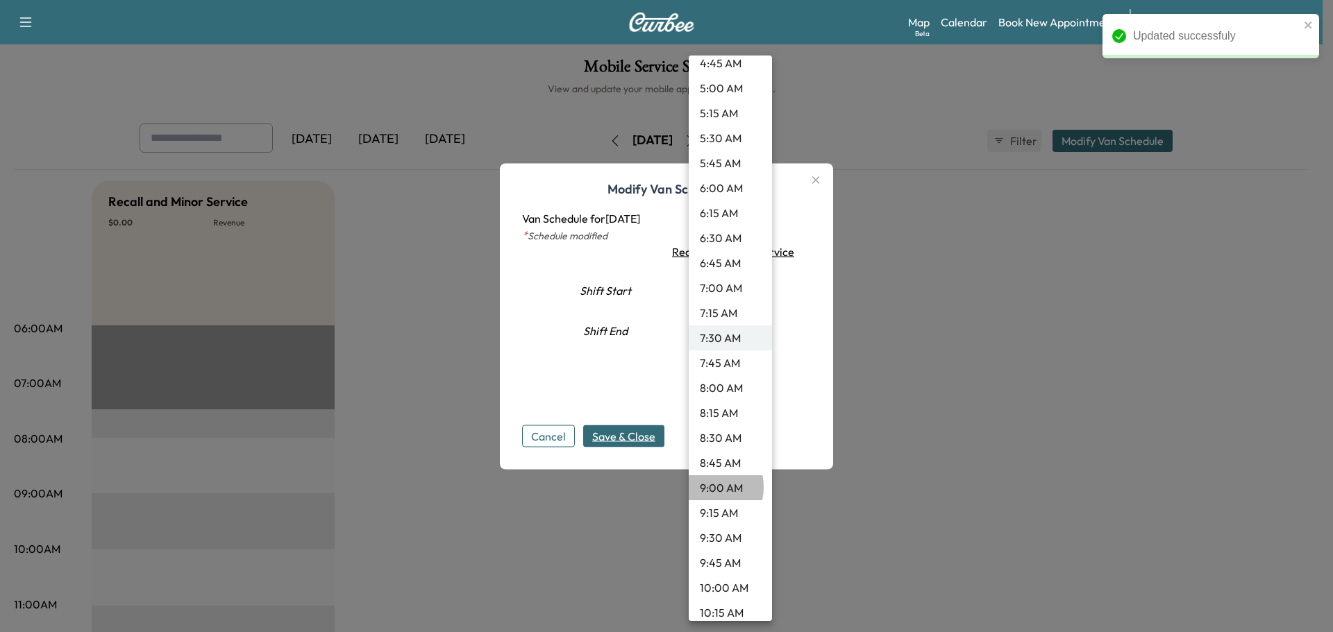
click at [702, 487] on li "9:00 AM" at bounding box center [729, 487] width 83 height 25
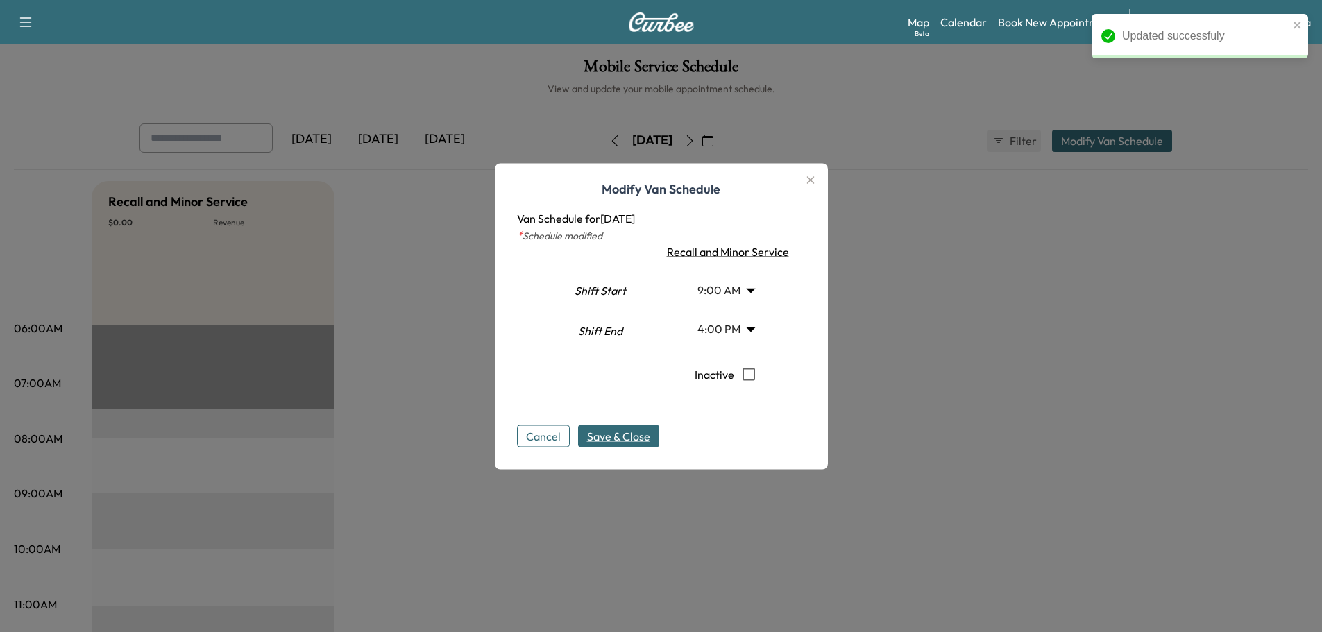
click at [624, 439] on span "Save & Close" at bounding box center [618, 436] width 63 height 17
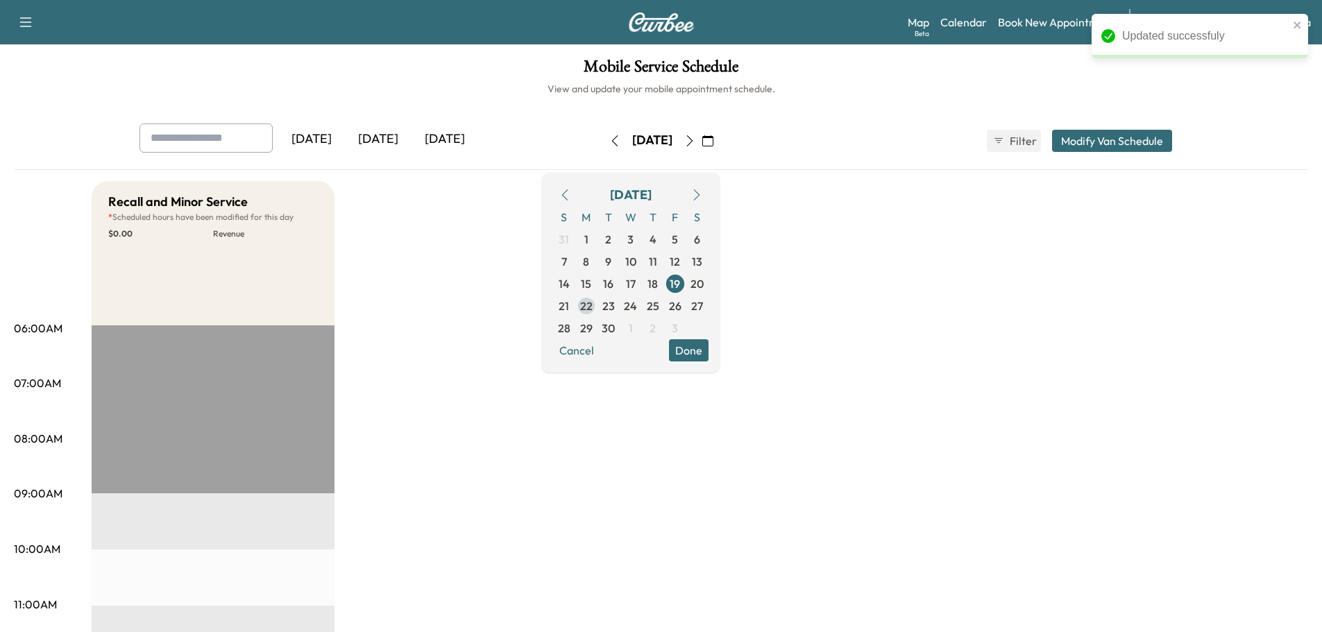
click at [593, 305] on span "22" at bounding box center [586, 306] width 12 height 17
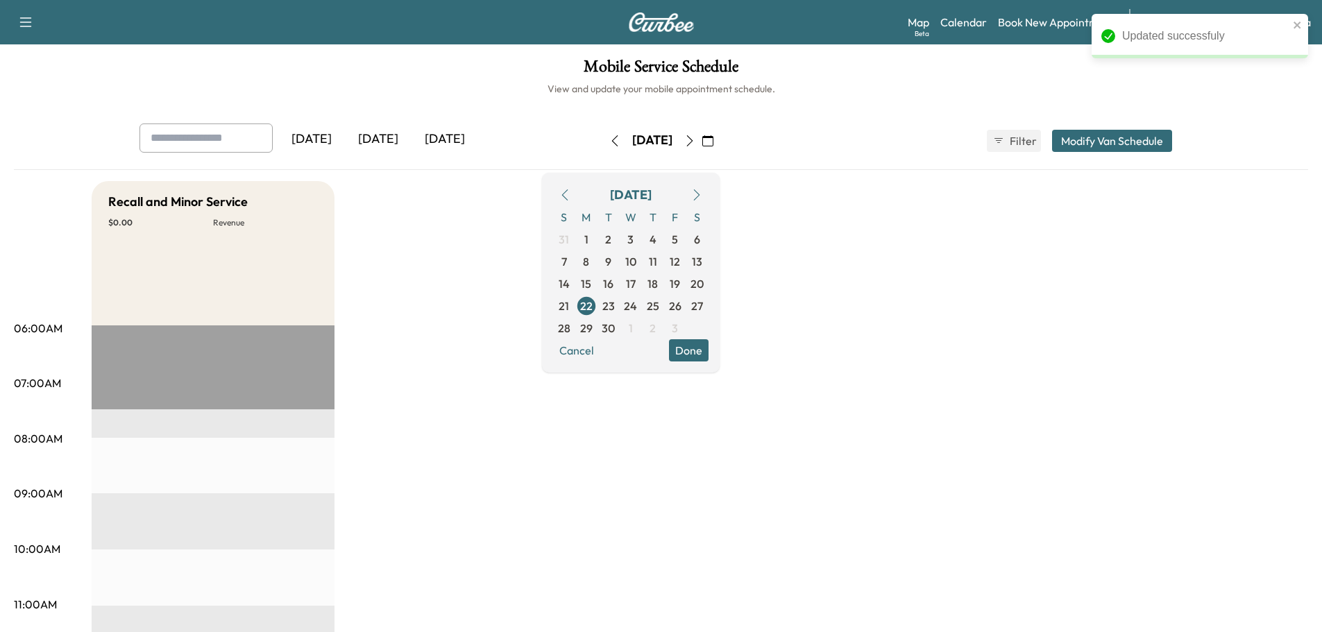
click at [1129, 141] on button "Modify Van Schedule" at bounding box center [1112, 141] width 120 height 22
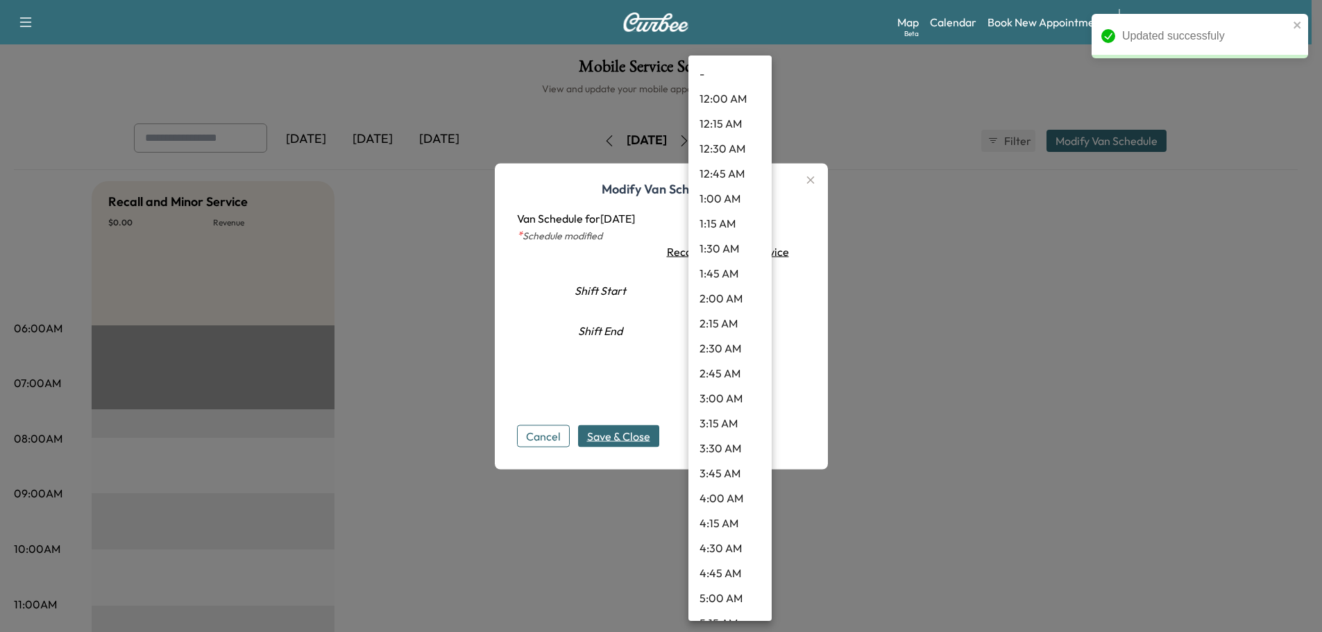
click at [737, 294] on body "Updated successfuly Support Log Out Map Beta Calendar Book New Appointment Sant…" at bounding box center [661, 316] width 1322 height 632
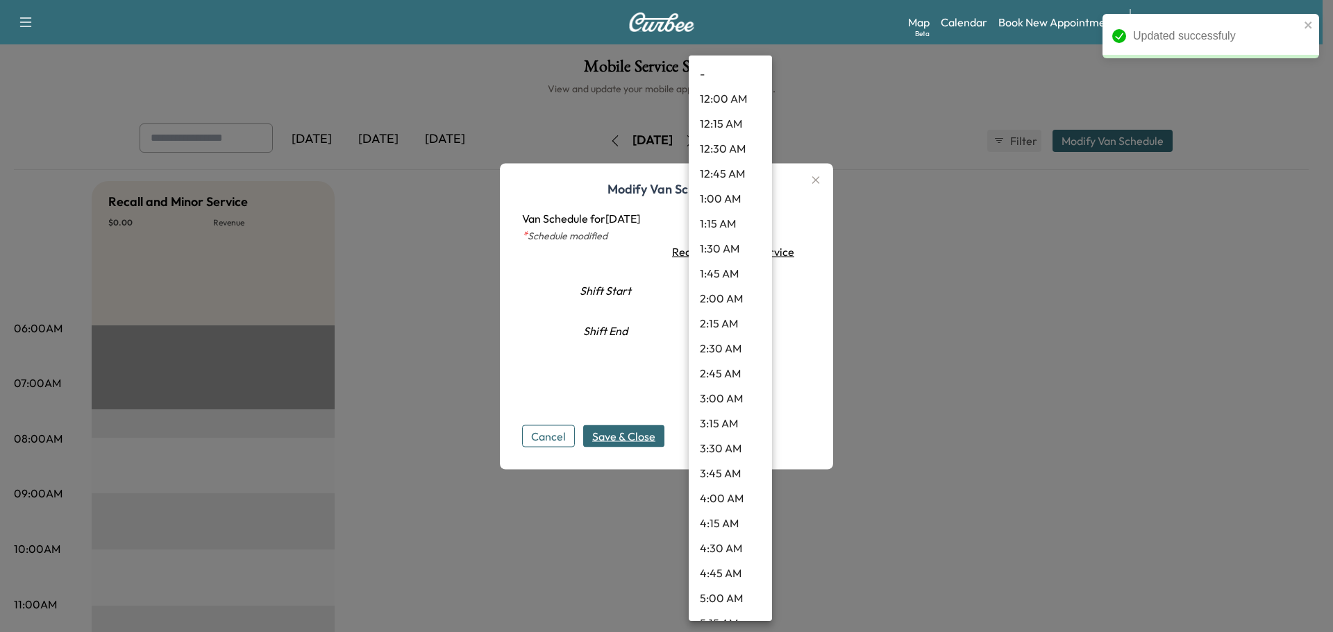
scroll to position [510, 0]
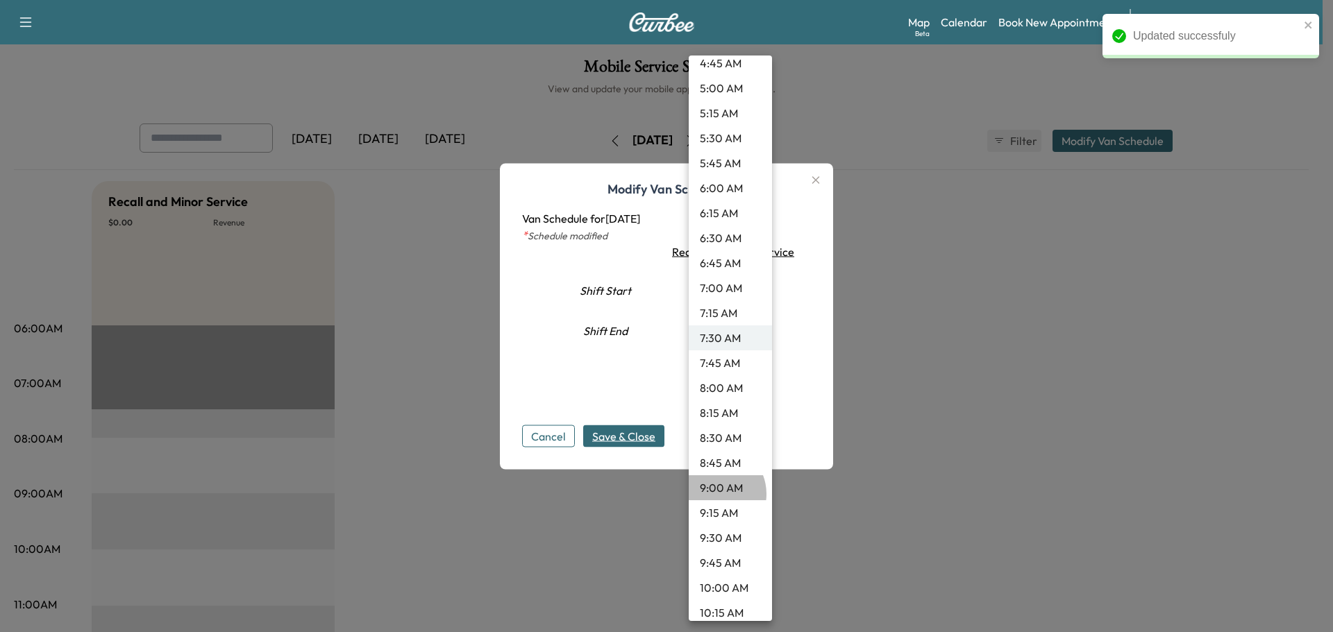
click at [715, 494] on li "9:00 AM" at bounding box center [729, 487] width 83 height 25
type input "*"
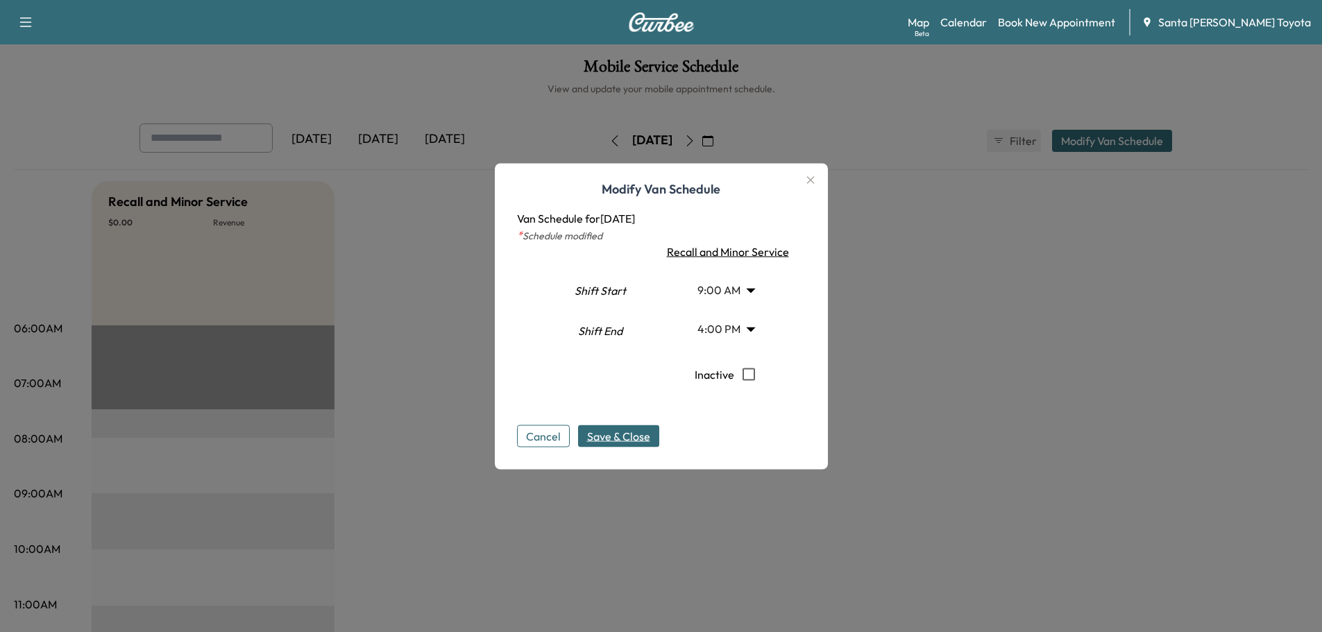
click at [639, 434] on span "Save & Close" at bounding box center [618, 436] width 63 height 17
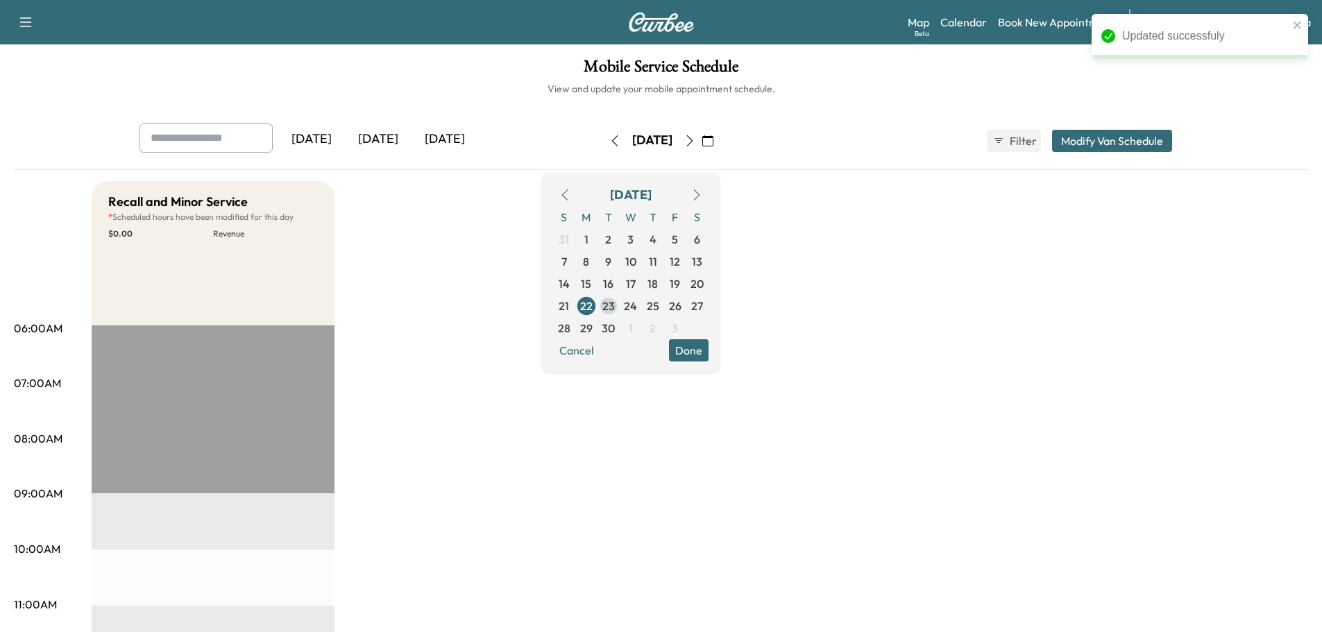
click at [615, 311] on span "23" at bounding box center [608, 306] width 12 height 17
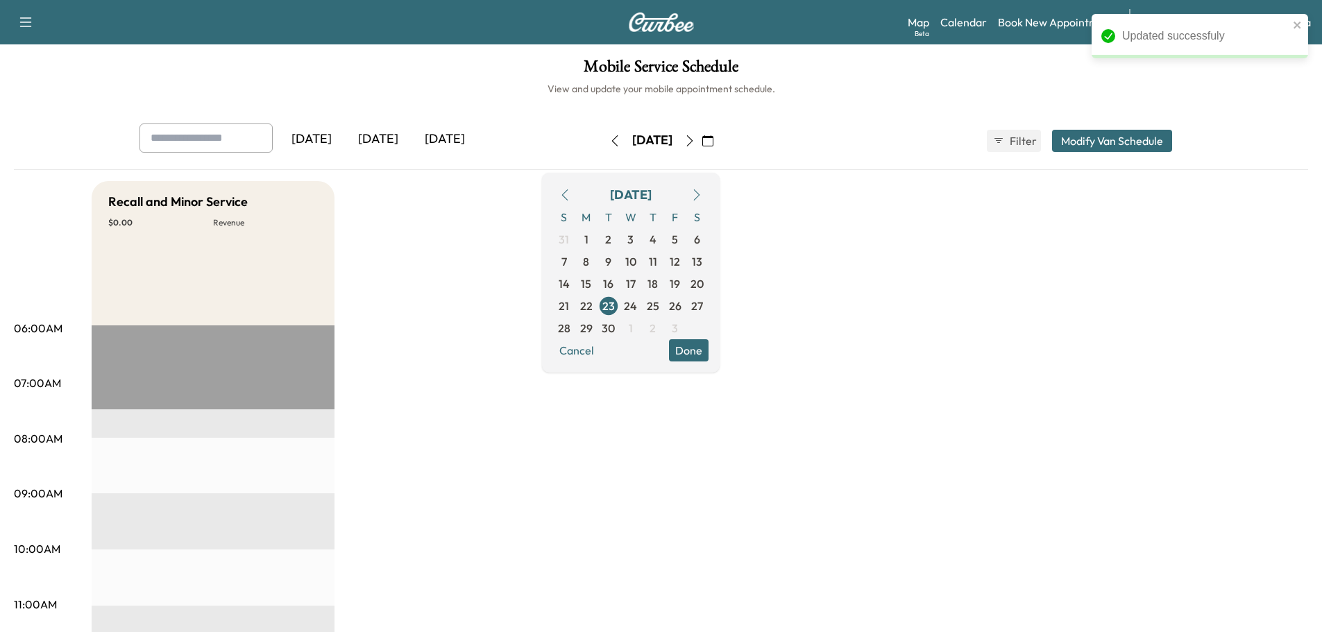
click at [1097, 140] on button "Modify Van Schedule" at bounding box center [1112, 141] width 120 height 22
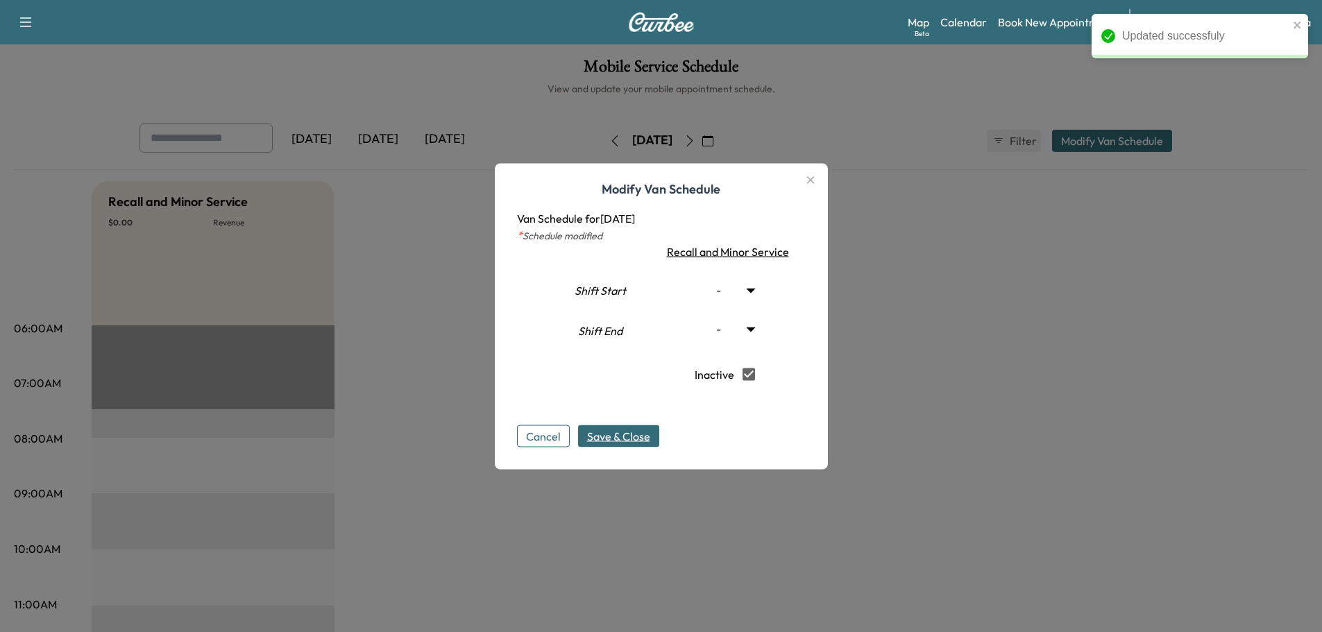
click at [616, 442] on span "Save & Close" at bounding box center [618, 436] width 63 height 17
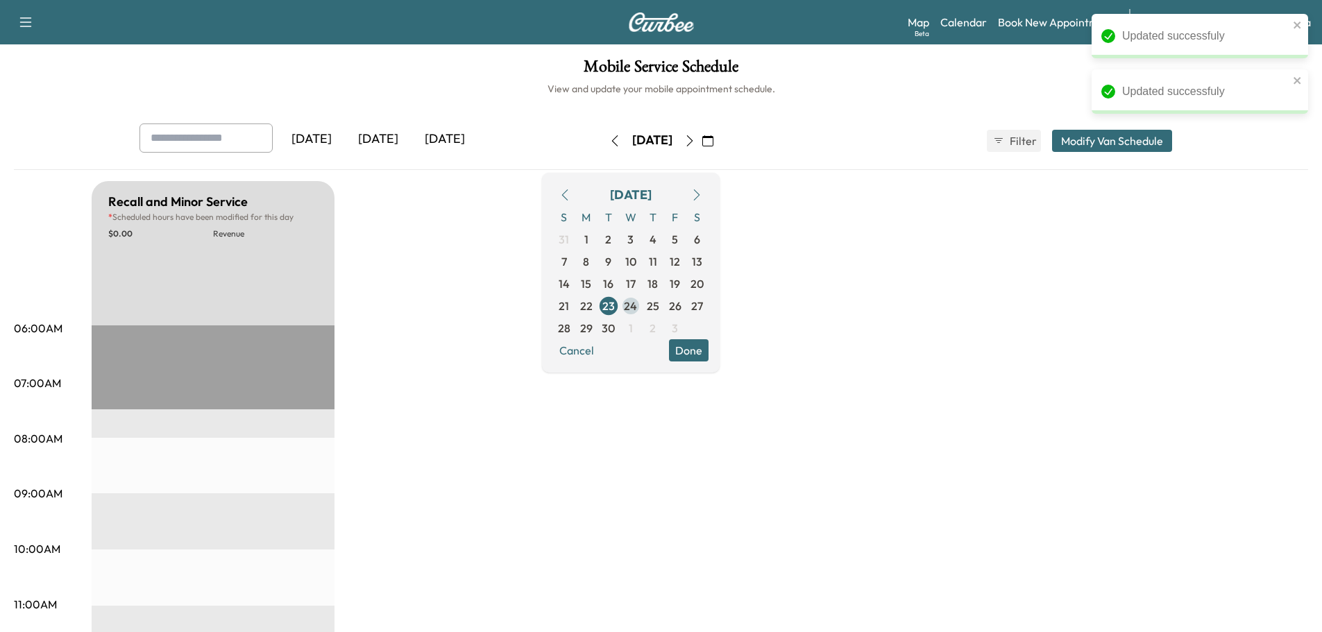
click at [637, 303] on span "24" at bounding box center [630, 306] width 13 height 17
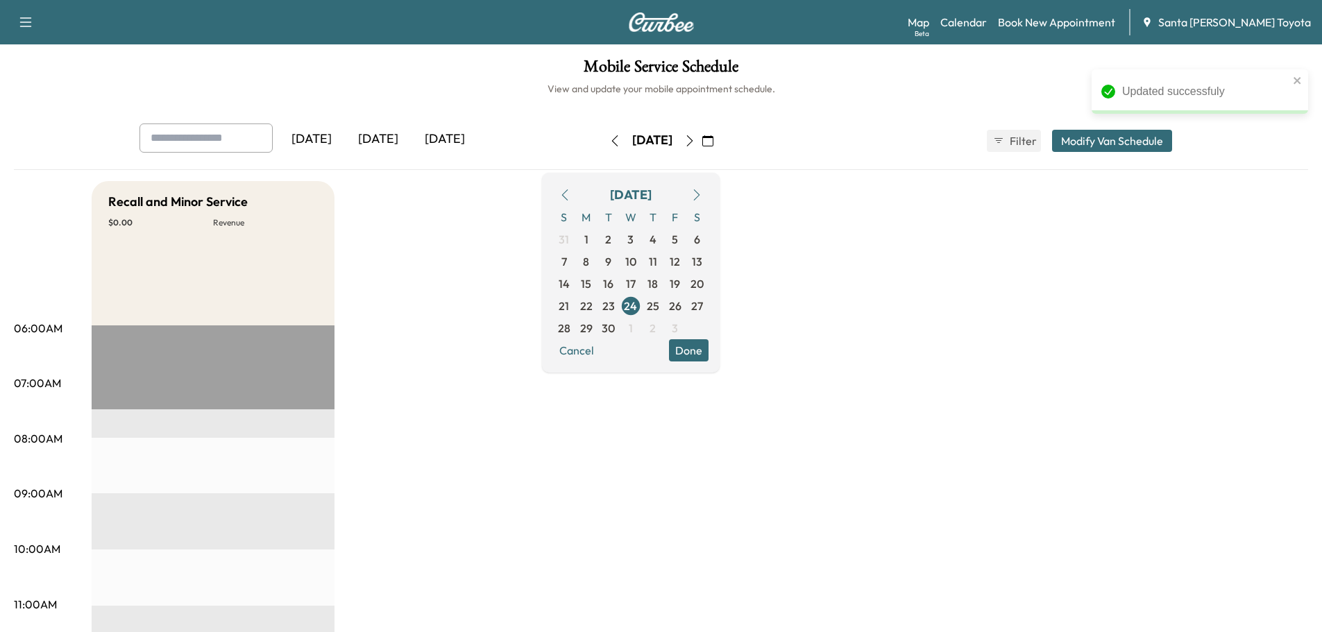
click at [1074, 145] on button "Modify Van Schedule" at bounding box center [1112, 141] width 120 height 22
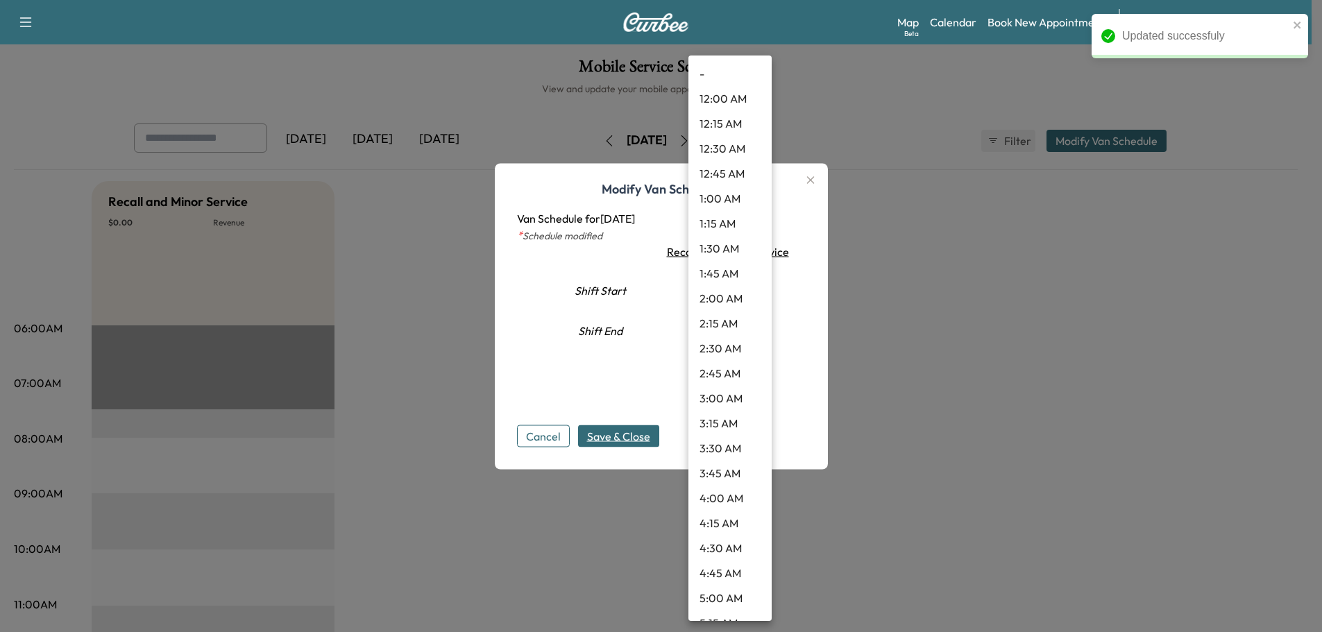
click at [714, 281] on body "Updated successfuly Support Log Out Map Beta Calendar Book New Appointment Sant…" at bounding box center [661, 316] width 1322 height 632
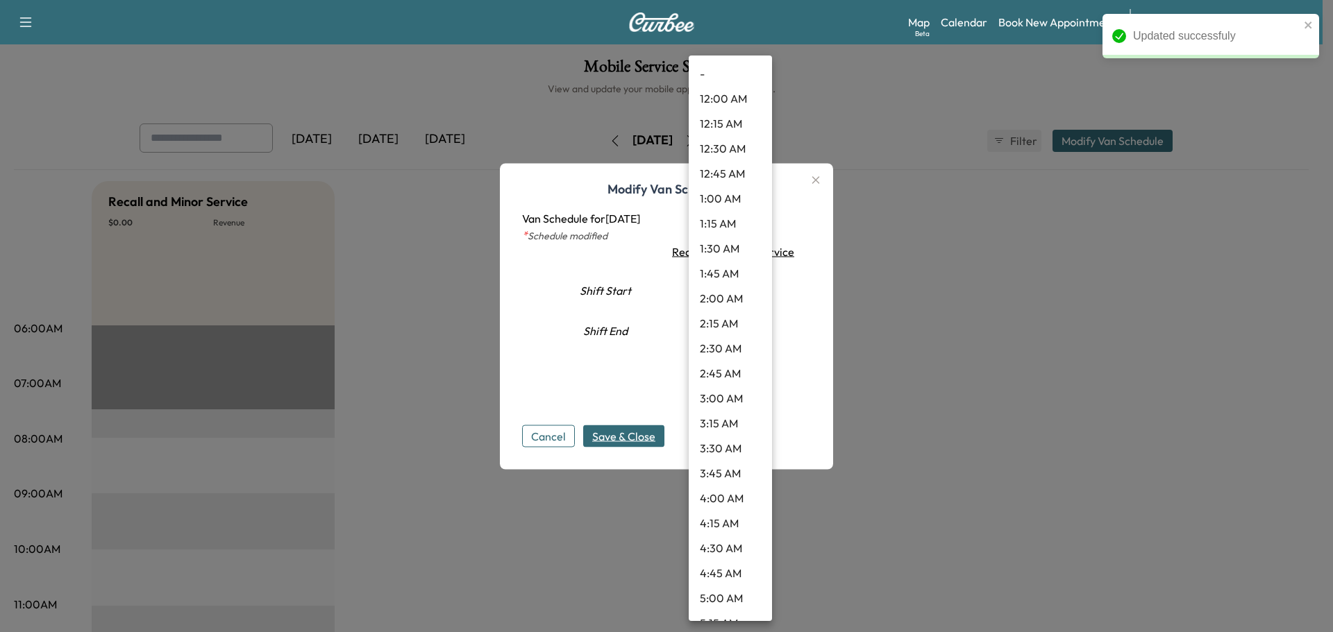
scroll to position [510, 0]
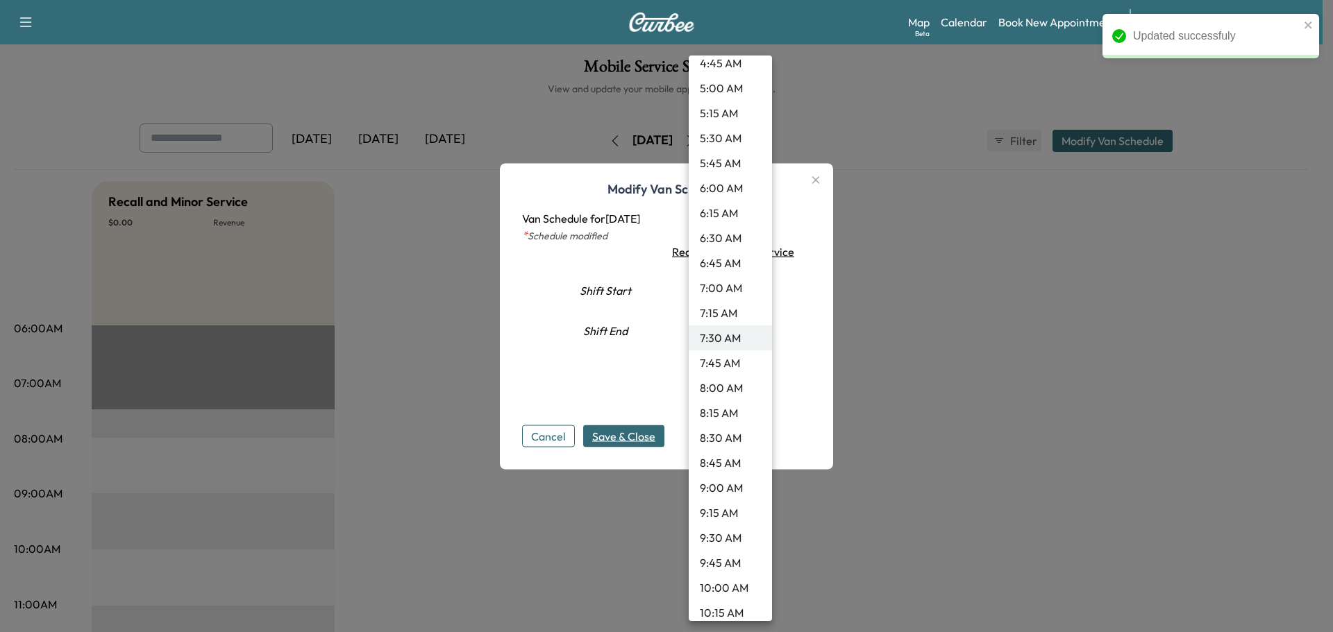
click at [707, 480] on li "9:00 AM" at bounding box center [729, 487] width 83 height 25
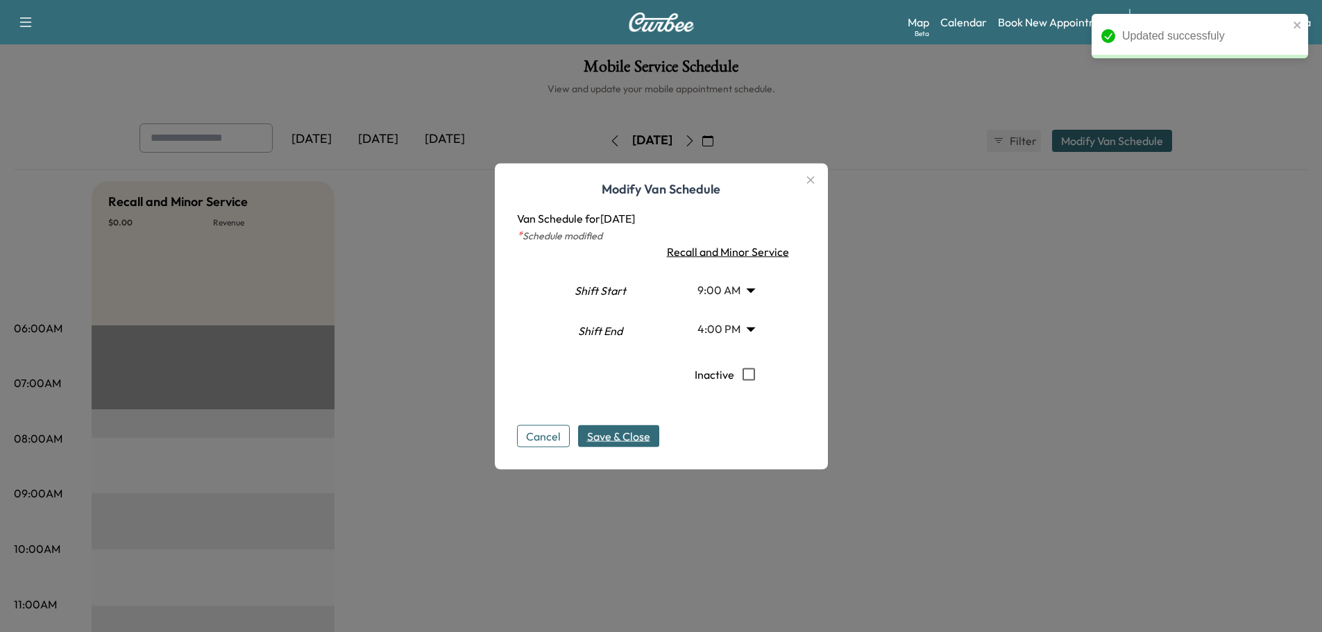
click at [641, 438] on span "Save & Close" at bounding box center [618, 436] width 63 height 17
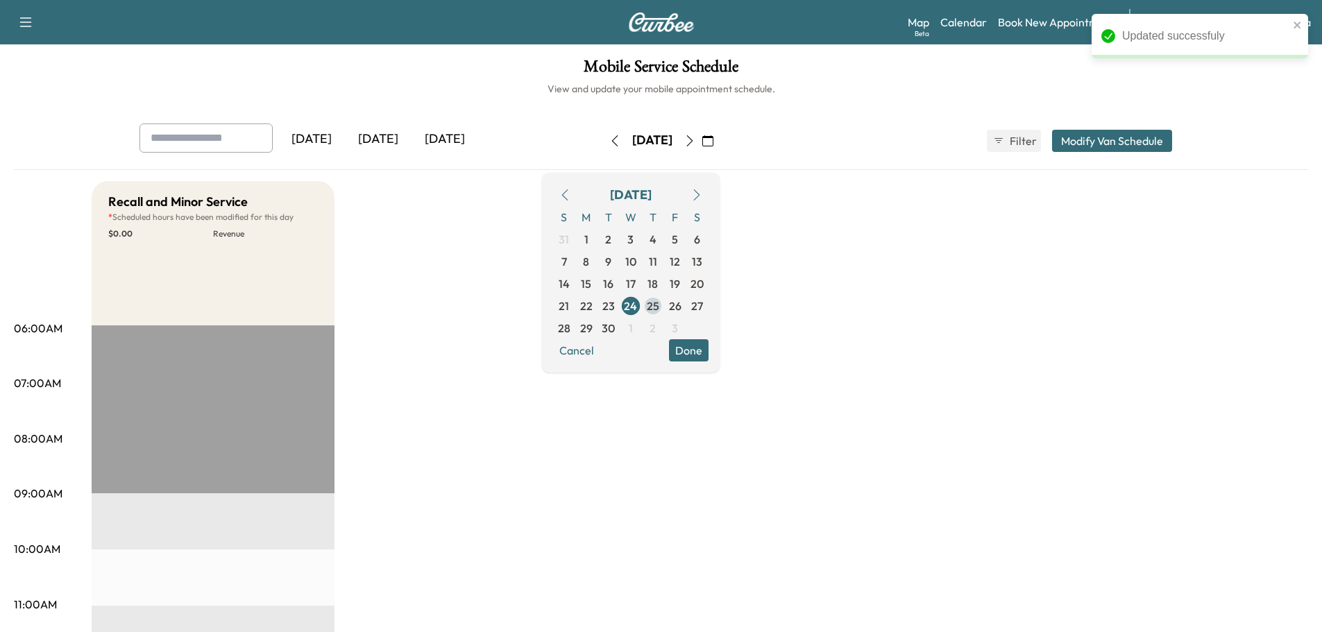
click at [659, 302] on span "25" at bounding box center [653, 306] width 12 height 17
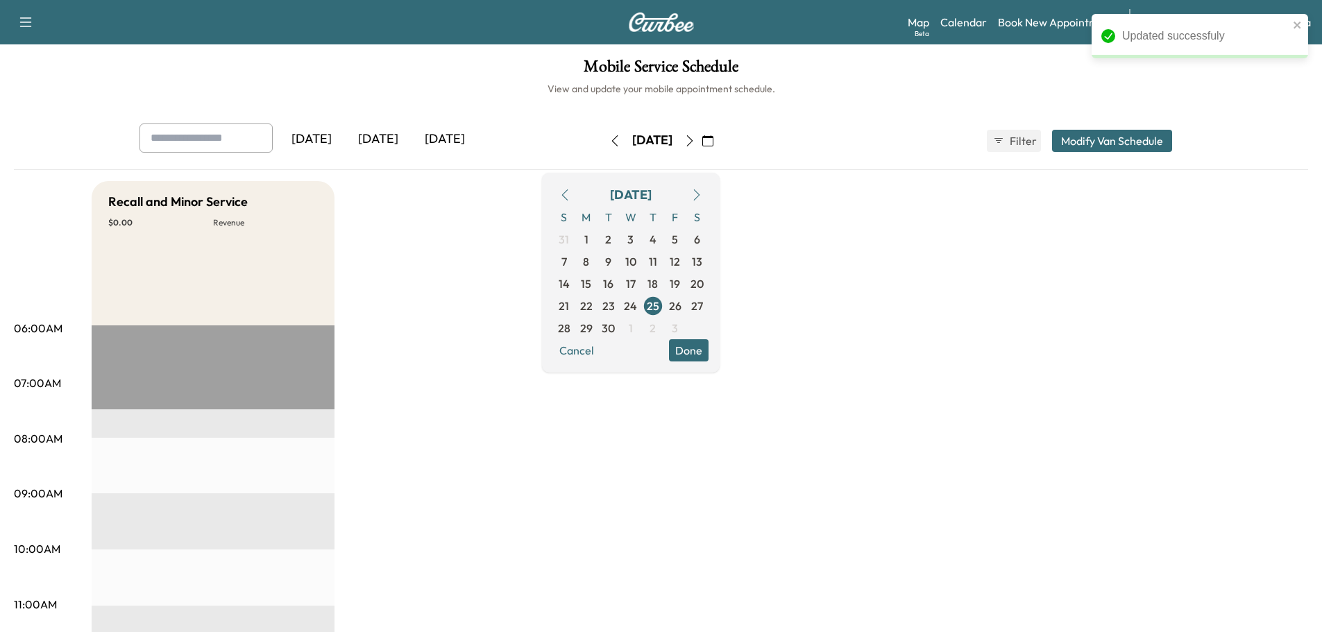
click at [1067, 146] on button "Modify Van Schedule" at bounding box center [1112, 141] width 120 height 22
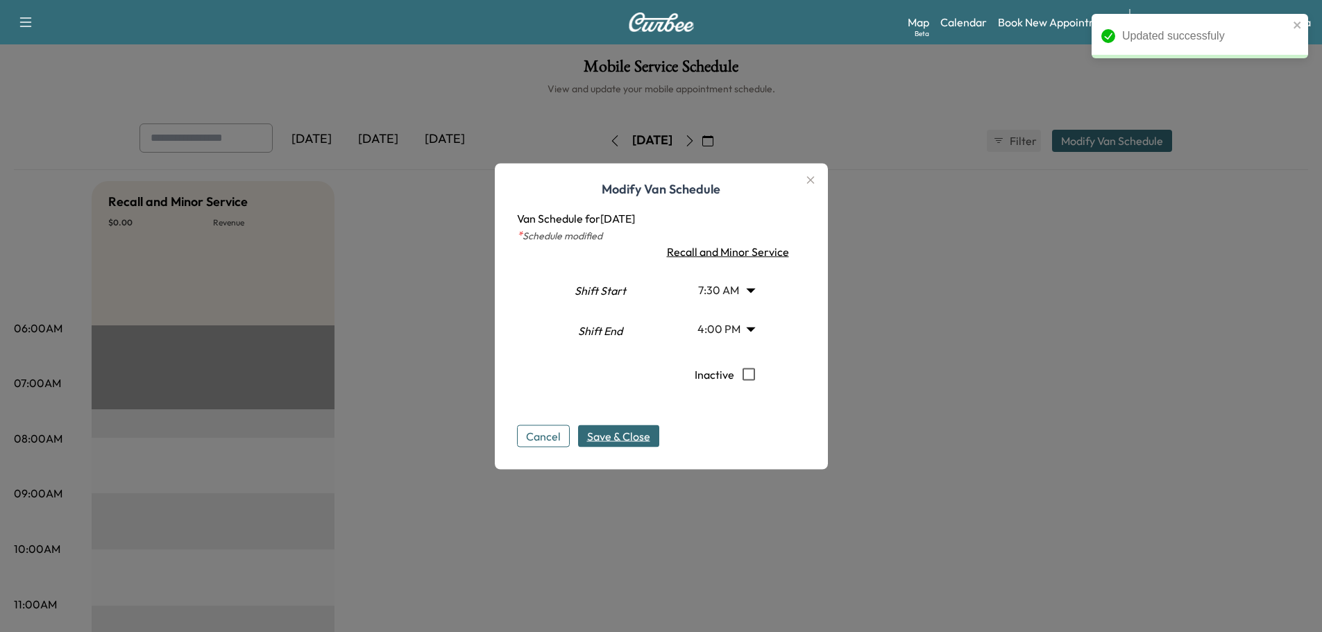
click at [724, 291] on body "Updated successfuly Support Log Out Map Beta Calendar Book New Appointment Sant…" at bounding box center [661, 316] width 1322 height 632
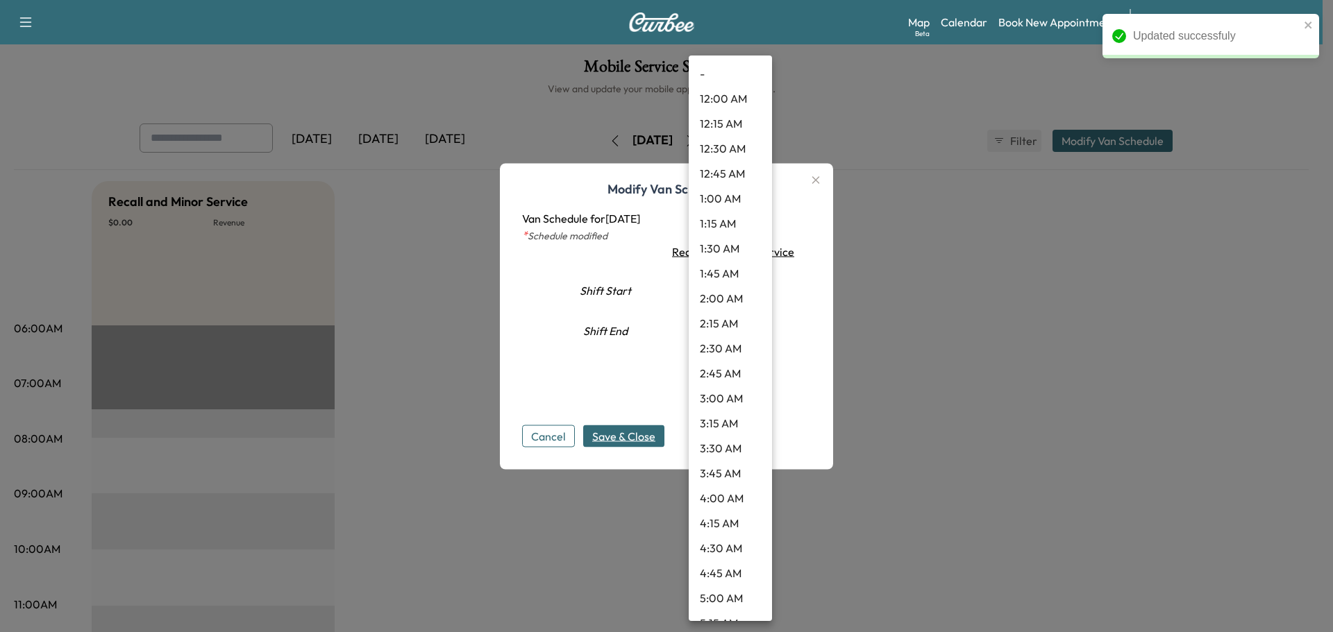
scroll to position [510, 0]
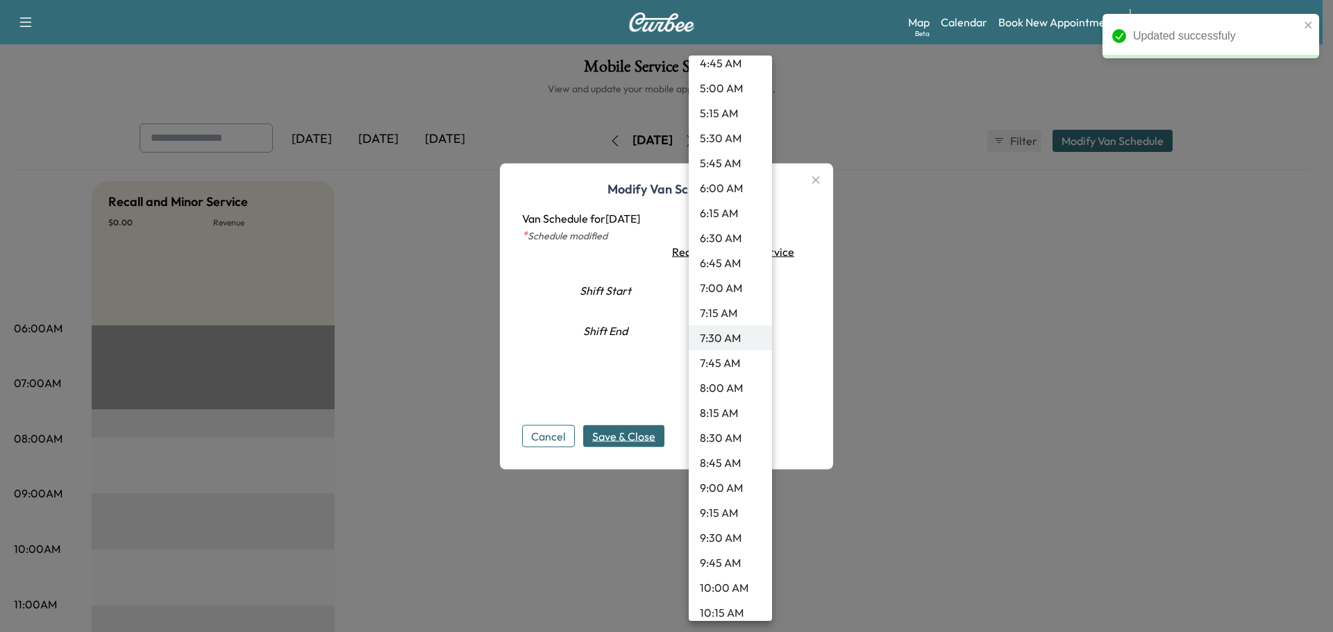
click at [702, 483] on li "9:00 AM" at bounding box center [729, 487] width 83 height 25
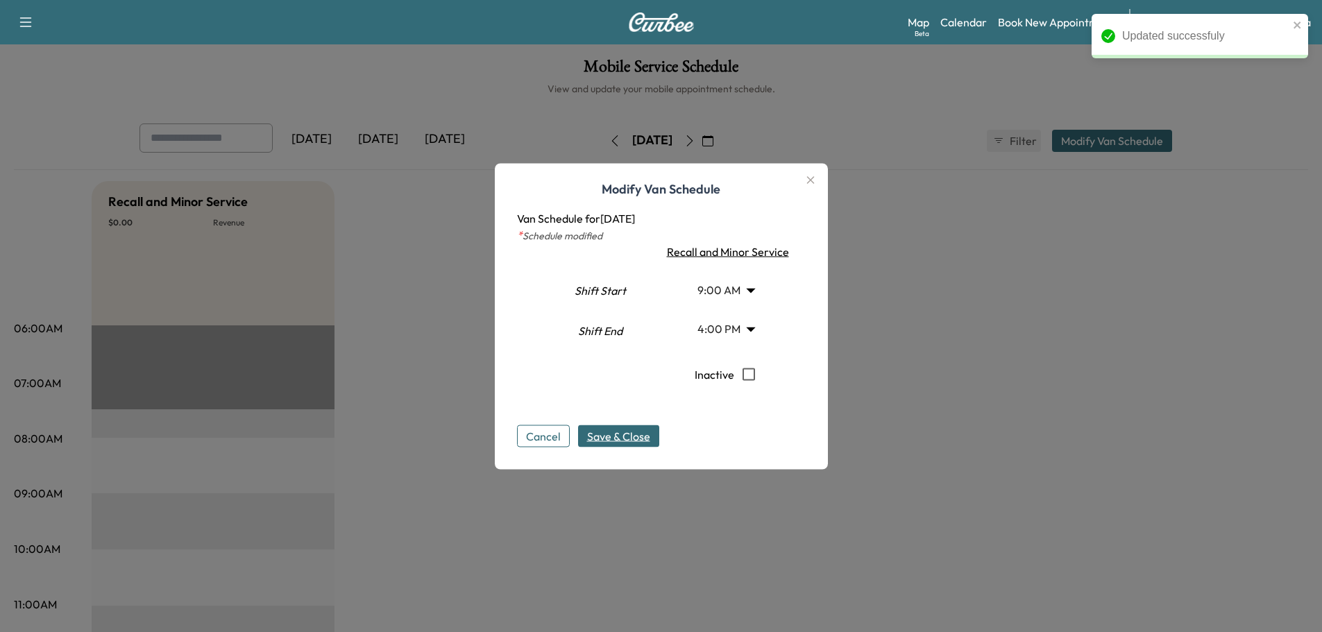
click at [600, 436] on span "Save & Close" at bounding box center [618, 436] width 63 height 17
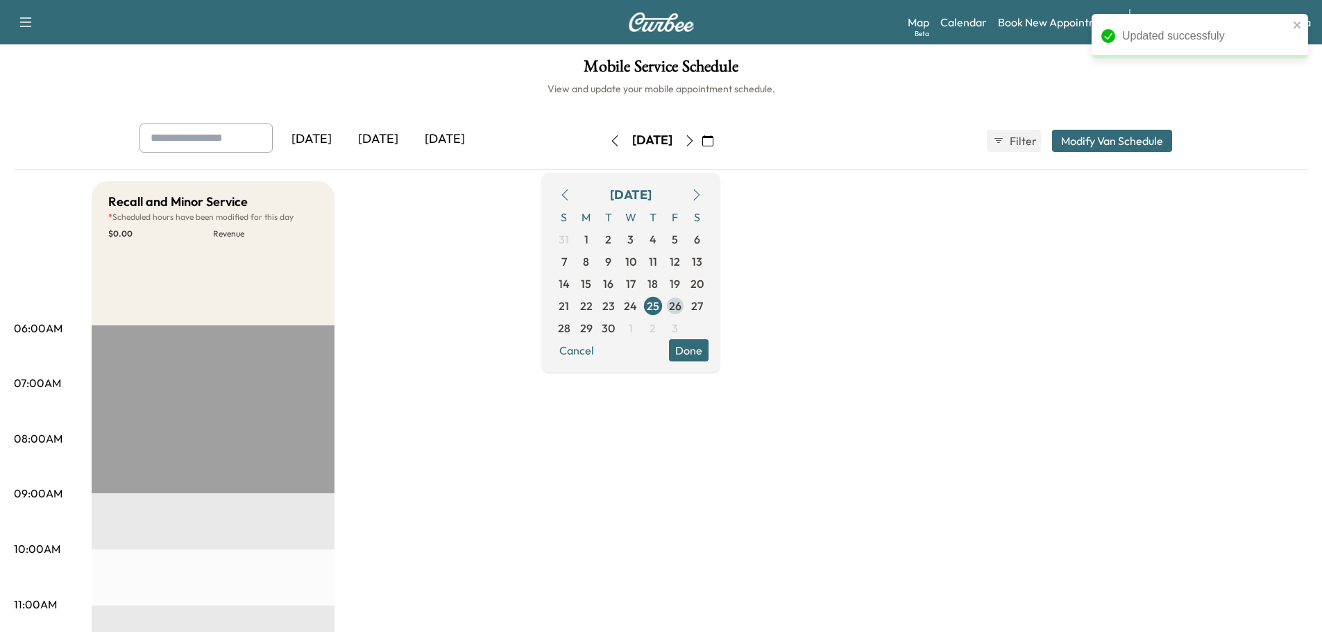
click at [682, 310] on span "26" at bounding box center [675, 306] width 12 height 17
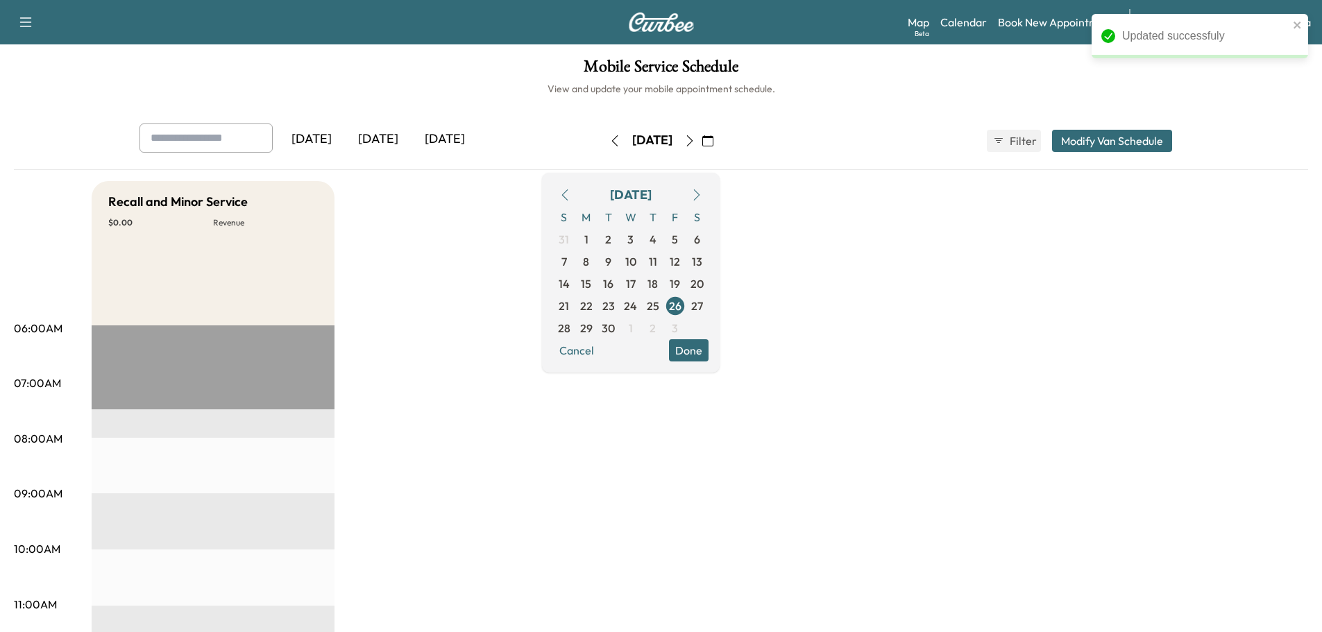
click at [1106, 143] on button "Modify Van Schedule" at bounding box center [1112, 141] width 120 height 22
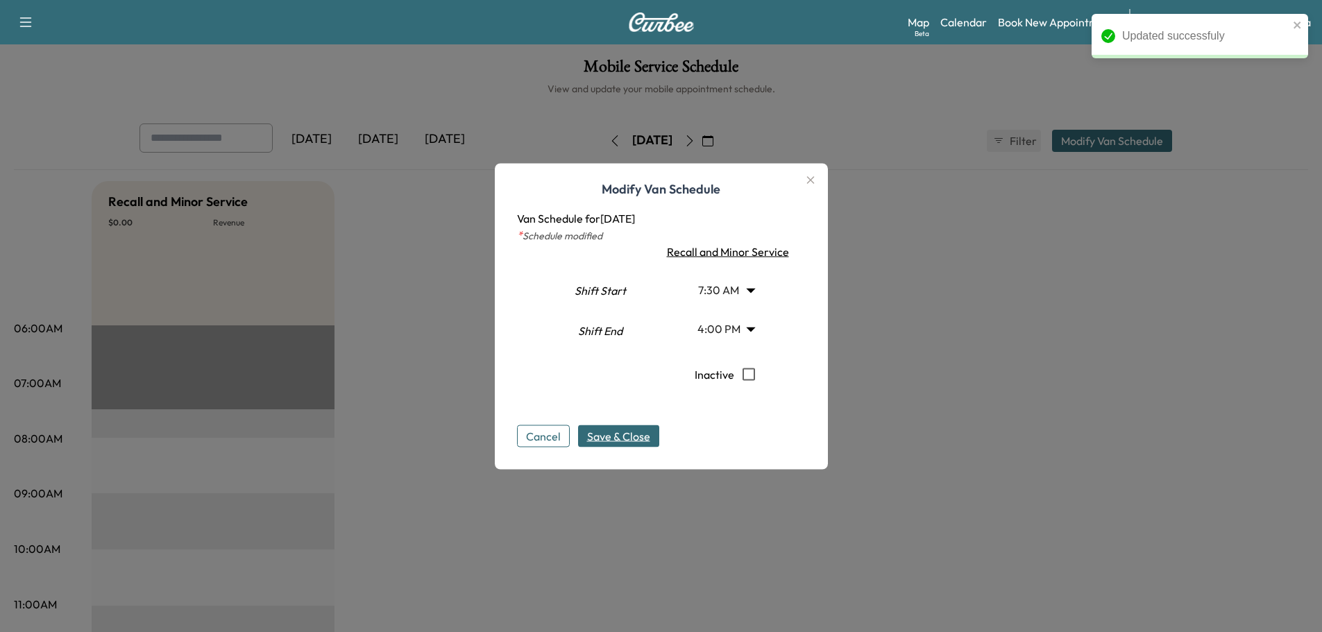
click at [607, 432] on span "Save & Close" at bounding box center [618, 436] width 63 height 17
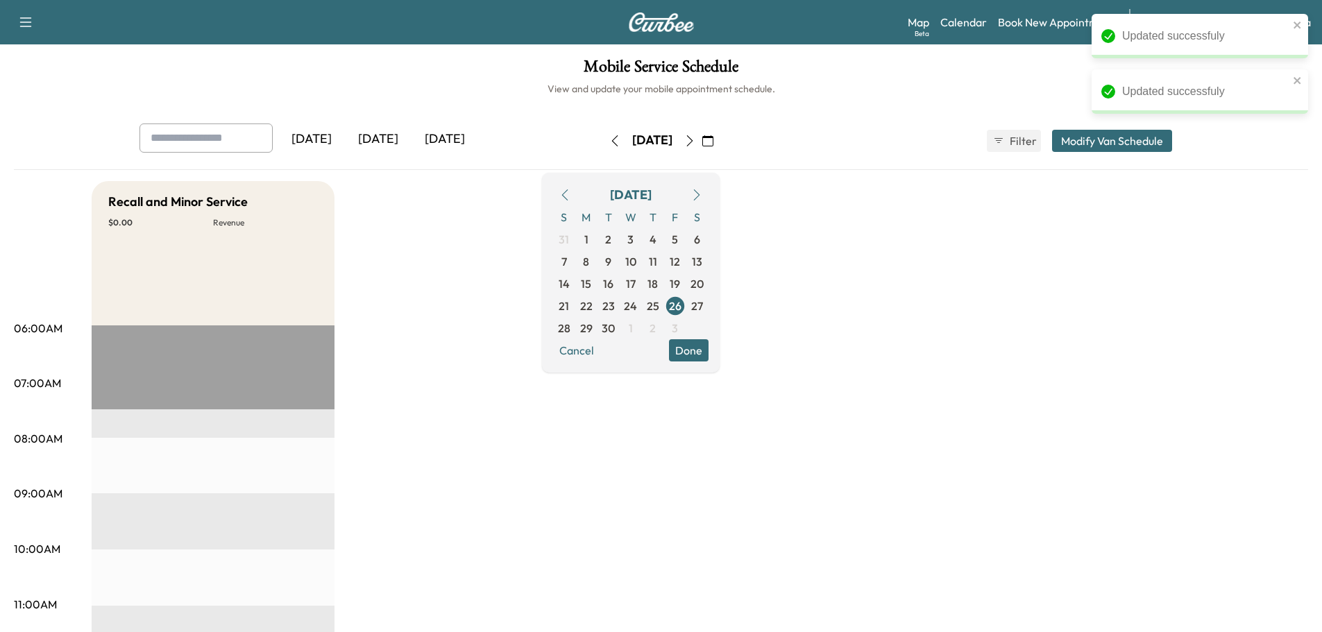
click at [1071, 140] on button "Modify Van Schedule" at bounding box center [1112, 141] width 120 height 22
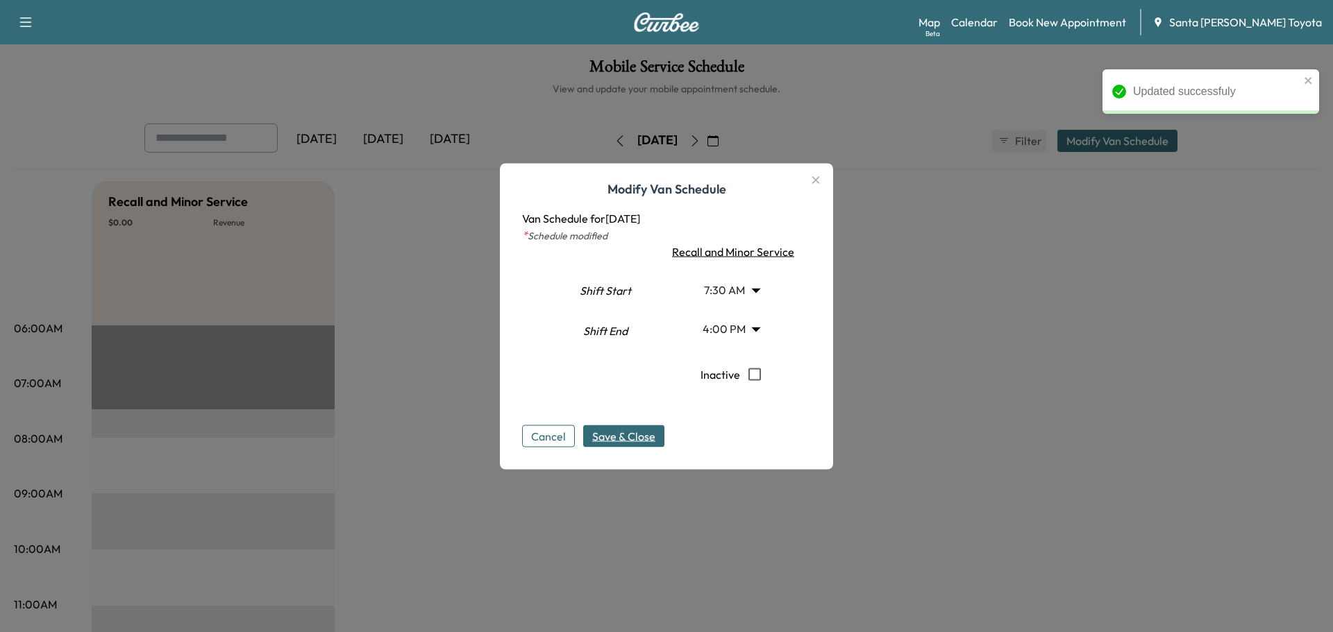
click at [709, 287] on body "Updated successfuly Updated successfuly Support Log Out Map Beta Calendar Book …" at bounding box center [666, 316] width 1333 height 632
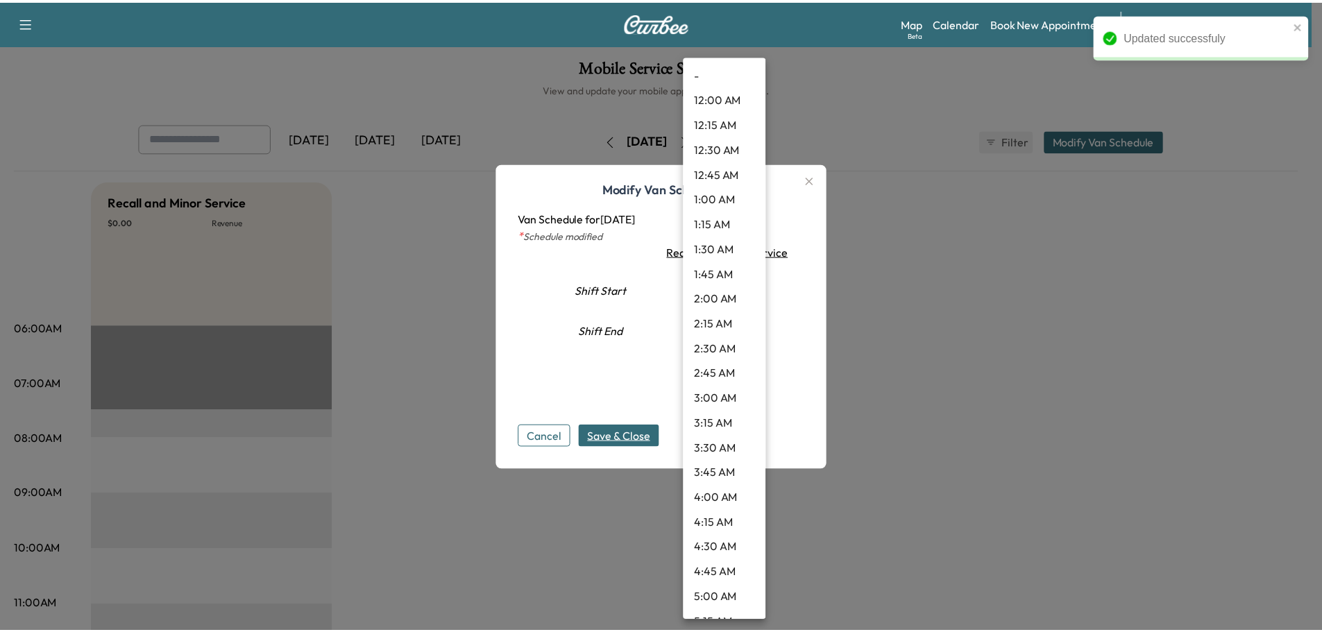
scroll to position [510, 0]
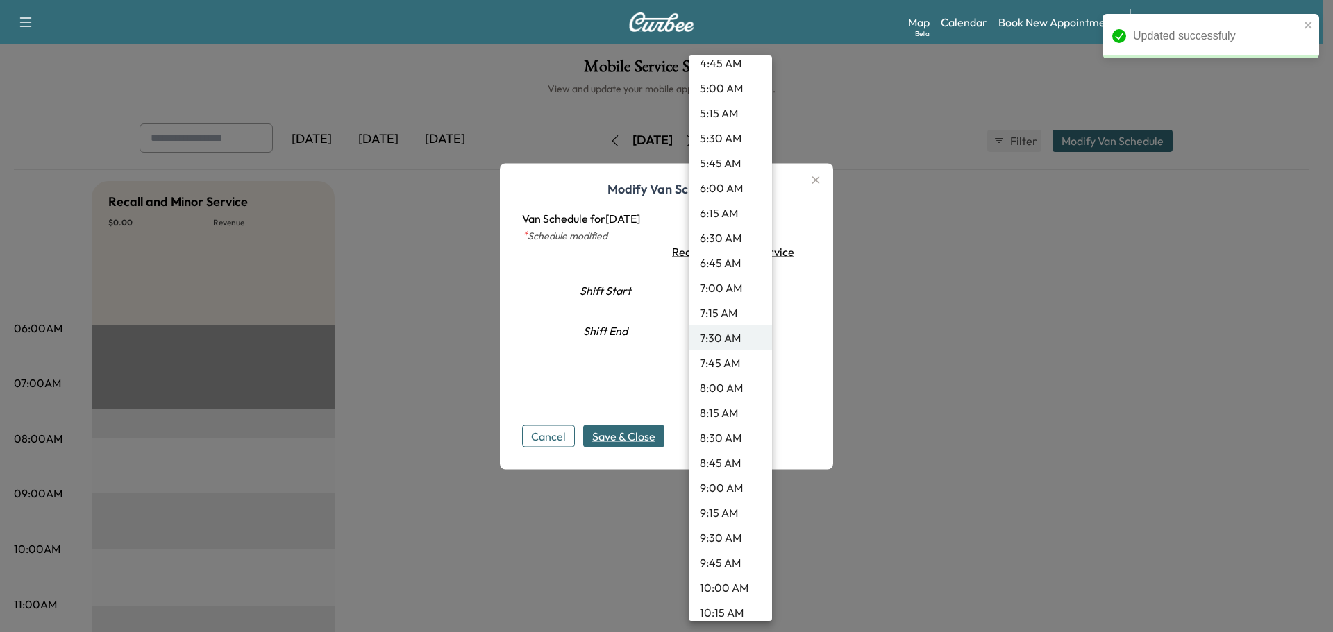
drag, startPoint x: 721, startPoint y: 482, endPoint x: 720, endPoint y: 471, distance: 11.1
click at [721, 481] on li "9:00 AM" at bounding box center [729, 487] width 83 height 25
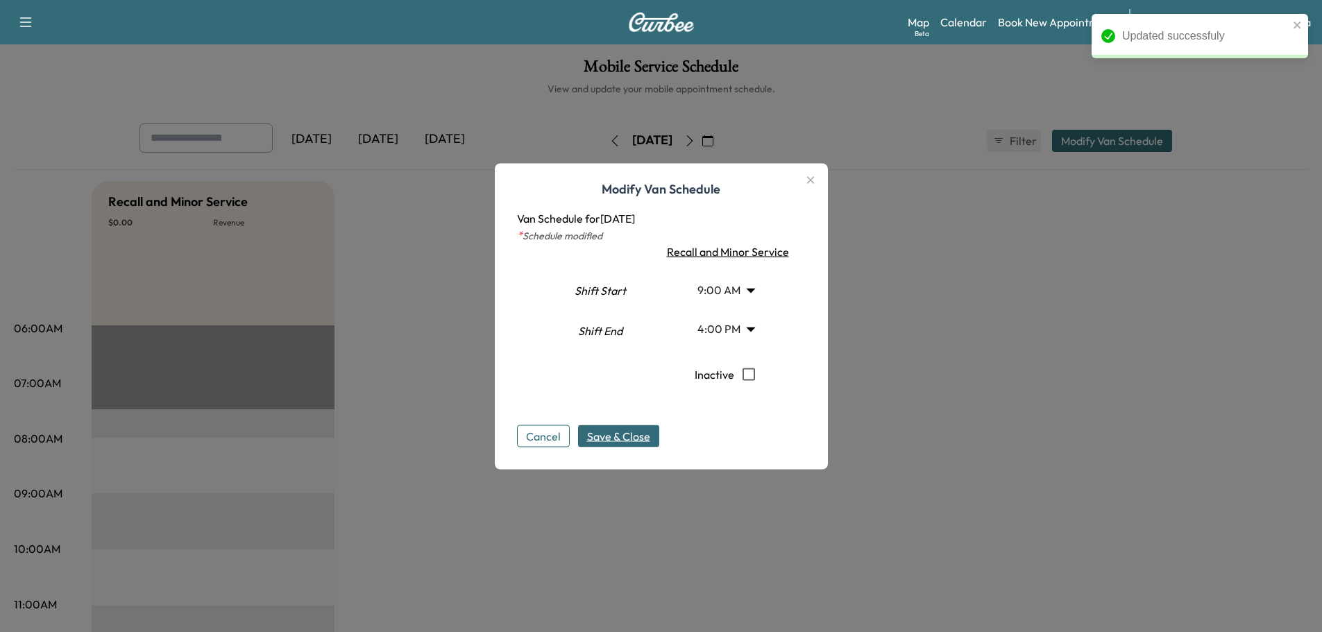
click at [648, 435] on span "Save & Close" at bounding box center [618, 436] width 63 height 17
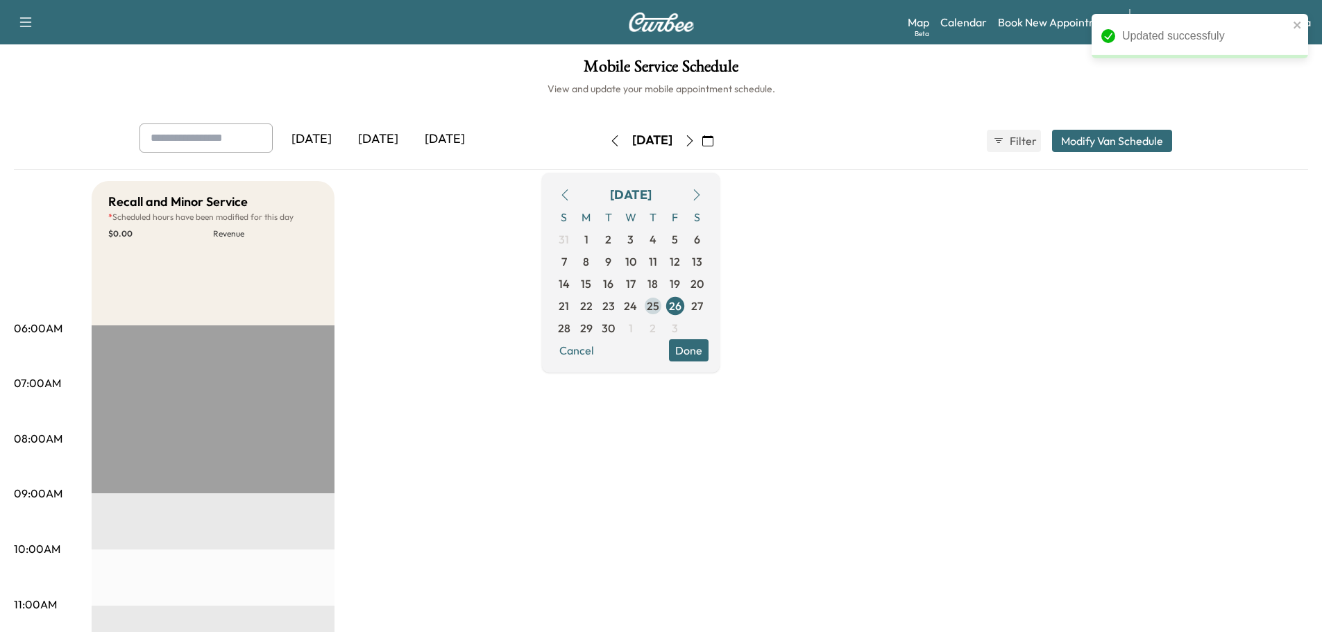
click at [659, 304] on span "25" at bounding box center [653, 306] width 12 height 17
click at [637, 304] on span "24" at bounding box center [630, 306] width 13 height 17
click at [615, 303] on span "23" at bounding box center [608, 306] width 12 height 17
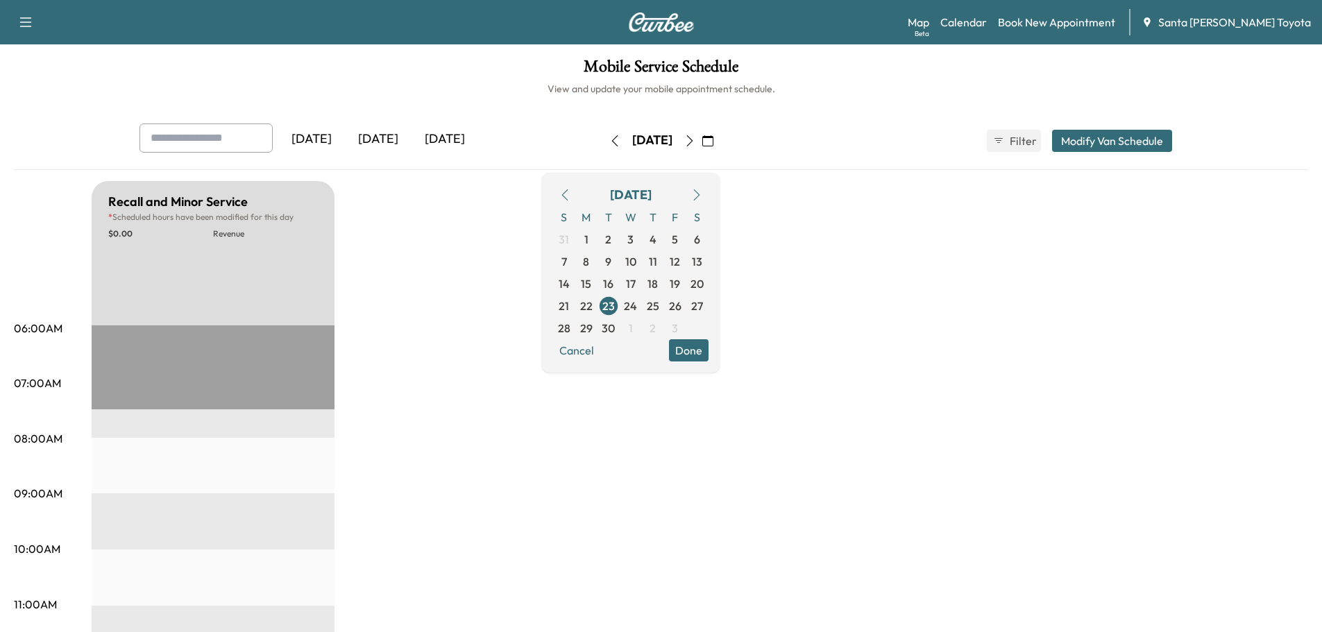
click at [1094, 138] on button "Modify Van Schedule" at bounding box center [1112, 141] width 120 height 22
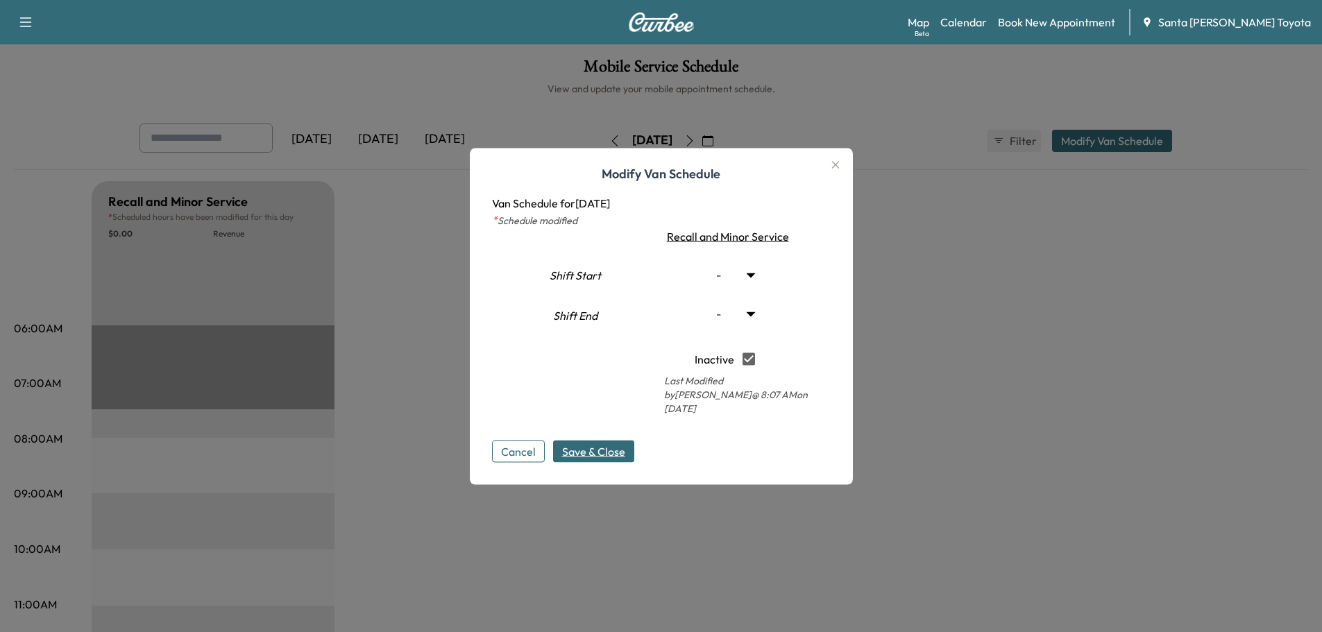
click at [837, 171] on icon "button" at bounding box center [835, 164] width 17 height 17
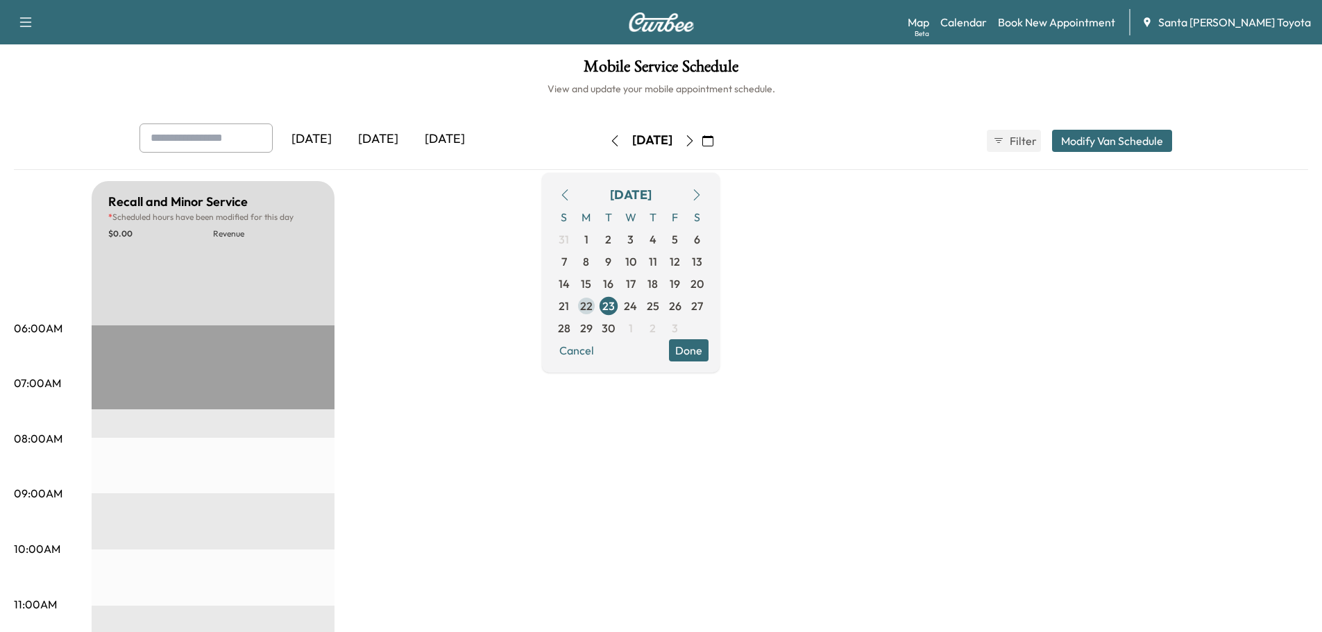
click at [598, 305] on span "22" at bounding box center [586, 306] width 22 height 22
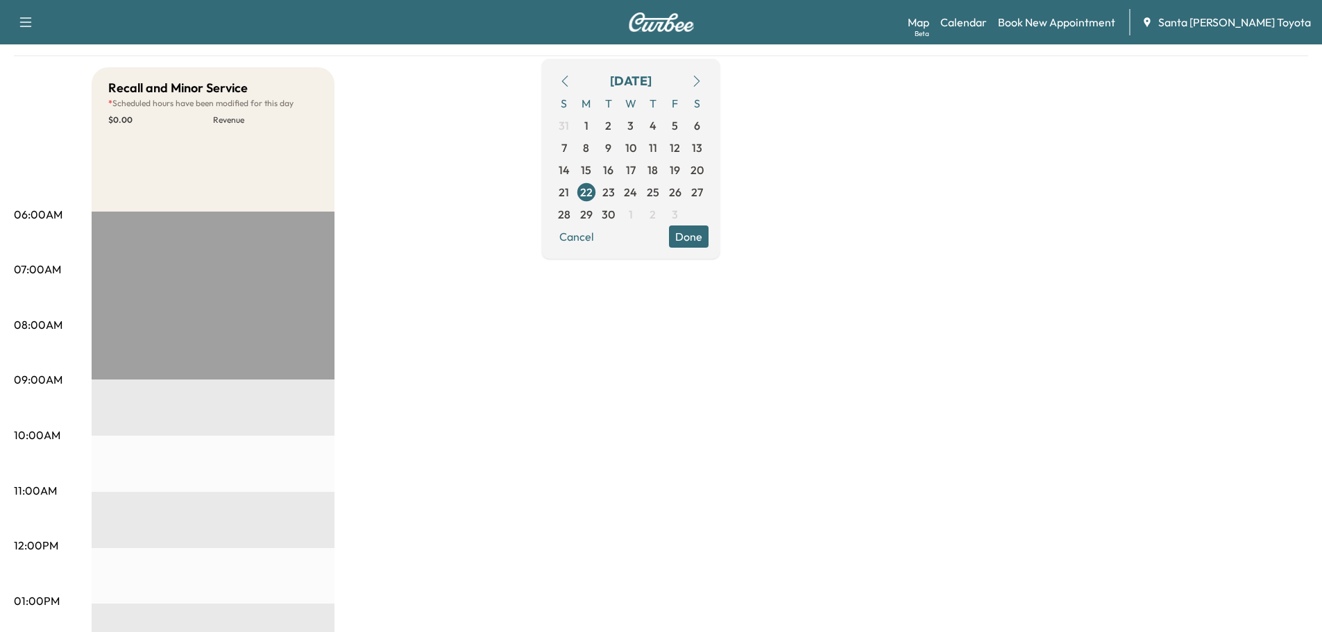
scroll to position [69, 0]
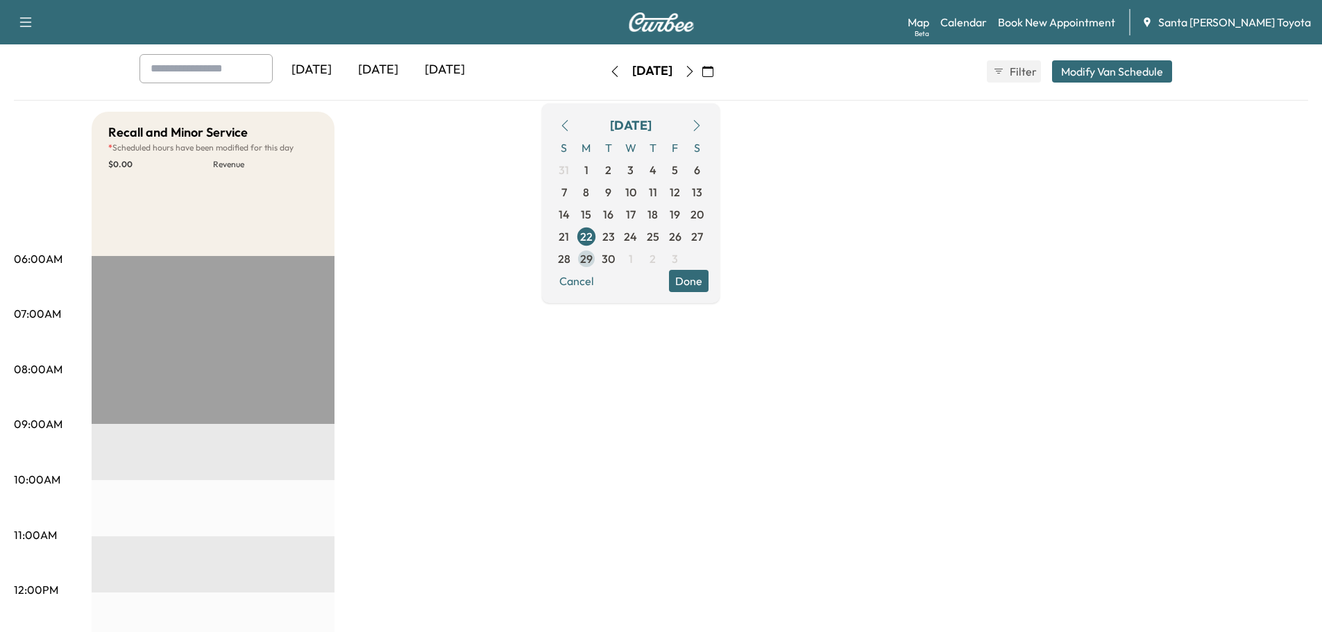
click at [593, 252] on span "29" at bounding box center [586, 259] width 12 height 17
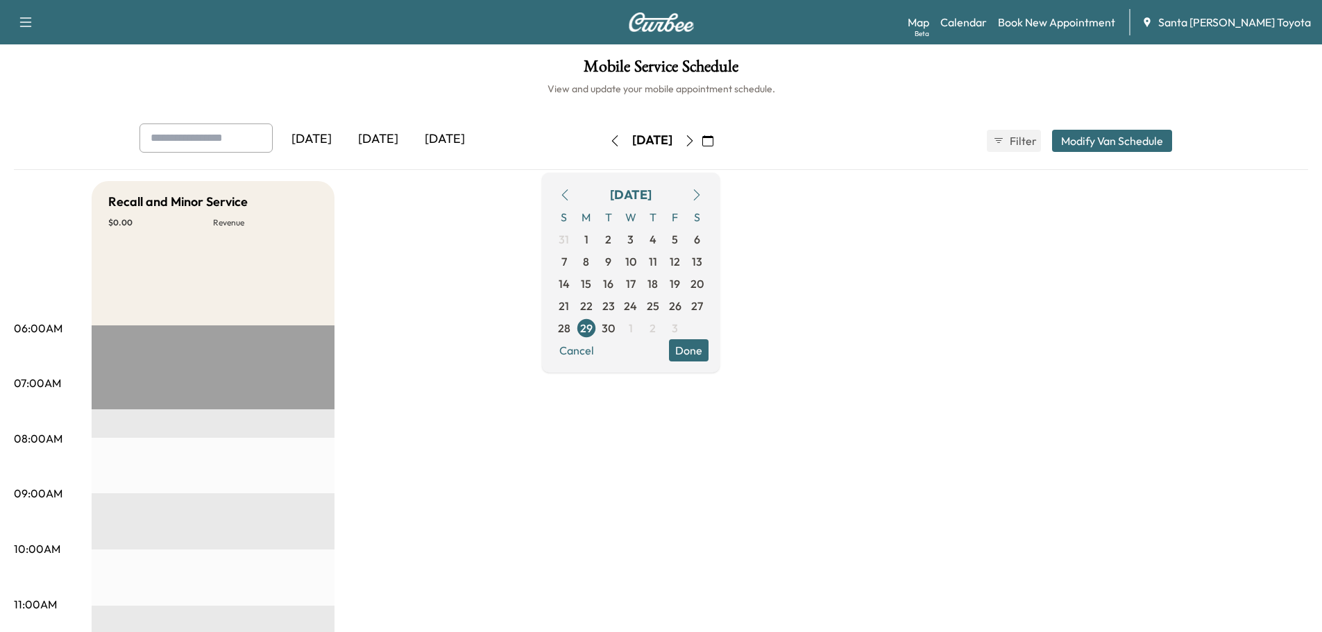
click at [1091, 144] on button "Modify Van Schedule" at bounding box center [1112, 141] width 120 height 22
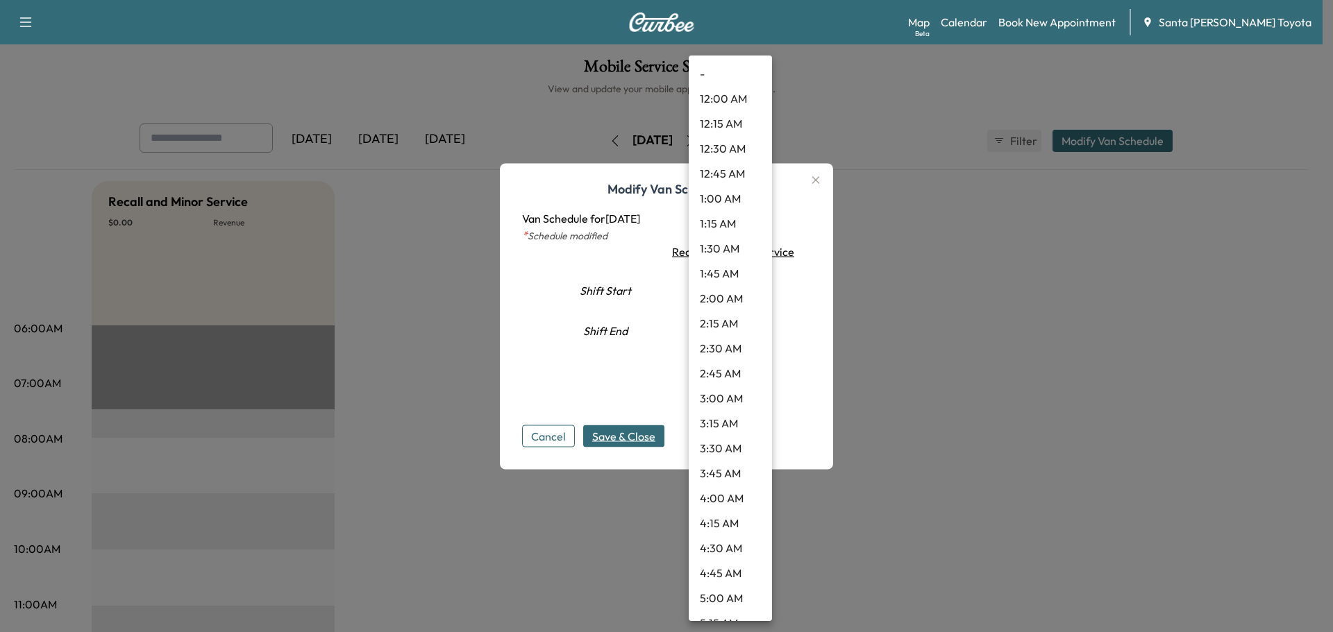
click at [707, 290] on body "Support Log Out Map Beta Calendar Book New Appointment Santa Margarita Toyota M…" at bounding box center [666, 316] width 1333 height 632
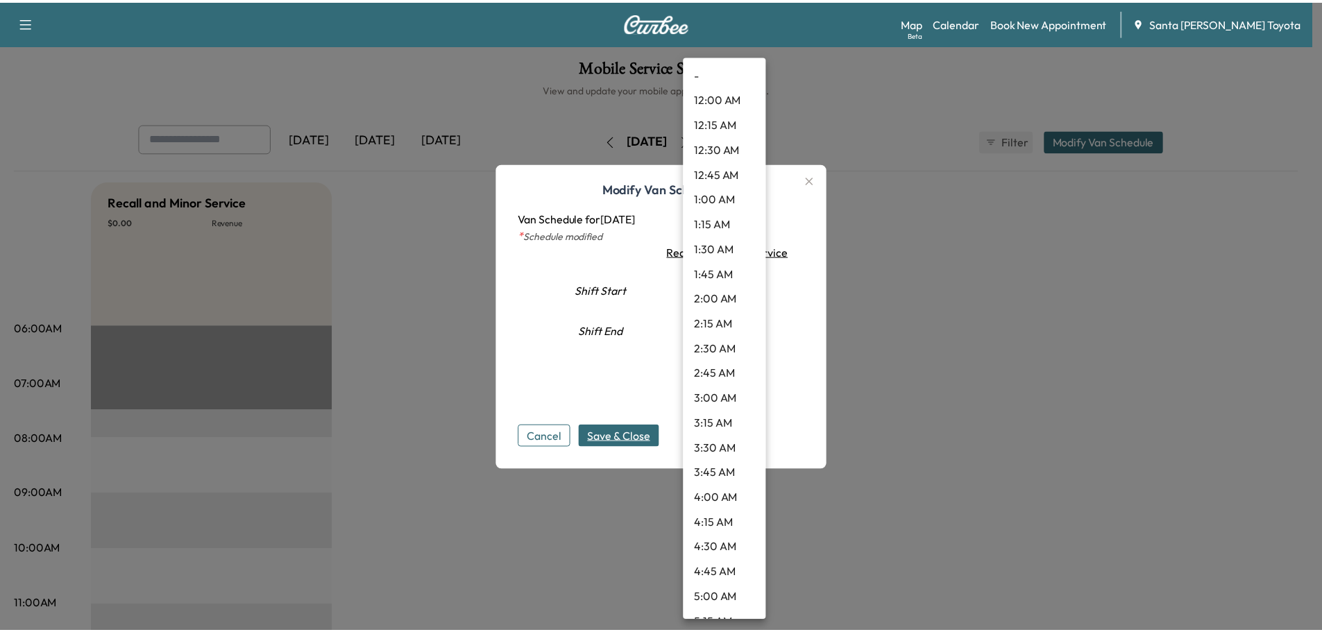
scroll to position [510, 0]
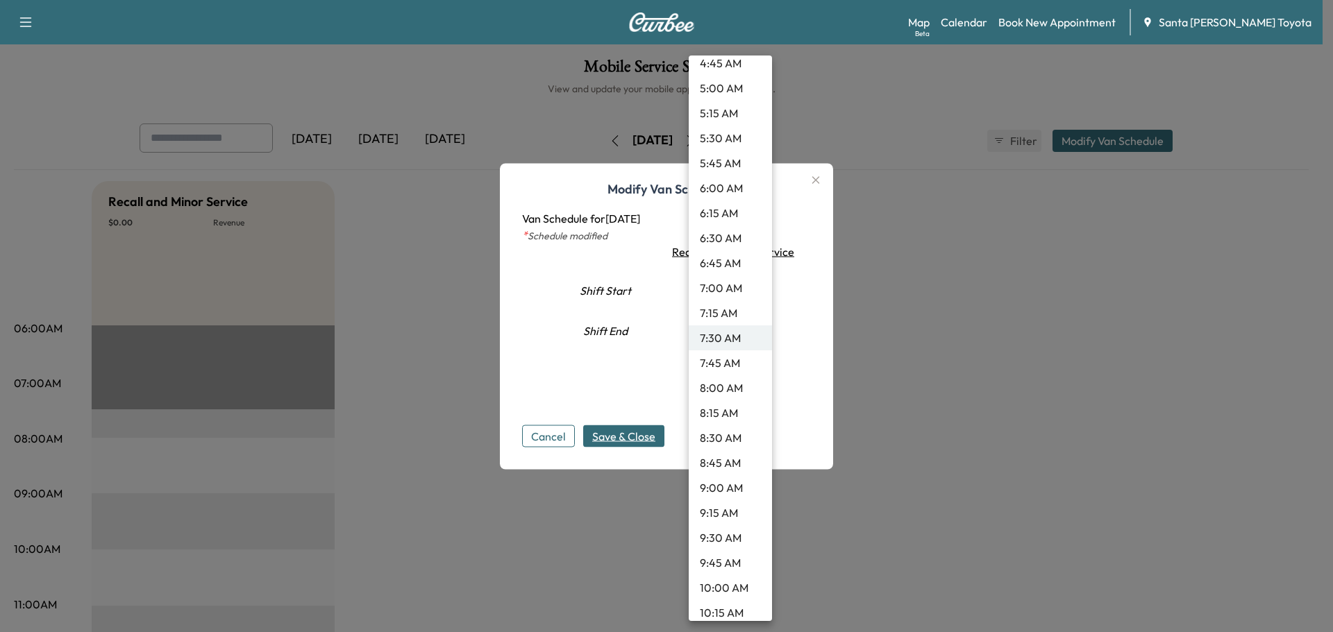
click at [711, 486] on li "9:00 AM" at bounding box center [729, 487] width 83 height 25
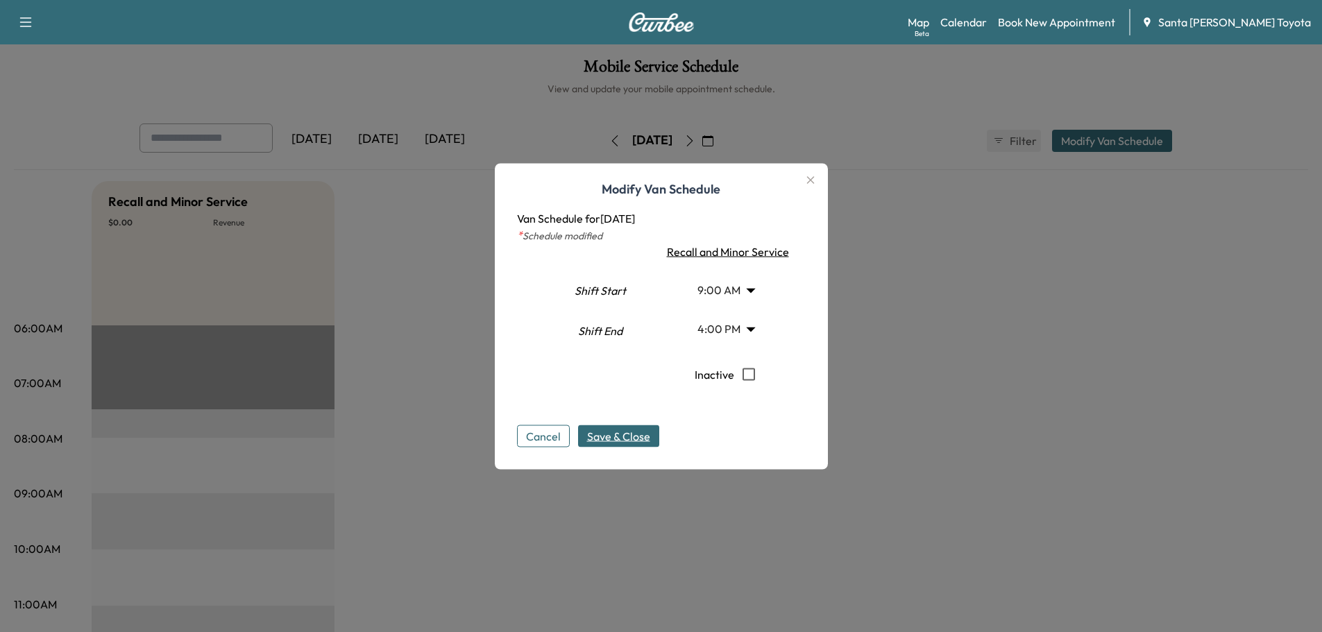
click at [622, 427] on button "Save & Close" at bounding box center [618, 436] width 81 height 22
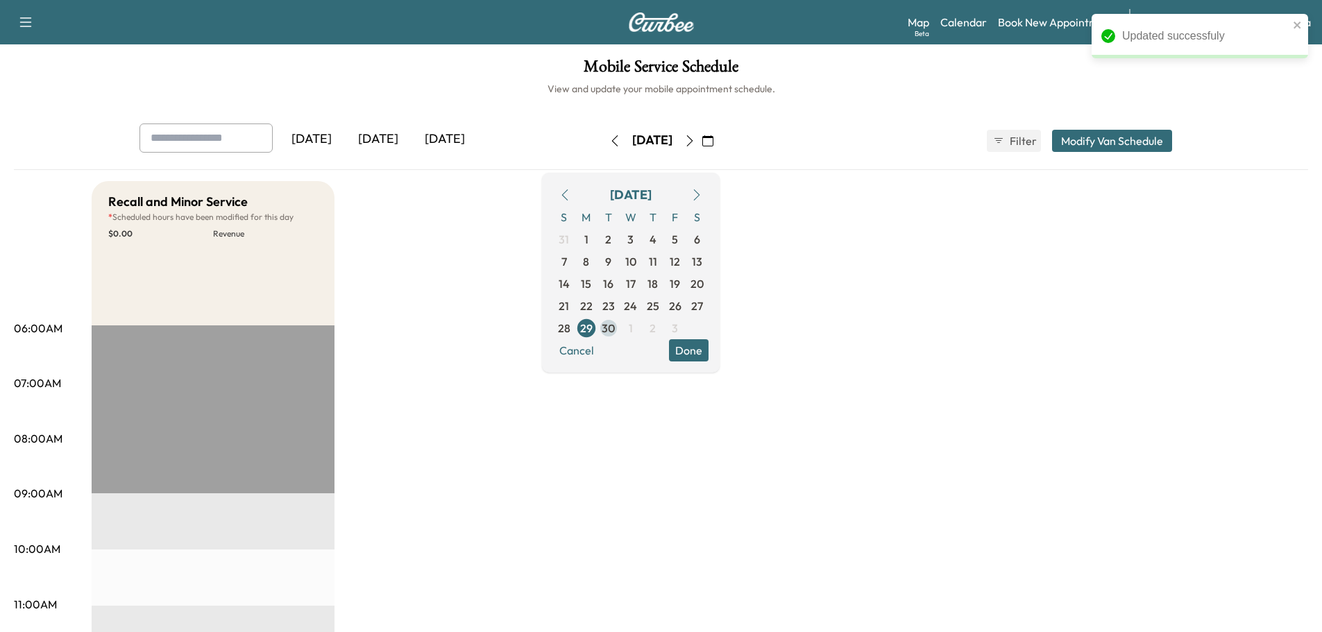
click at [615, 328] on span "30" at bounding box center [608, 328] width 13 height 17
type input "***"
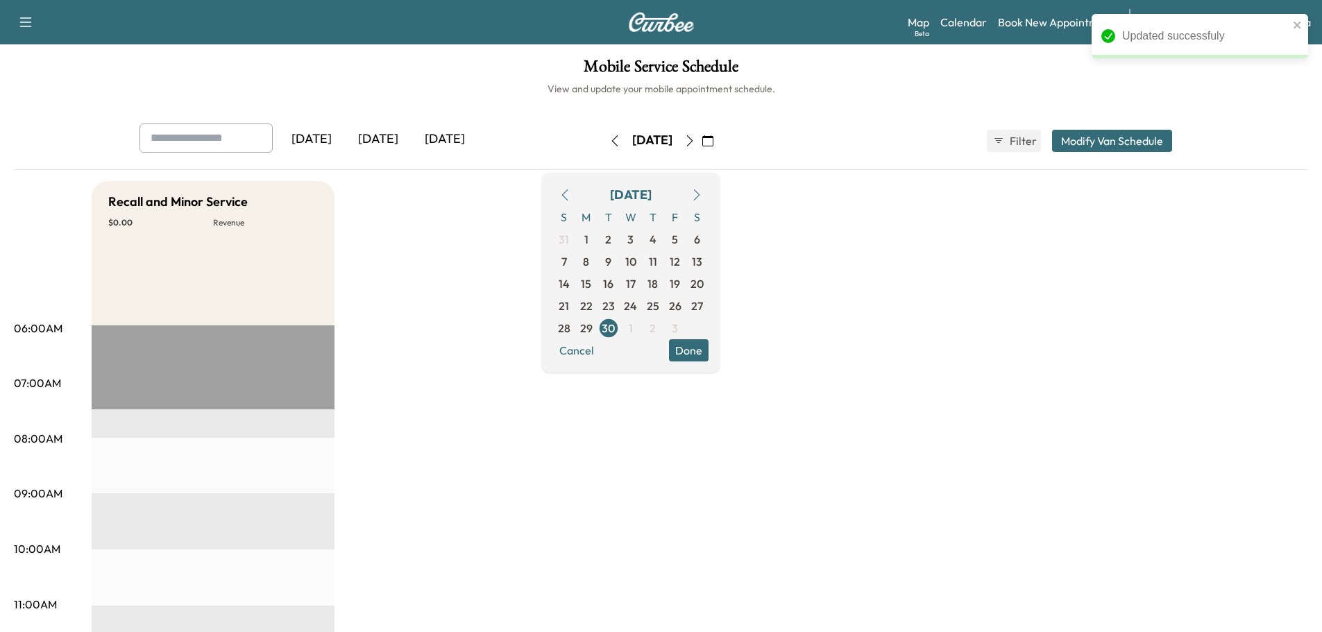
click at [1069, 146] on button "Modify Van Schedule" at bounding box center [1112, 141] width 120 height 22
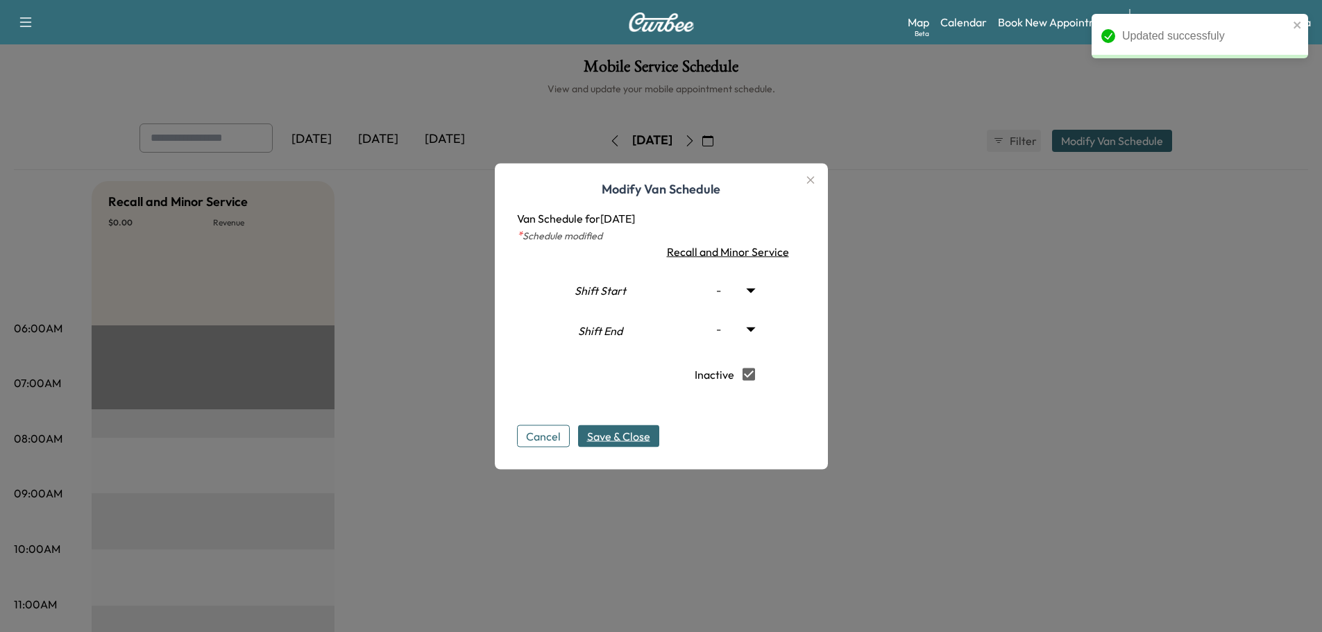
click at [609, 443] on span "Save & Close" at bounding box center [618, 436] width 63 height 17
